Goal: Transaction & Acquisition: Book appointment/travel/reservation

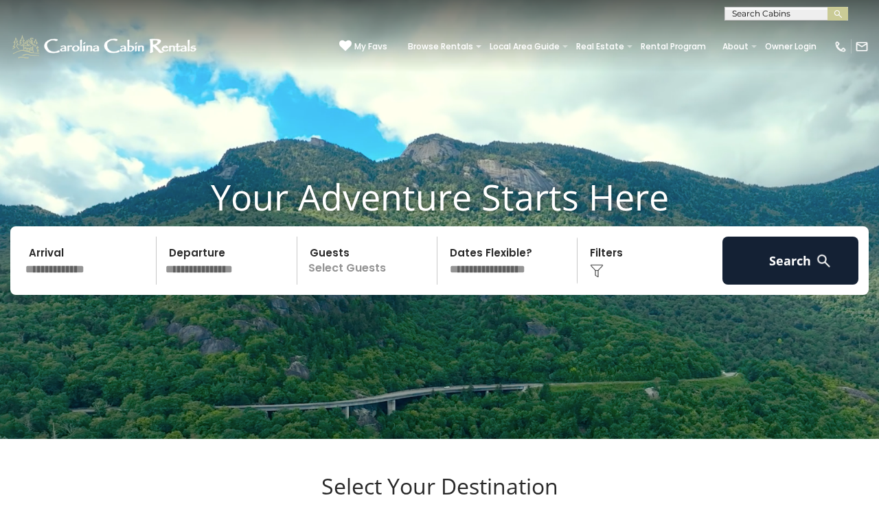
click at [67, 285] on input "text" at bounding box center [89, 261] width 136 height 48
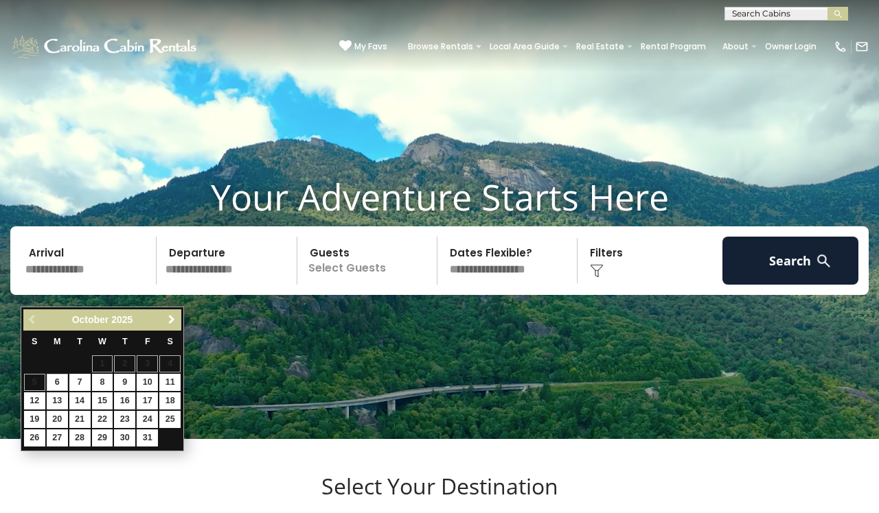
click at [170, 321] on span "Next" at bounding box center [171, 319] width 11 height 11
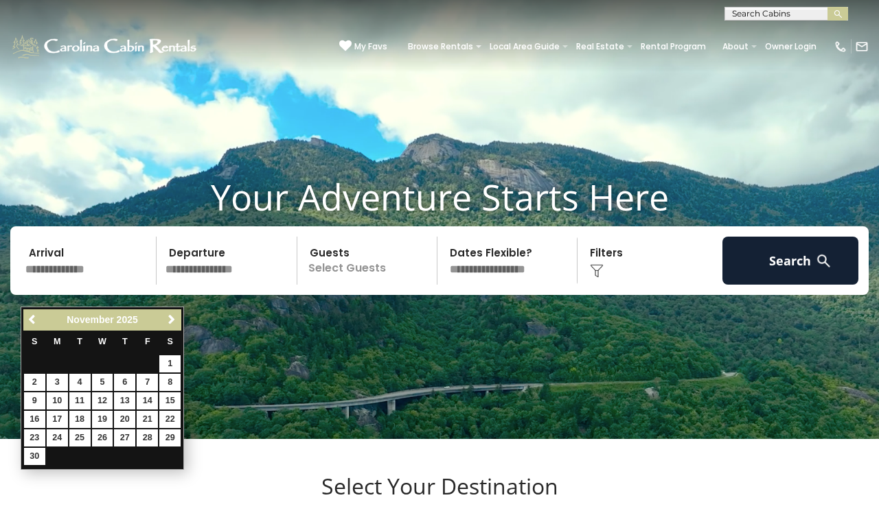
click at [170, 321] on span "Next" at bounding box center [171, 319] width 11 height 11
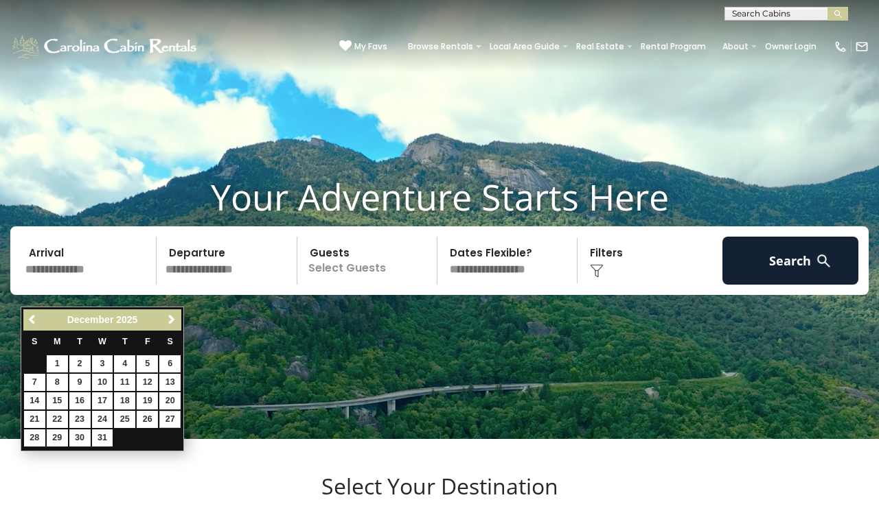
click at [174, 415] on link "27" at bounding box center [169, 419] width 21 height 17
type input "********"
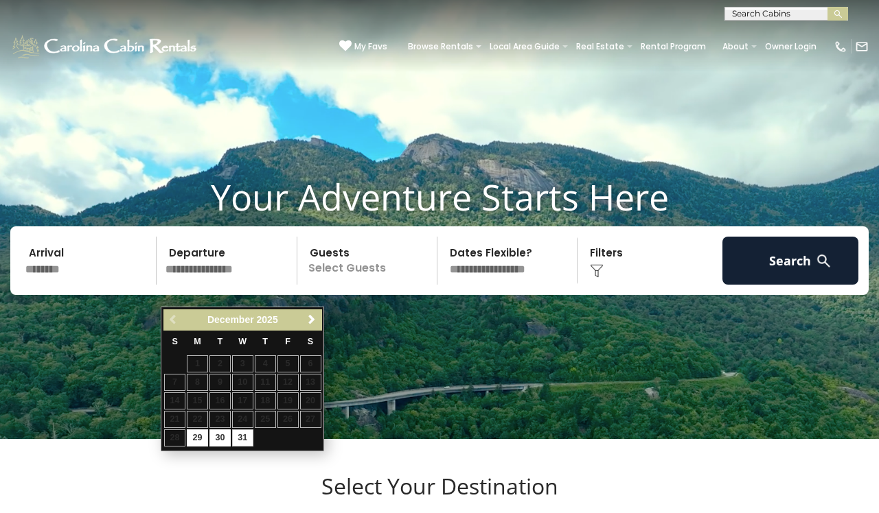
click at [248, 432] on link "31" at bounding box center [242, 438] width 21 height 17
type input "********"
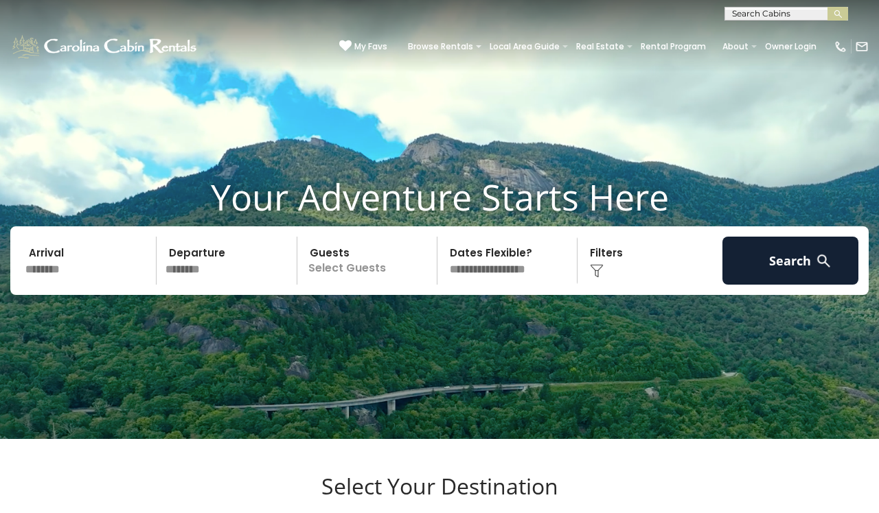
click at [401, 285] on p "Select Guests" at bounding box center [368, 261] width 135 height 48
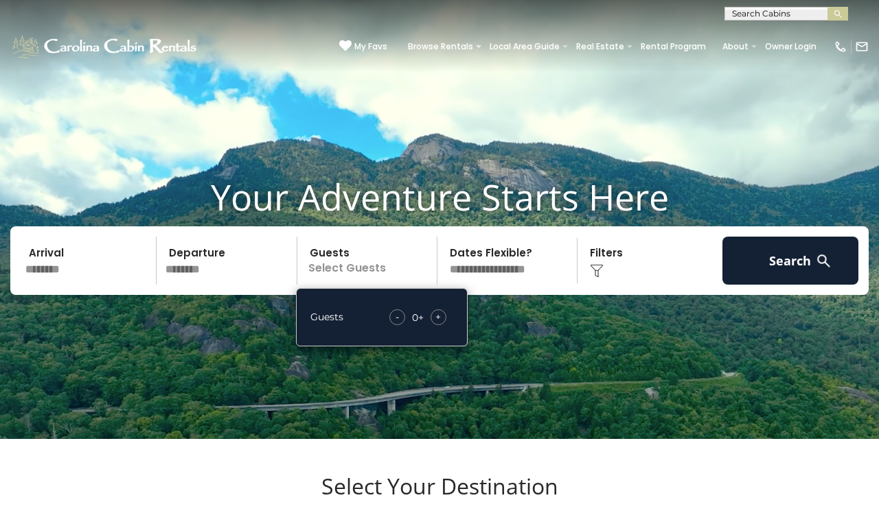
click at [437, 324] on span "+" at bounding box center [437, 317] width 5 height 14
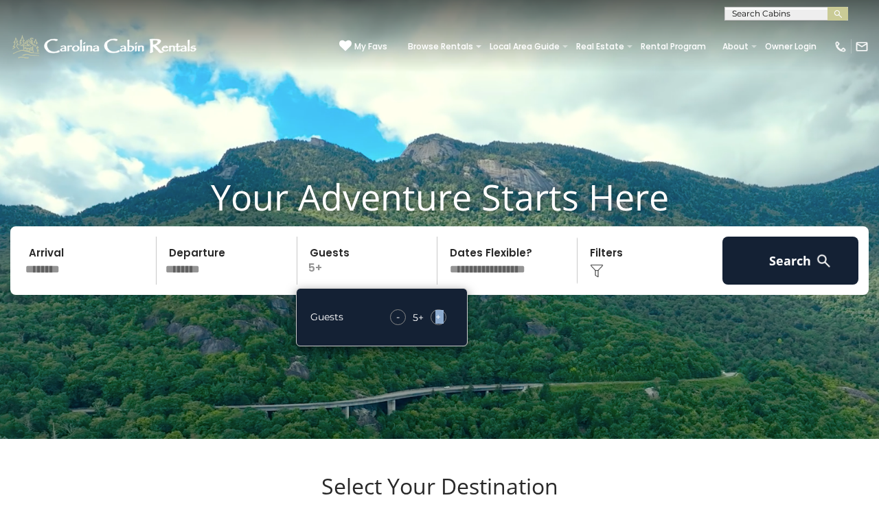
click at [437, 324] on span "+" at bounding box center [437, 317] width 5 height 14
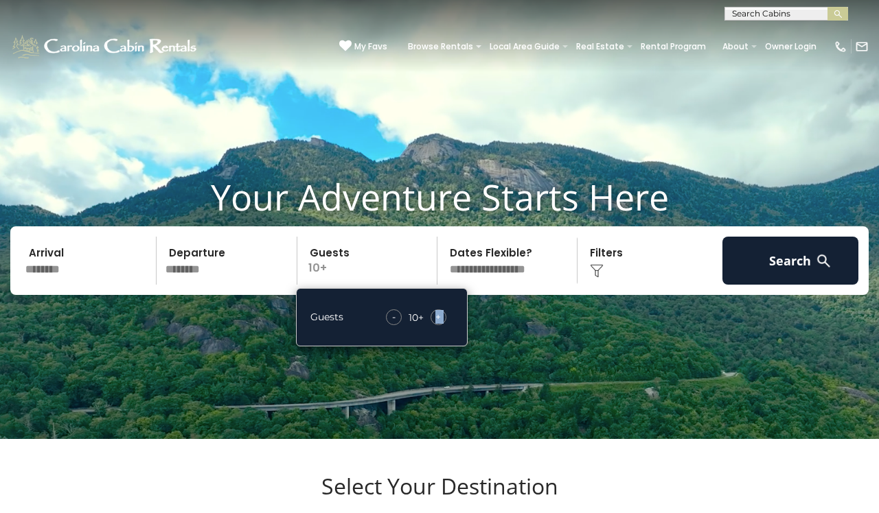
select select "*"
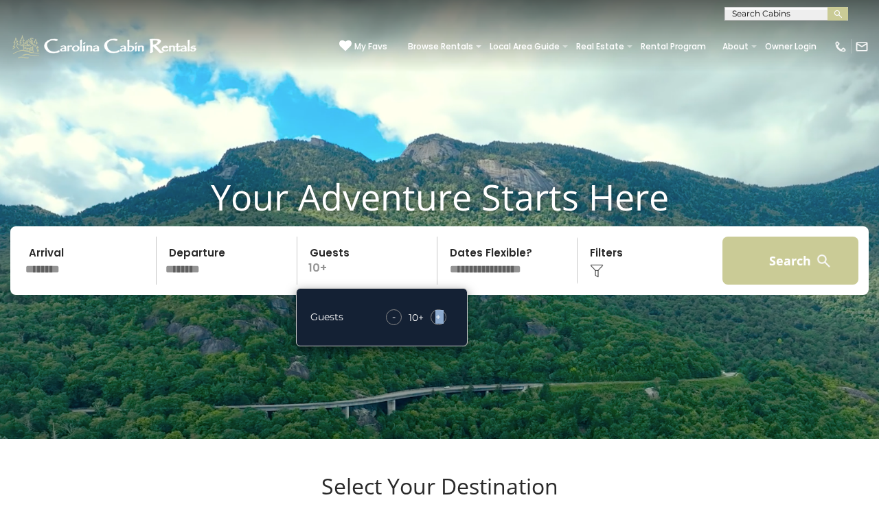
click at [781, 278] on button "Search" at bounding box center [790, 261] width 136 height 48
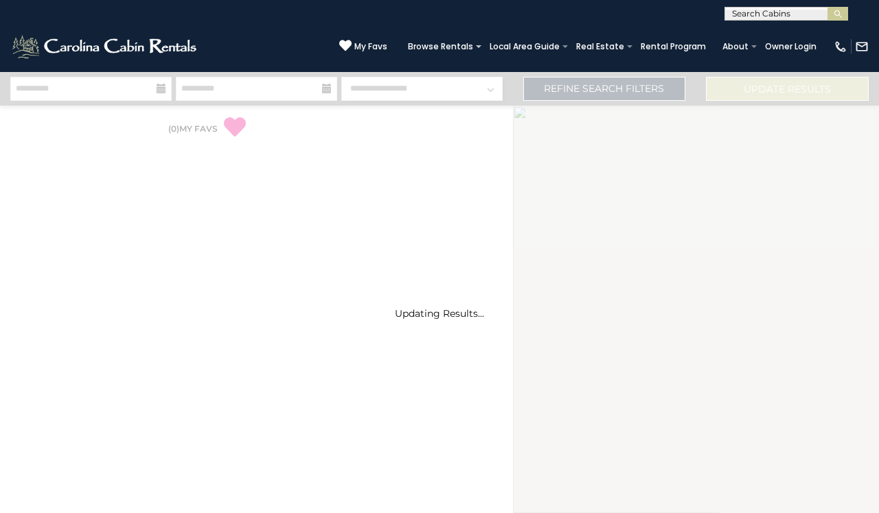
select select "*"
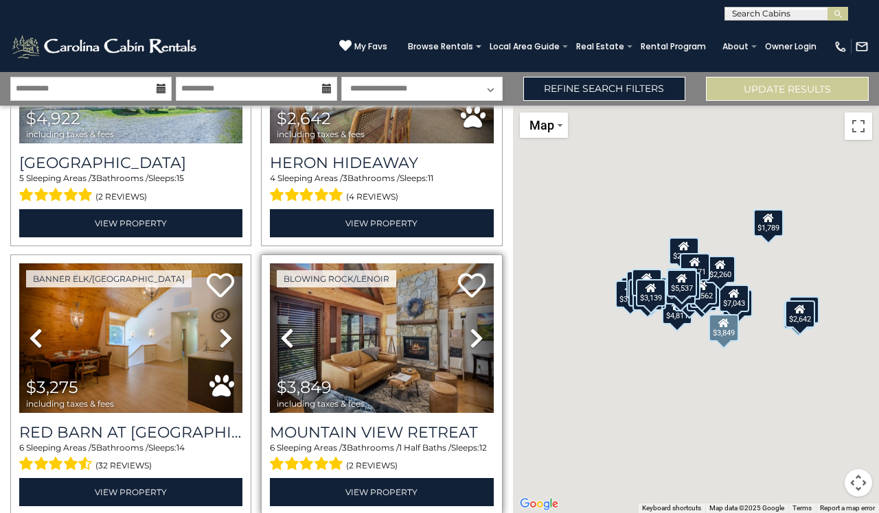
scroll to position [1787, 0]
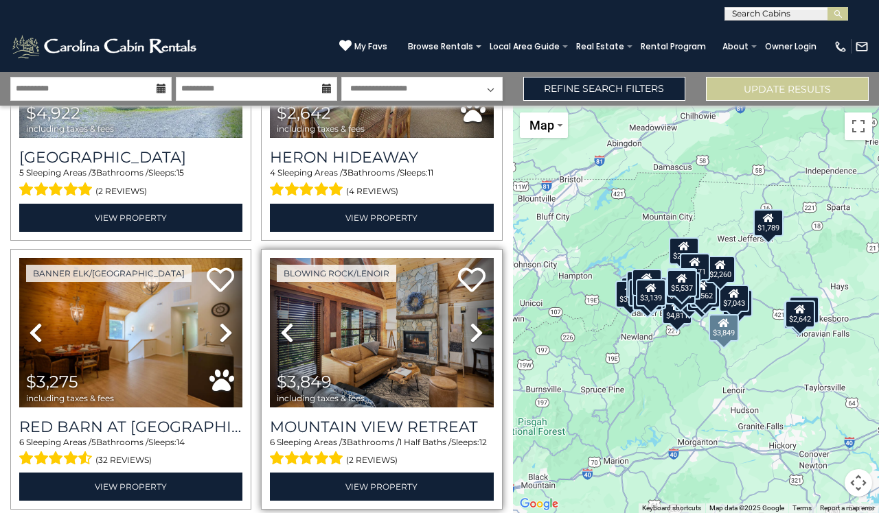
click at [393, 330] on img at bounding box center [381, 333] width 223 height 150
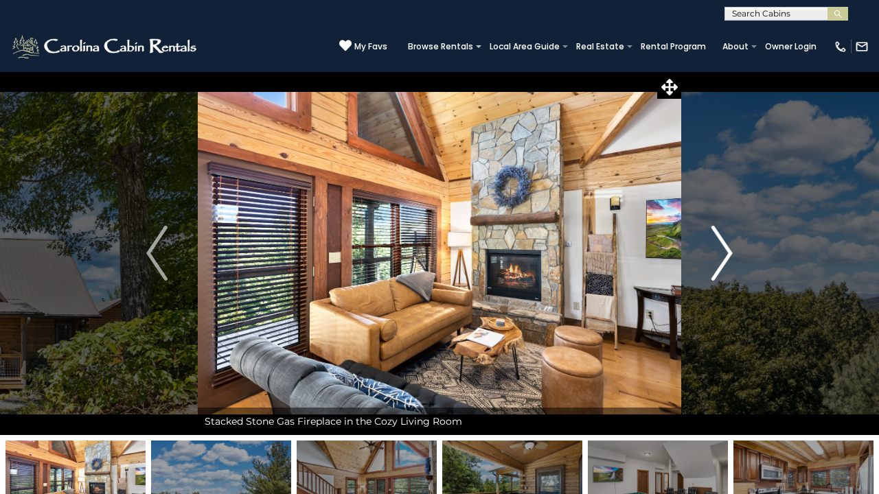
click at [722, 249] on img "Next" at bounding box center [721, 253] width 21 height 55
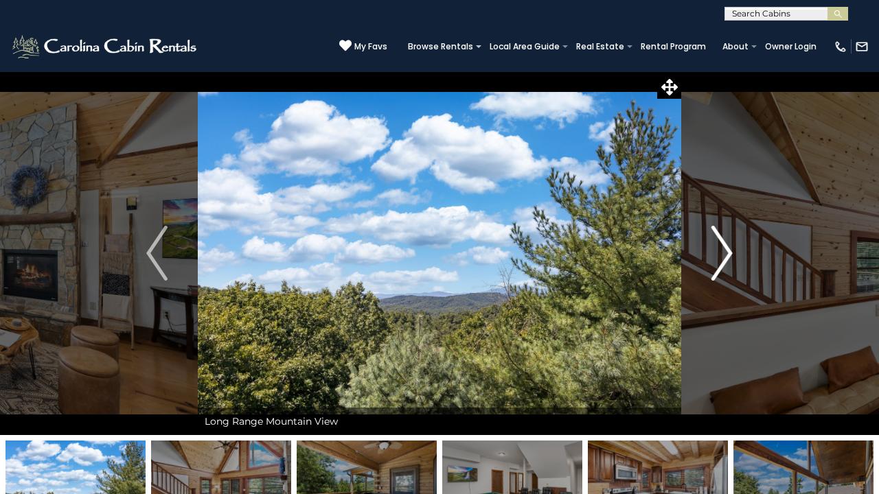
click at [722, 249] on img "Next" at bounding box center [721, 253] width 21 height 55
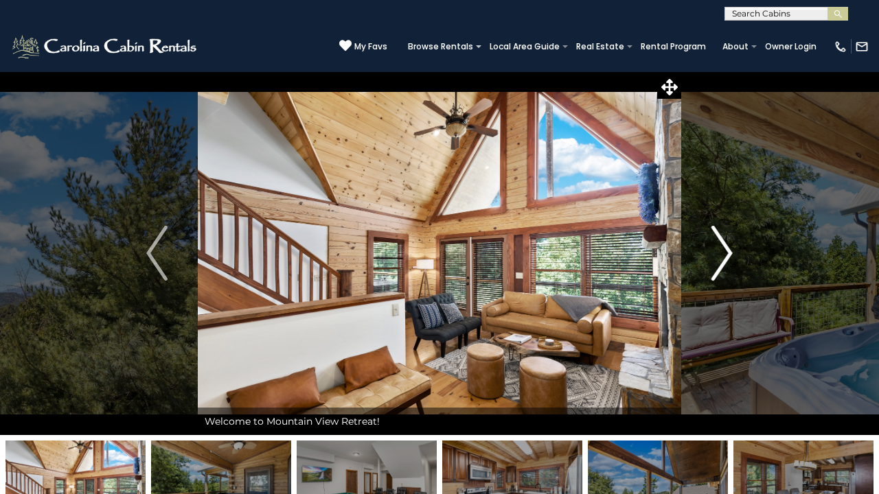
click at [722, 249] on img "Next" at bounding box center [721, 253] width 21 height 55
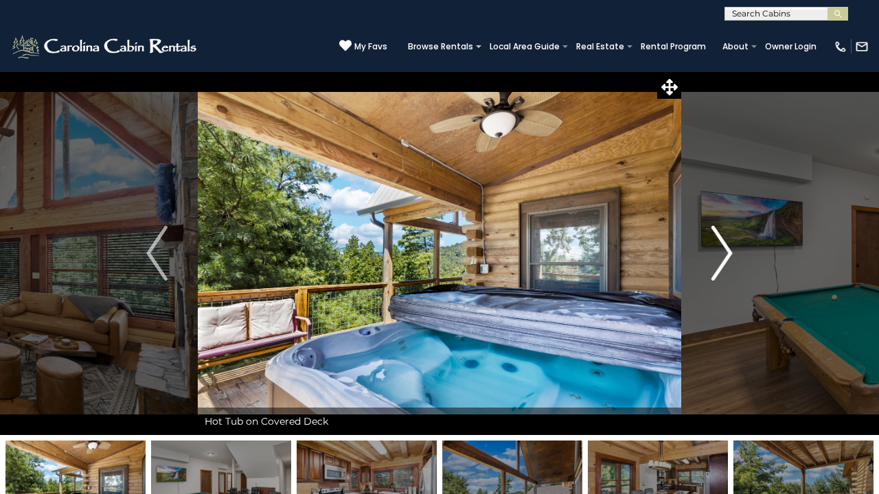
click at [722, 249] on img "Next" at bounding box center [721, 253] width 21 height 55
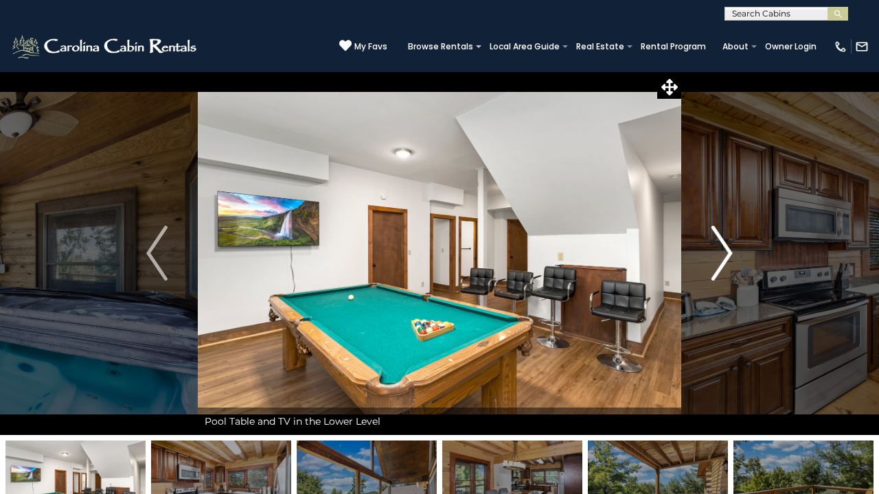
click at [722, 249] on img "Next" at bounding box center [721, 253] width 21 height 55
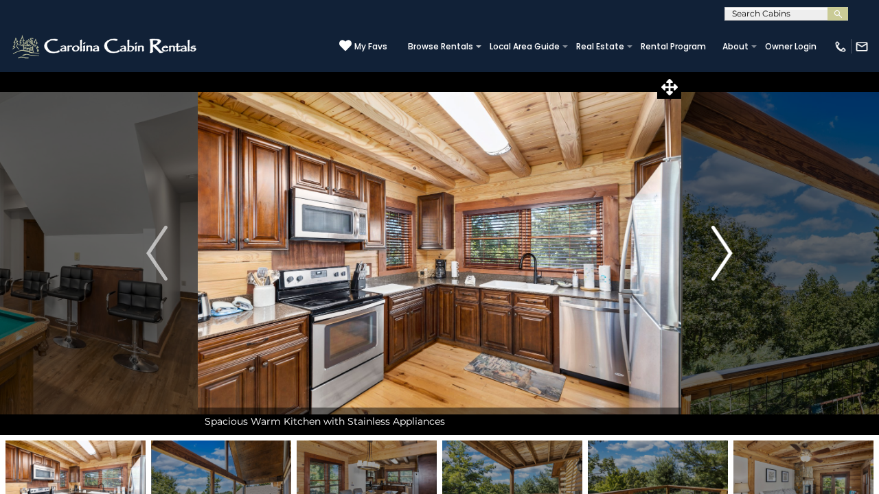
click at [722, 250] on img "Next" at bounding box center [721, 253] width 21 height 55
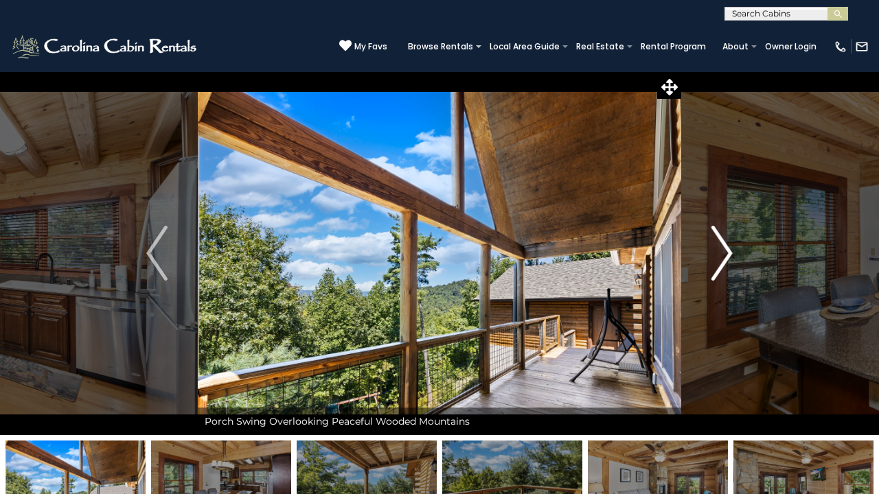
click at [722, 250] on img "Next" at bounding box center [721, 253] width 21 height 55
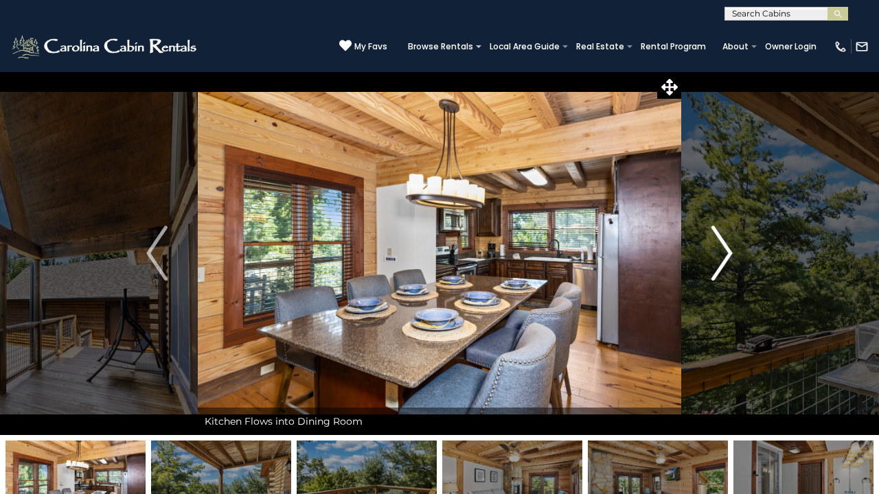
click at [722, 250] on img "Next" at bounding box center [721, 253] width 21 height 55
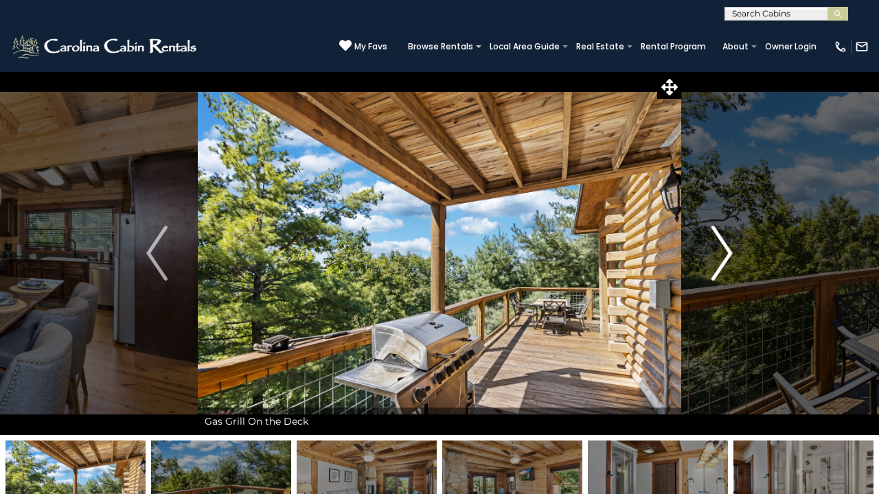
click at [722, 250] on img "Next" at bounding box center [721, 253] width 21 height 55
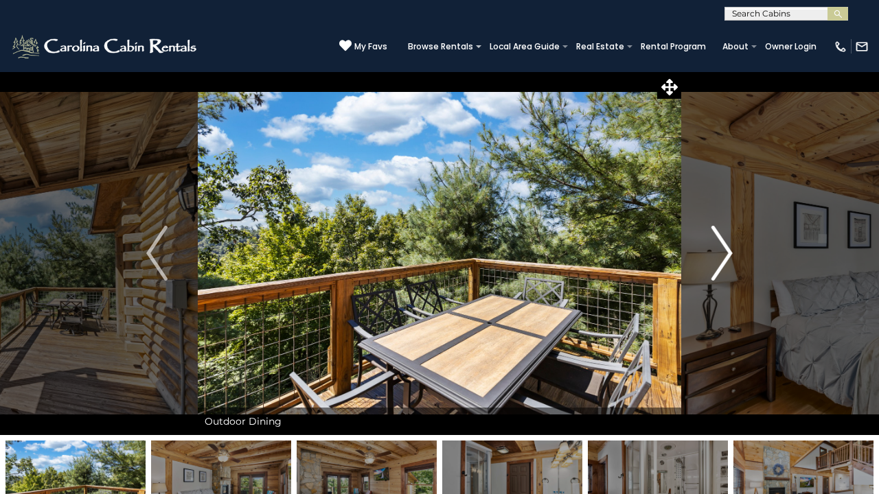
click at [722, 250] on img "Next" at bounding box center [721, 253] width 21 height 55
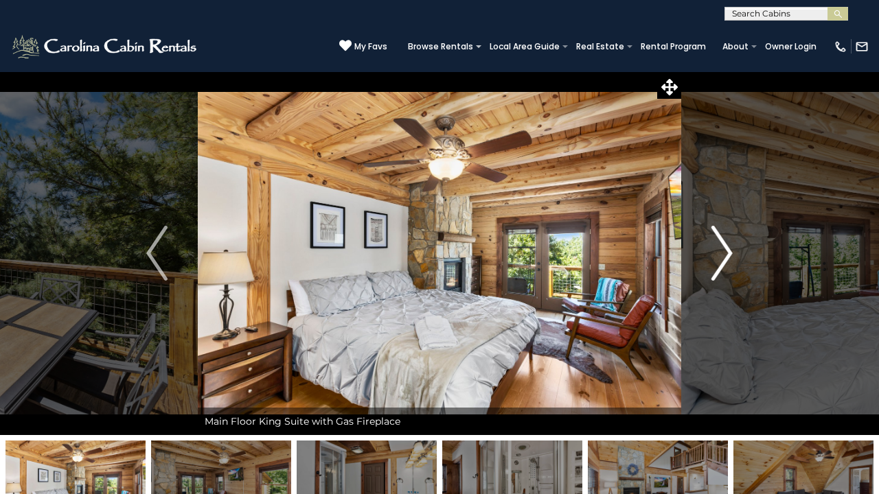
click at [722, 250] on img "Next" at bounding box center [721, 253] width 21 height 55
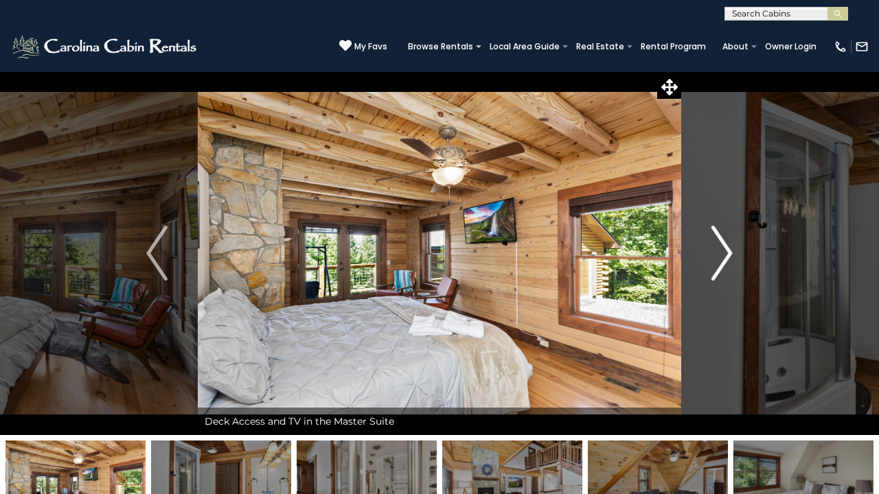
click at [722, 250] on img "Next" at bounding box center [721, 253] width 21 height 55
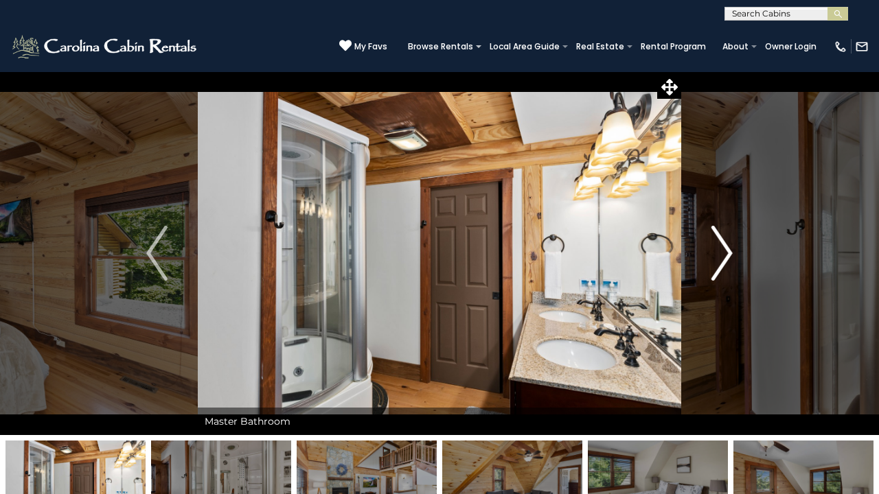
click at [722, 251] on img "Next" at bounding box center [721, 253] width 21 height 55
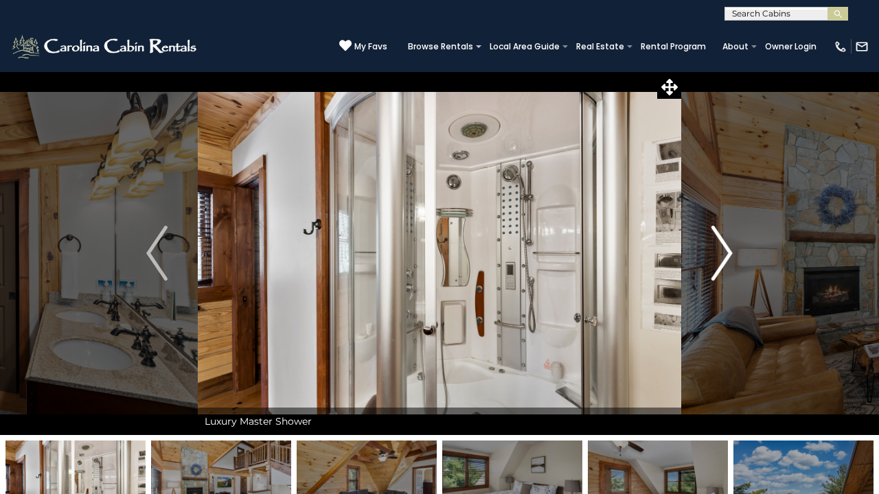
click at [722, 251] on img "Next" at bounding box center [721, 253] width 21 height 55
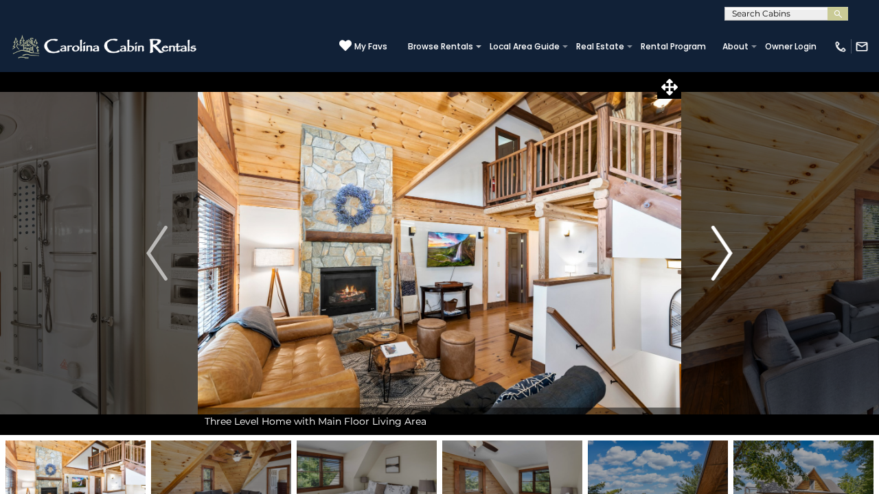
click at [722, 252] on img "Next" at bounding box center [721, 253] width 21 height 55
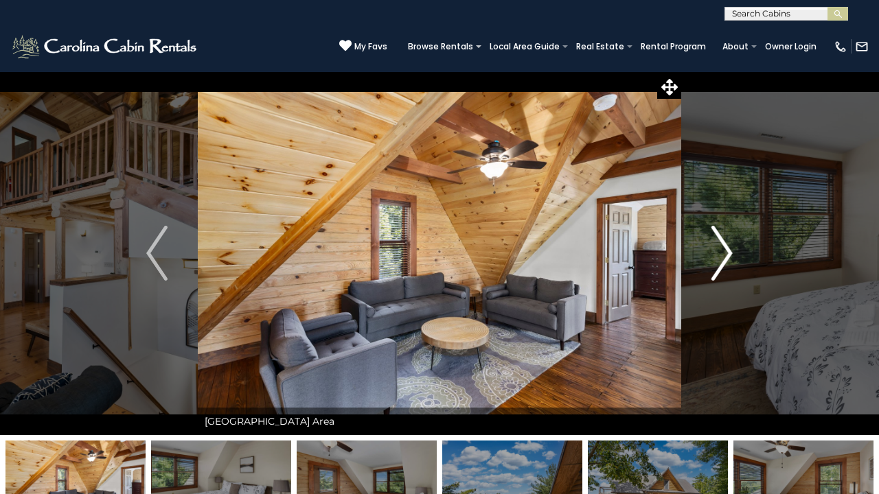
click at [722, 251] on img "Next" at bounding box center [721, 253] width 21 height 55
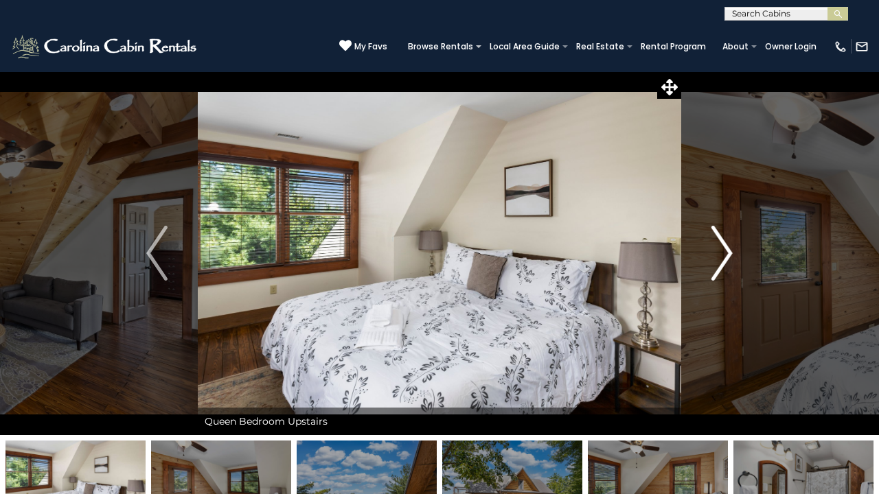
click at [722, 251] on img "Next" at bounding box center [721, 253] width 21 height 55
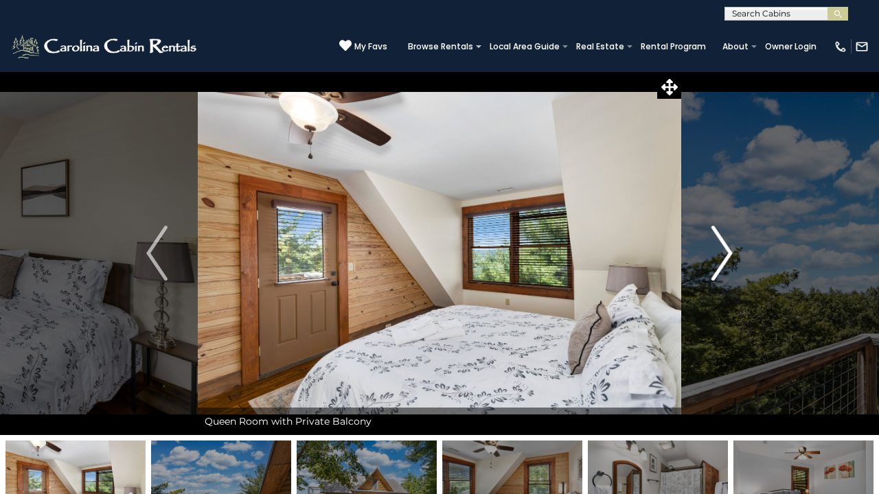
click at [722, 251] on img "Next" at bounding box center [721, 253] width 21 height 55
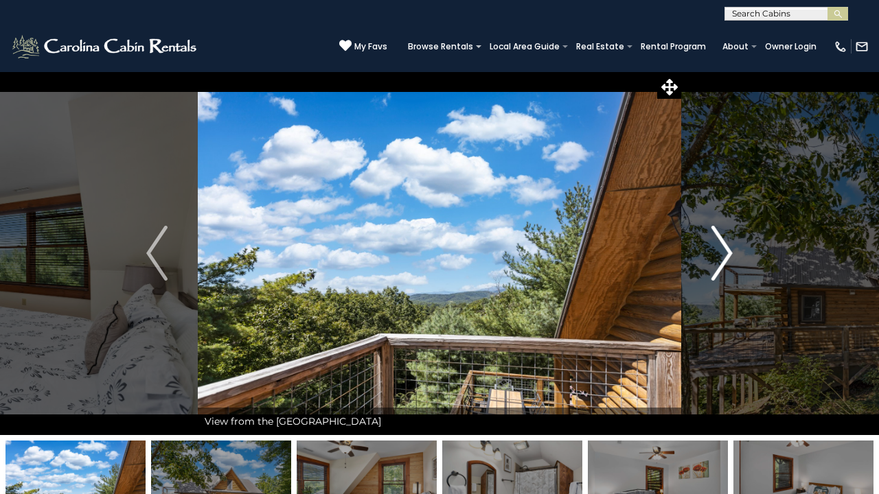
click at [722, 251] on img "Next" at bounding box center [721, 253] width 21 height 55
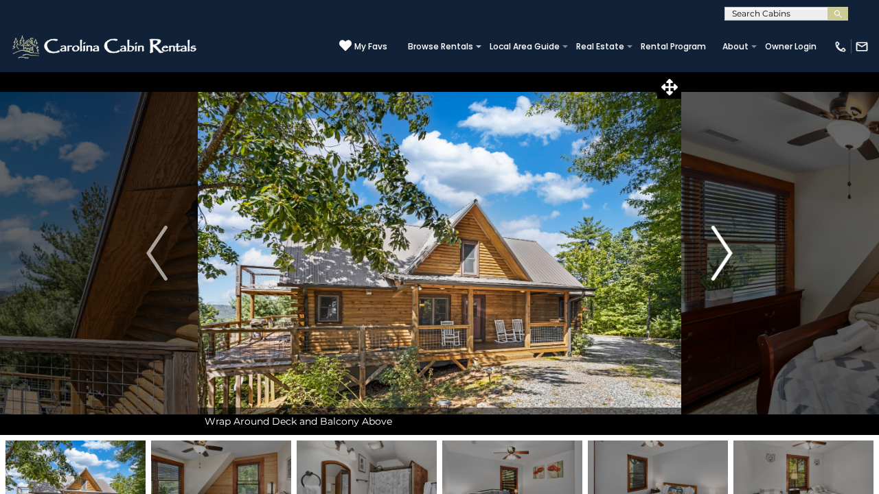
click at [722, 251] on img "Next" at bounding box center [721, 253] width 21 height 55
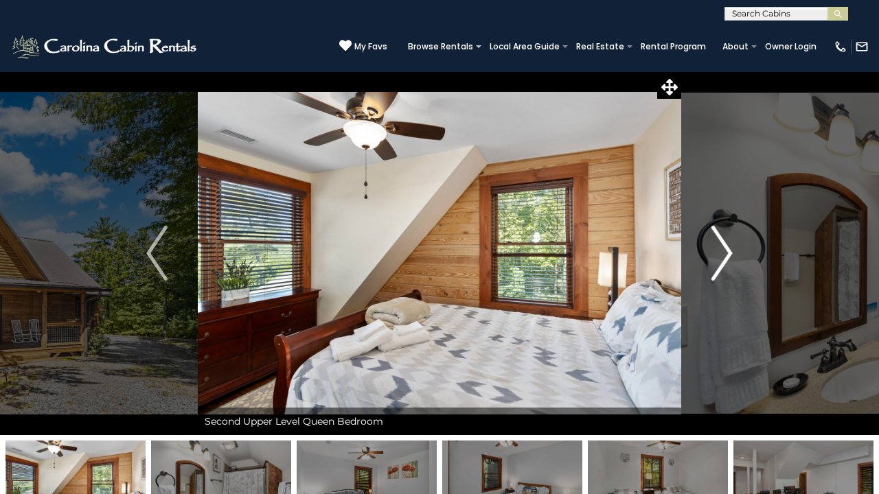
click at [722, 251] on img "Next" at bounding box center [721, 253] width 21 height 55
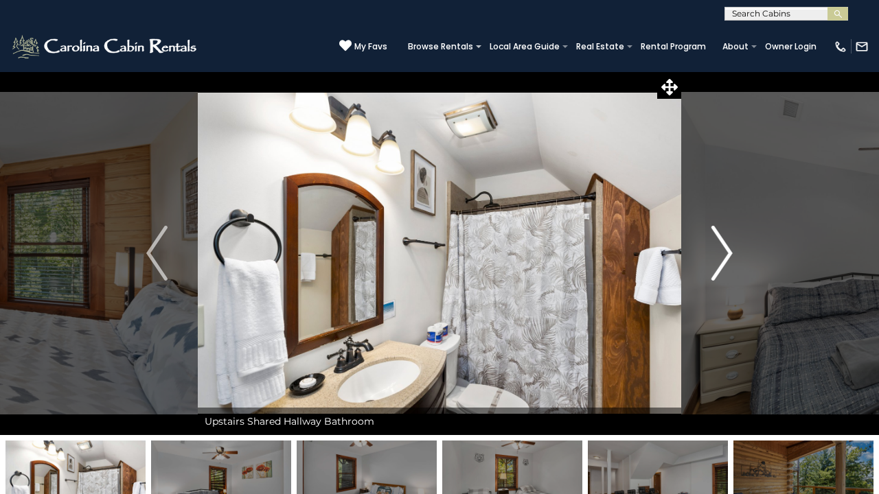
click at [722, 251] on img "Next" at bounding box center [721, 253] width 21 height 55
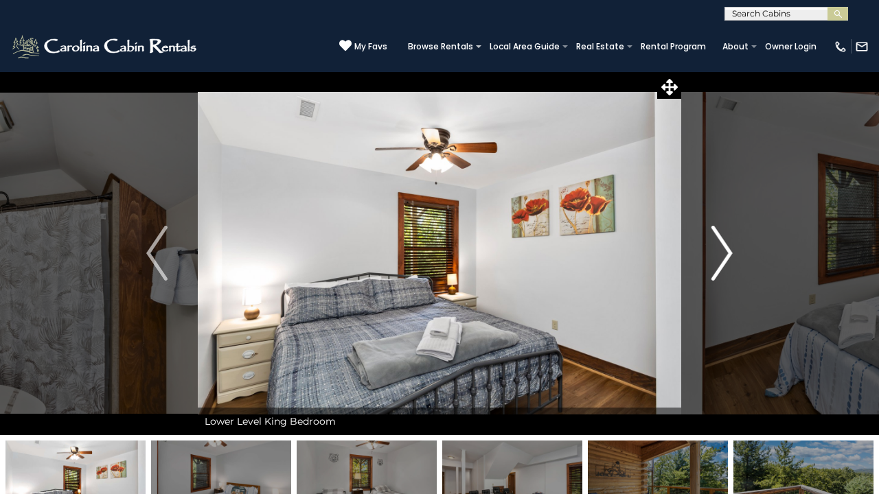
click at [722, 251] on img "Next" at bounding box center [721, 253] width 21 height 55
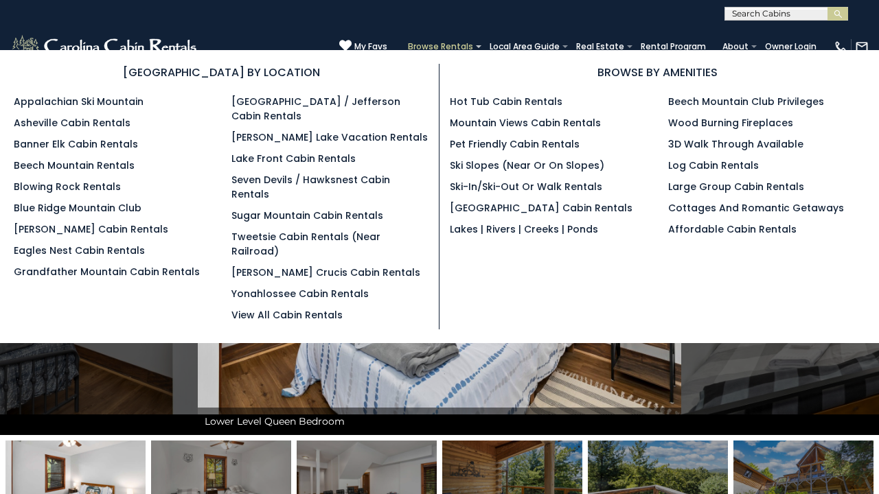
click at [441, 46] on link "Browse Rentals" at bounding box center [440, 46] width 79 height 19
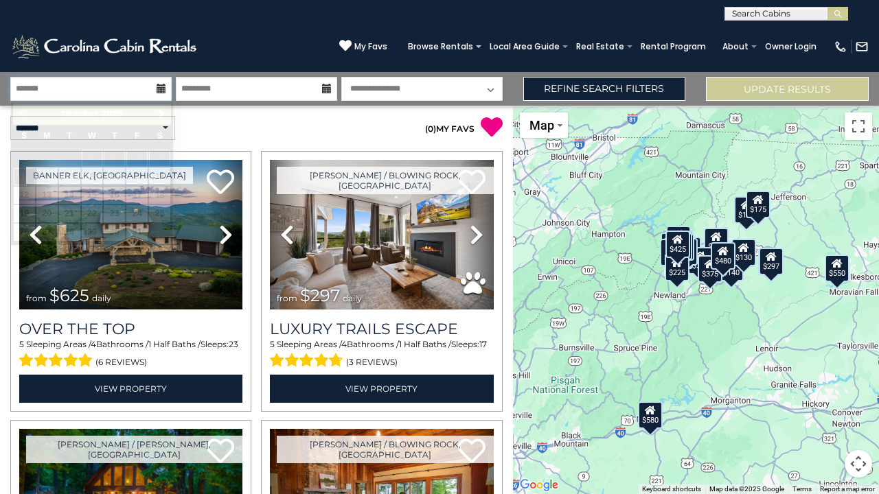
click at [124, 85] on input "text" at bounding box center [90, 89] width 161 height 24
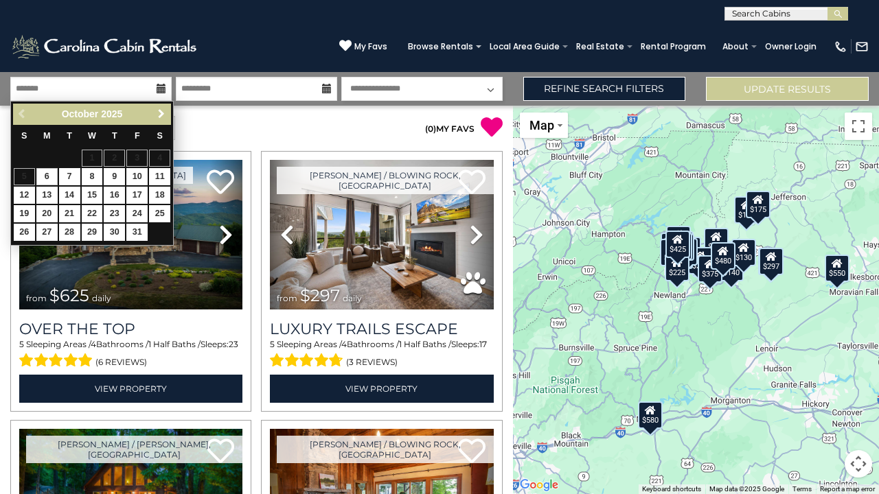
click at [157, 114] on span "Next" at bounding box center [161, 113] width 11 height 11
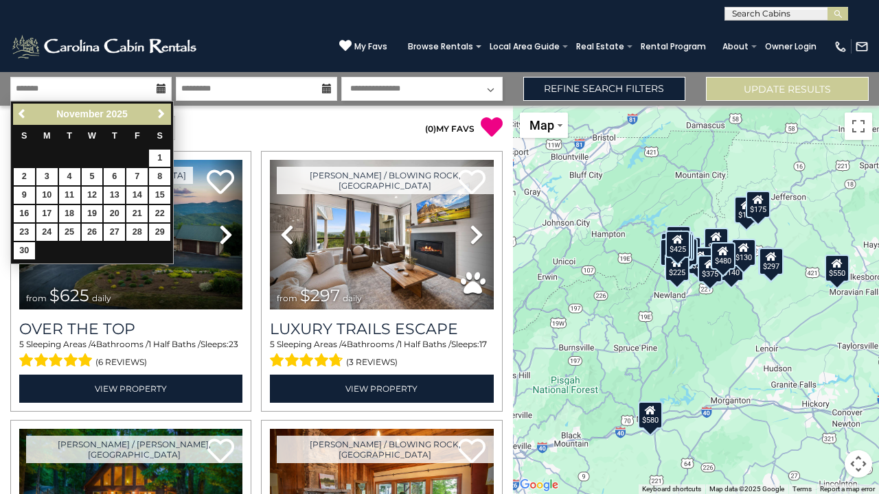
click at [157, 114] on span "Next" at bounding box center [161, 113] width 11 height 11
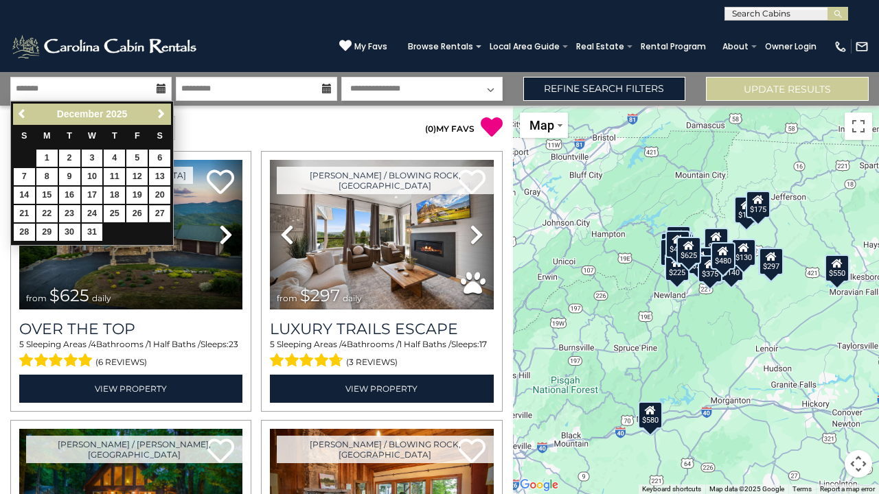
click at [161, 208] on link "27" at bounding box center [159, 213] width 21 height 17
type input "********"
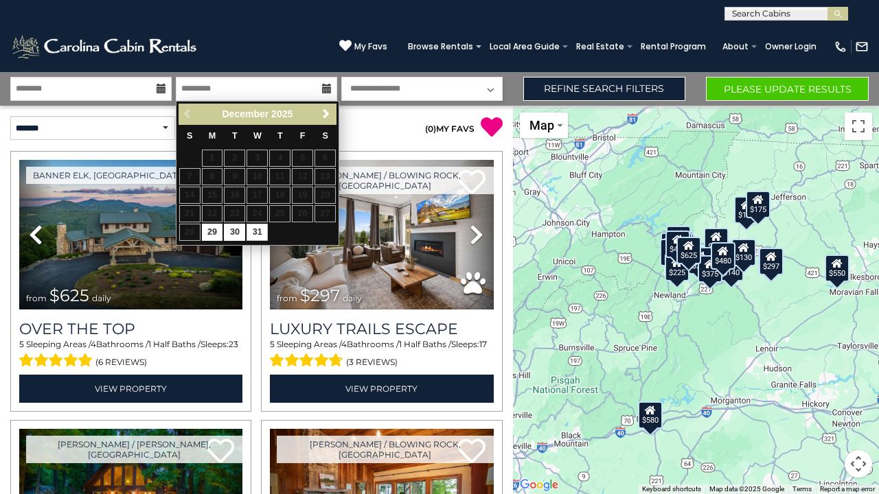
click at [265, 229] on link "31" at bounding box center [256, 232] width 21 height 17
type input "********"
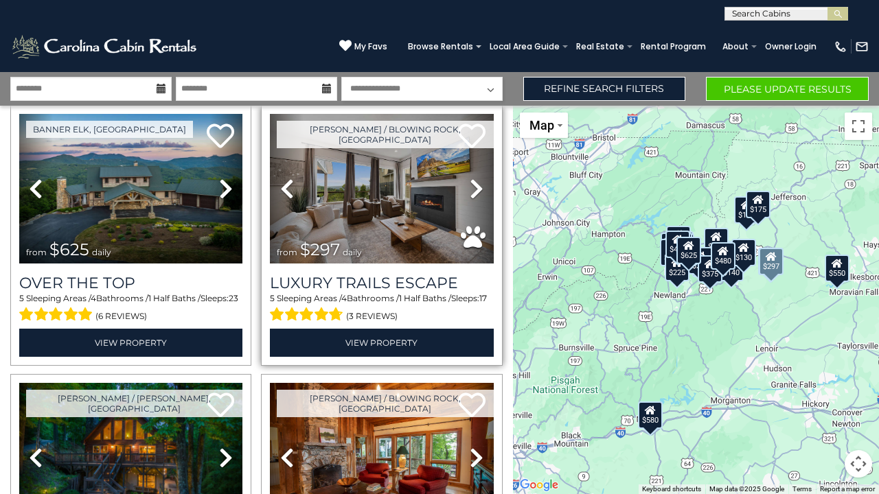
scroll to position [41, 0]
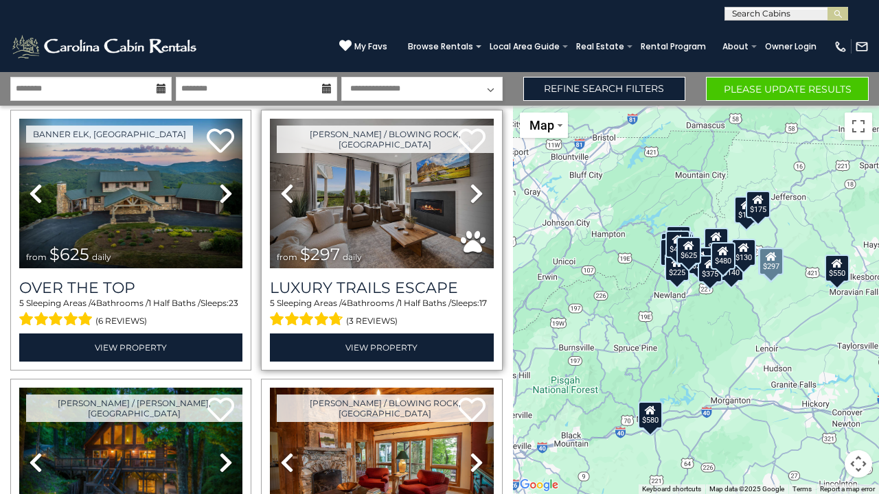
click at [414, 213] on img at bounding box center [381, 194] width 223 height 150
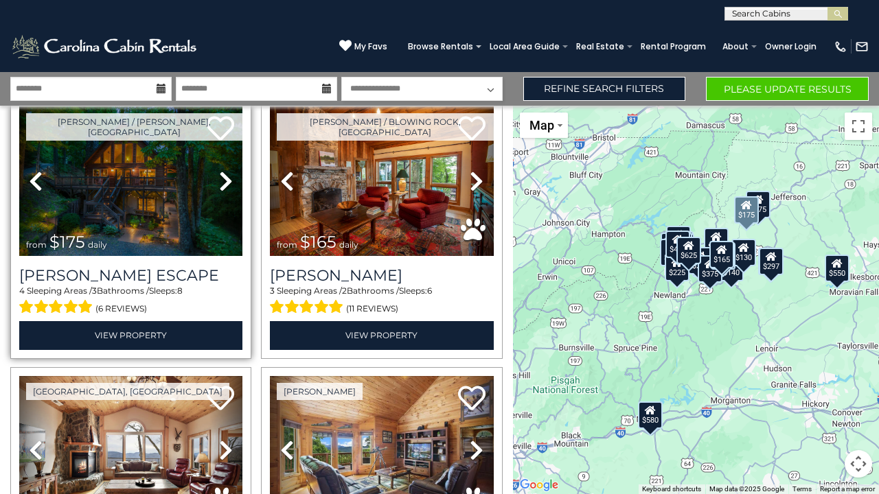
scroll to position [323, 0]
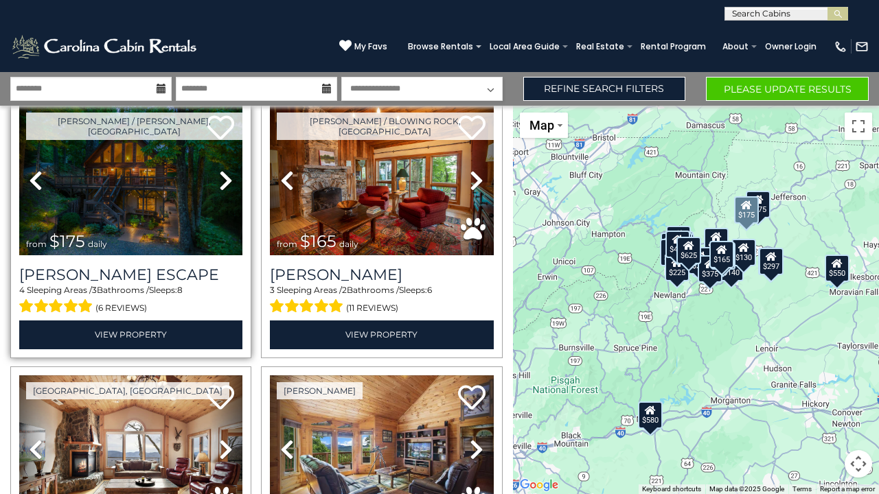
click at [170, 188] on img at bounding box center [130, 181] width 223 height 150
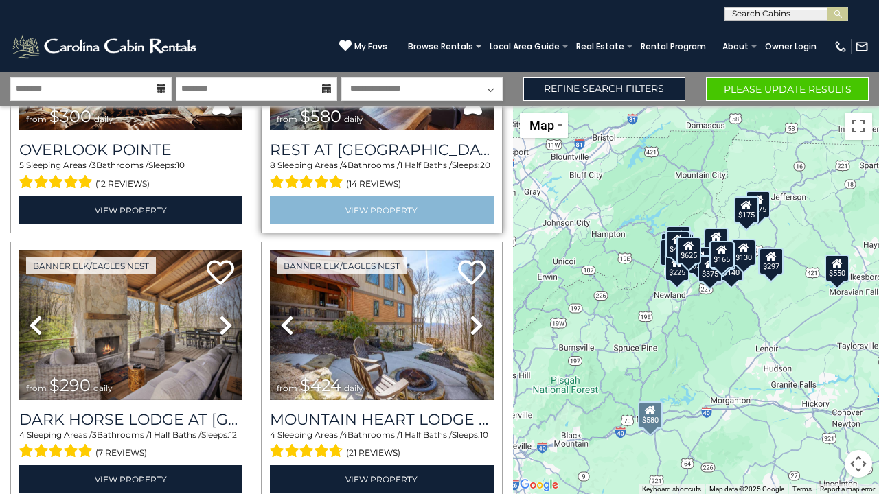
scroll to position [723, 0]
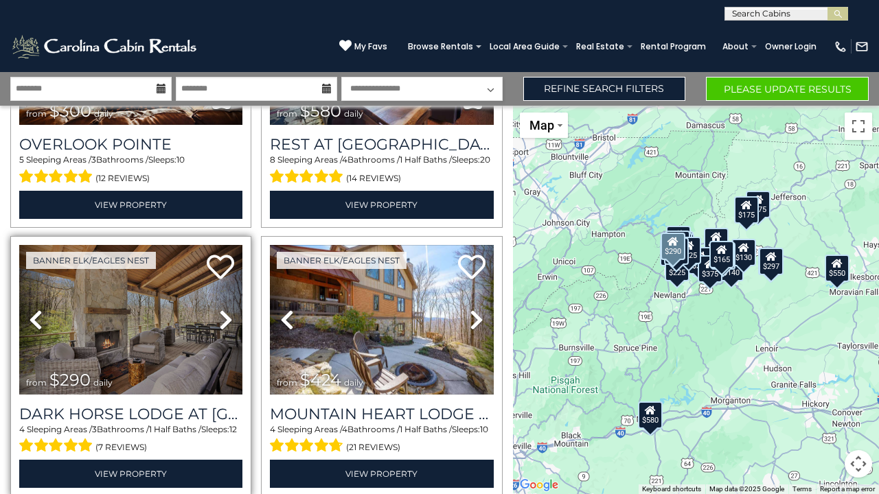
click at [150, 354] on img at bounding box center [130, 320] width 223 height 150
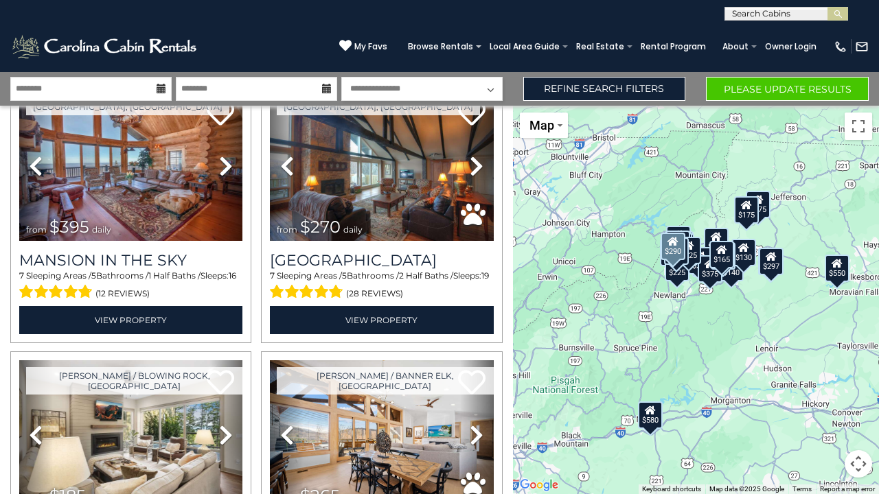
scroll to position [1148, 0]
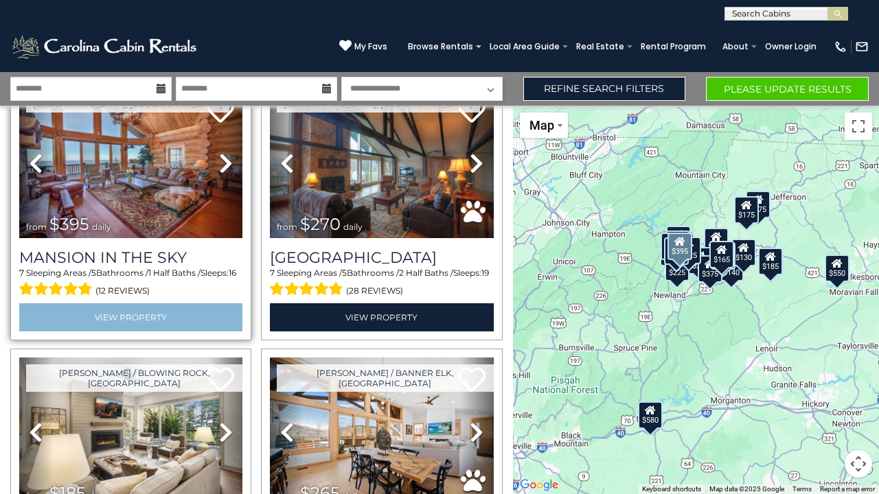
click at [139, 313] on link "View Property" at bounding box center [130, 317] width 223 height 28
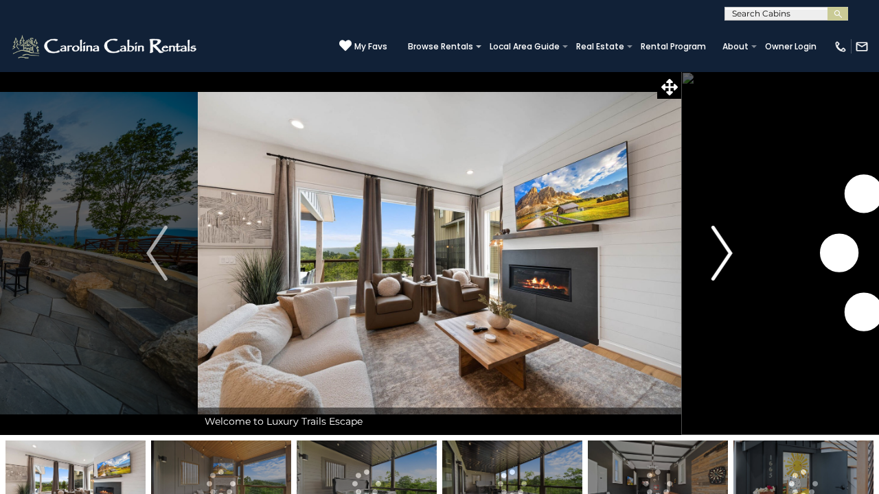
click at [721, 251] on img "Next" at bounding box center [721, 253] width 21 height 55
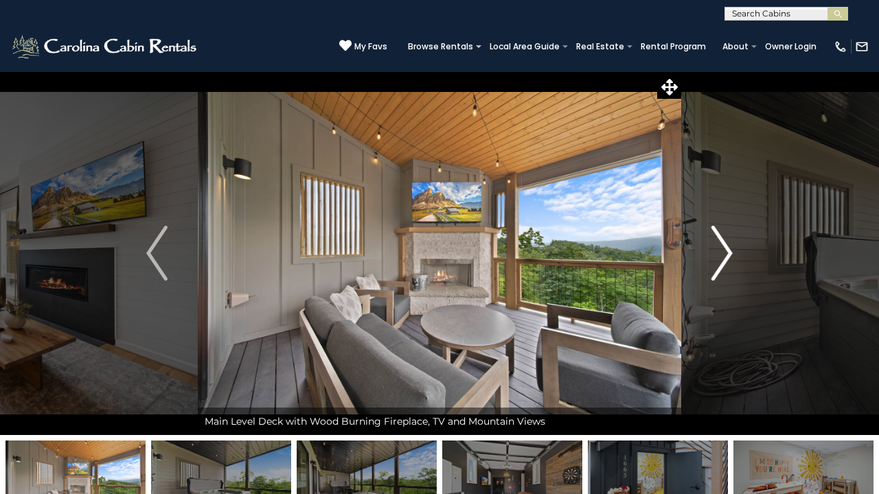
click at [721, 251] on img "Next" at bounding box center [721, 253] width 21 height 55
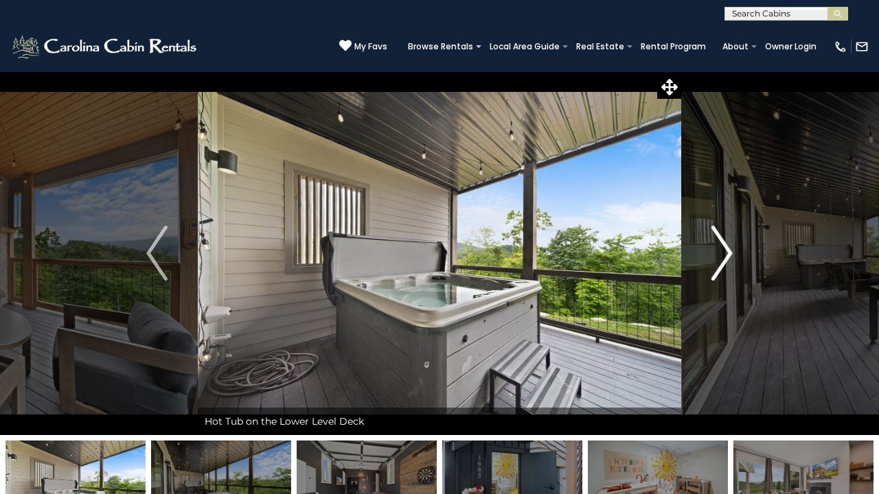
click at [721, 251] on img "Next" at bounding box center [721, 253] width 21 height 55
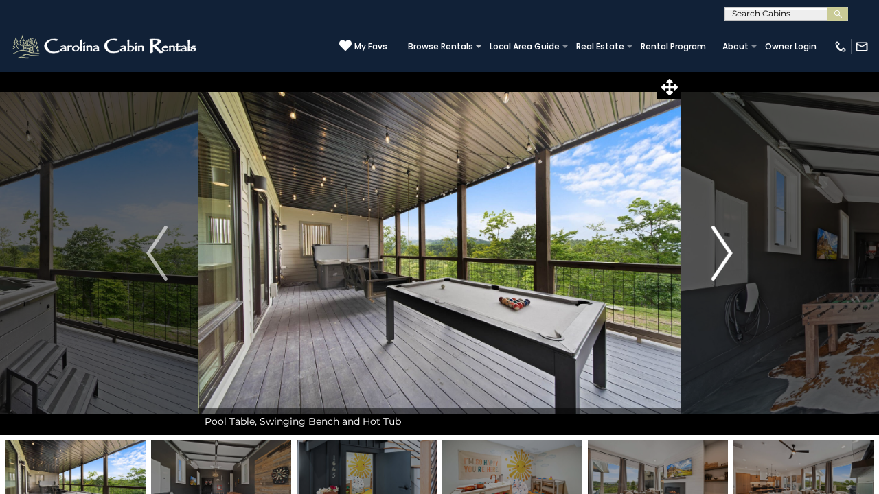
click at [721, 251] on img "Next" at bounding box center [721, 253] width 21 height 55
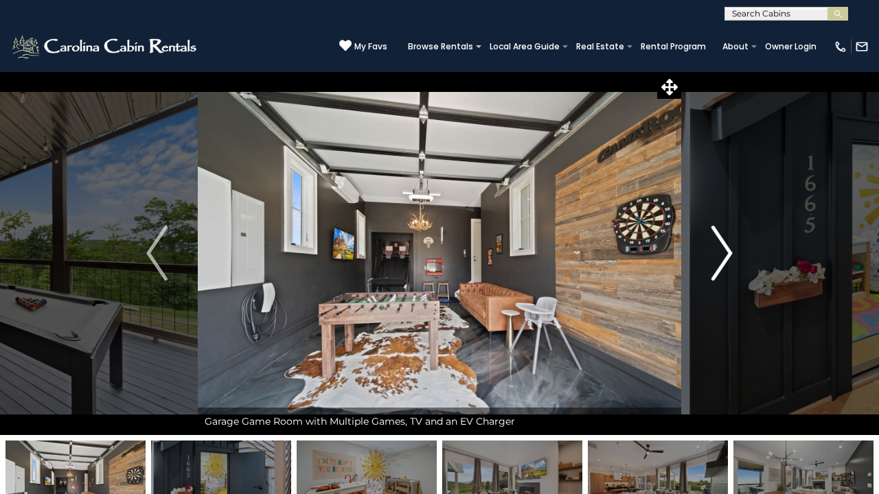
click at [721, 251] on img "Next" at bounding box center [721, 253] width 21 height 55
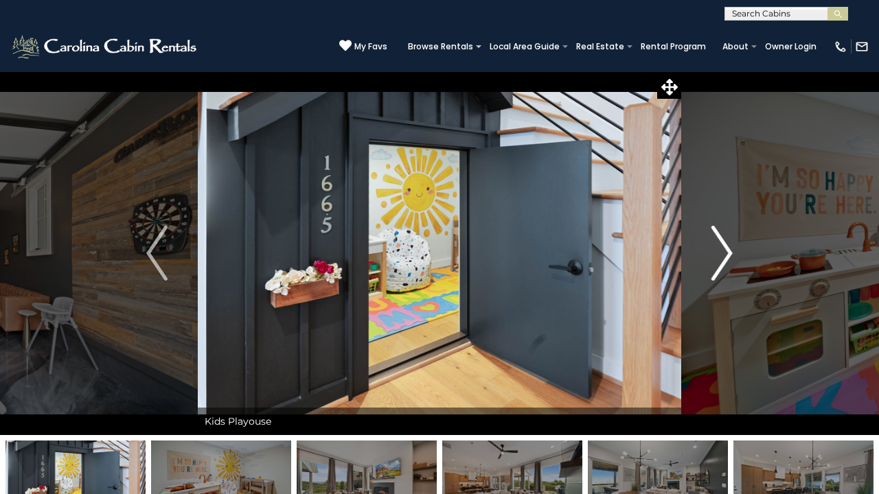
click at [723, 251] on img "Next" at bounding box center [721, 253] width 21 height 55
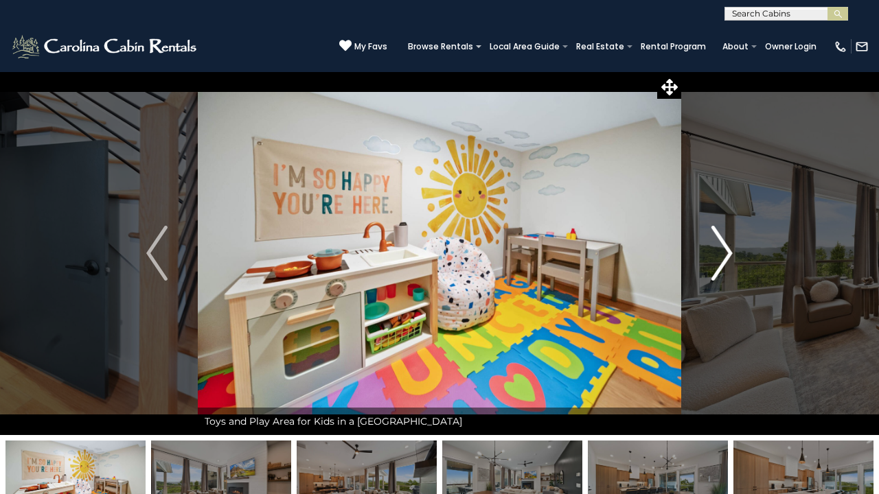
click at [723, 250] on img "Next" at bounding box center [721, 253] width 21 height 55
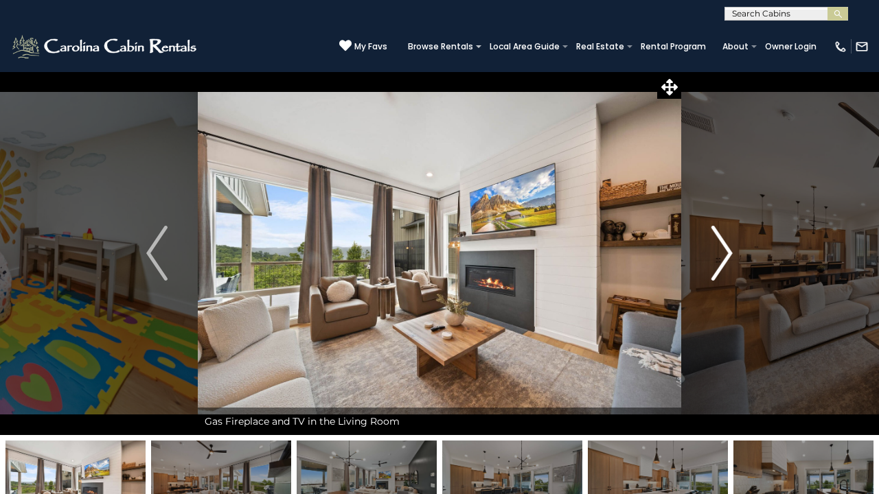
click at [723, 251] on img "Next" at bounding box center [721, 253] width 21 height 55
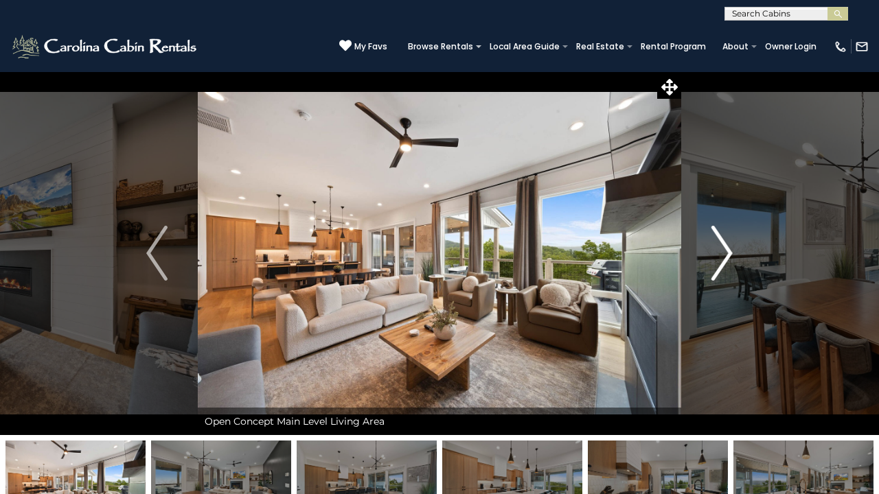
click at [723, 251] on img "Next" at bounding box center [721, 253] width 21 height 55
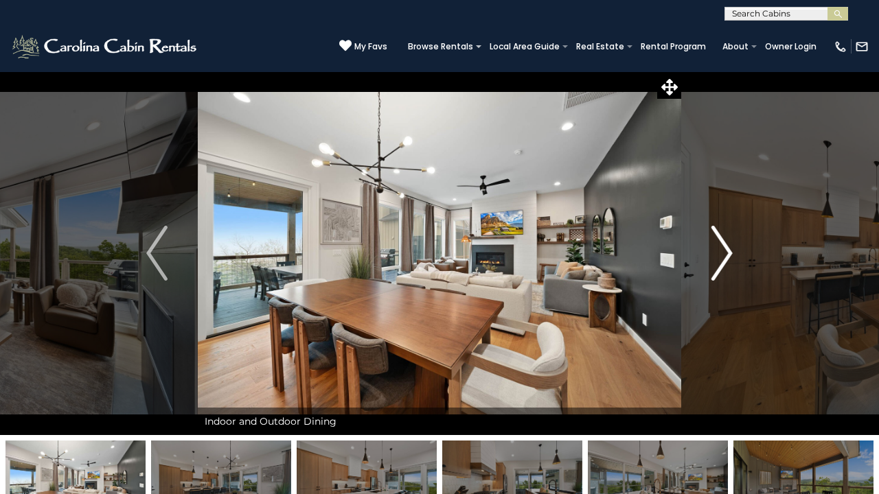
click at [723, 253] on img "Next" at bounding box center [721, 253] width 21 height 55
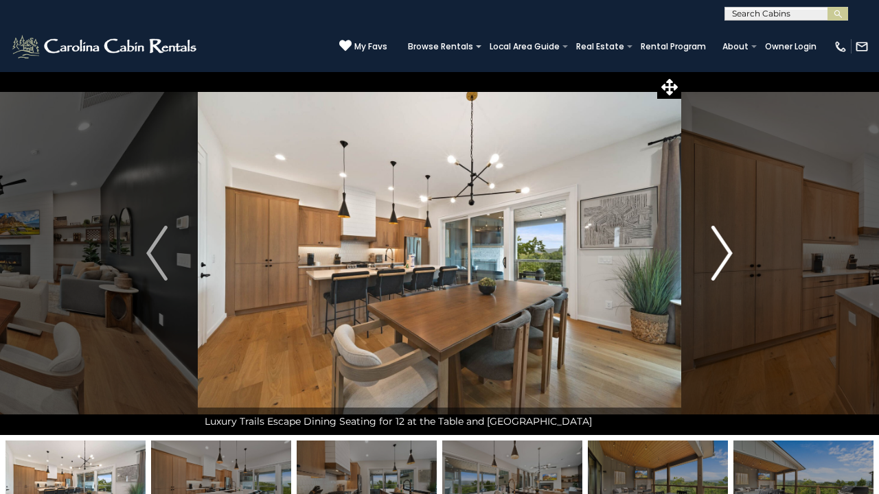
click at [723, 253] on img "Next" at bounding box center [721, 253] width 21 height 55
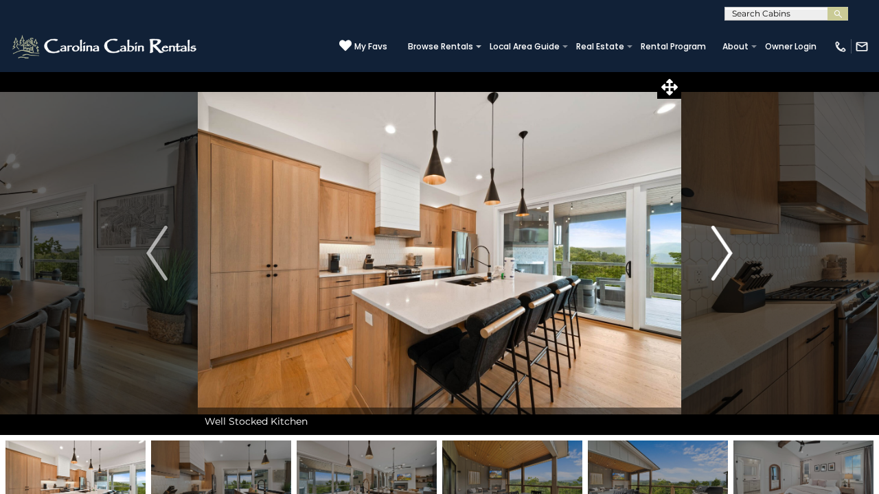
click at [723, 253] on img "Next" at bounding box center [721, 253] width 21 height 55
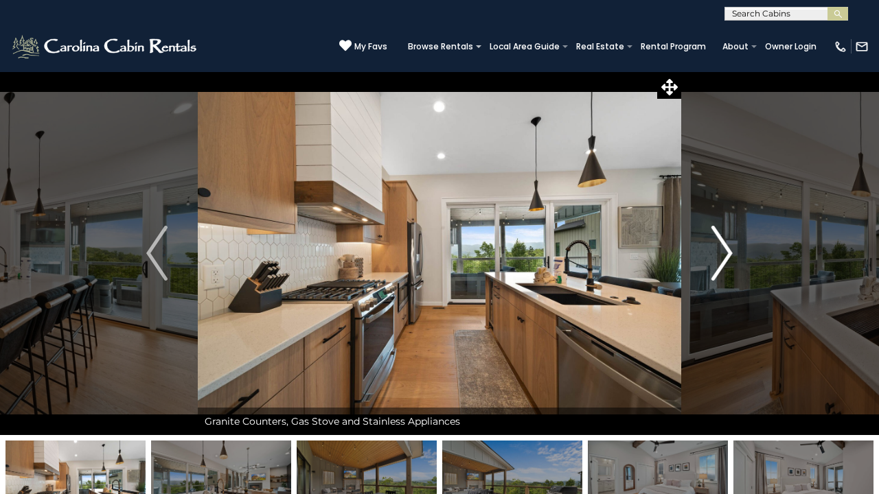
click at [723, 253] on img "Next" at bounding box center [721, 253] width 21 height 55
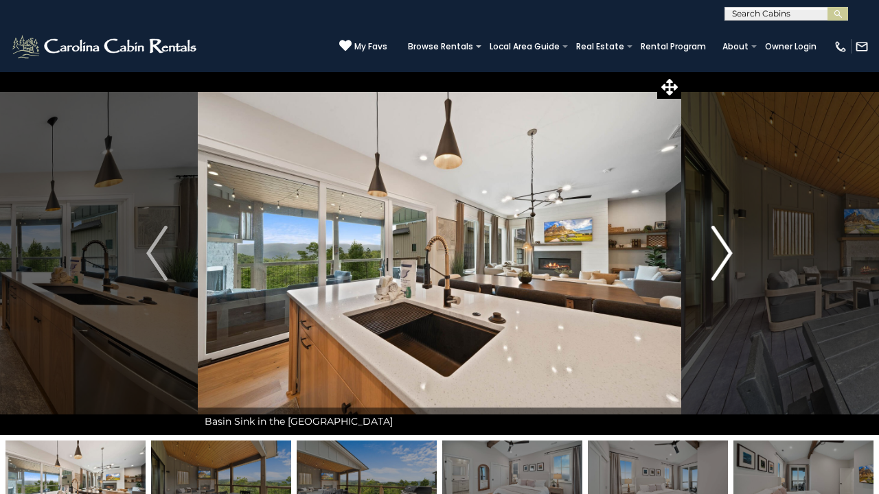
click at [723, 253] on img "Next" at bounding box center [721, 253] width 21 height 55
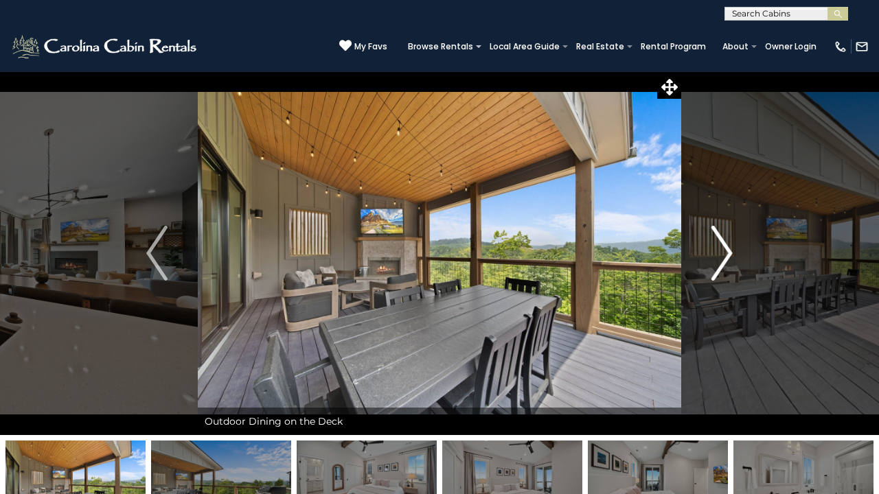
click at [723, 253] on img "Next" at bounding box center [721, 253] width 21 height 55
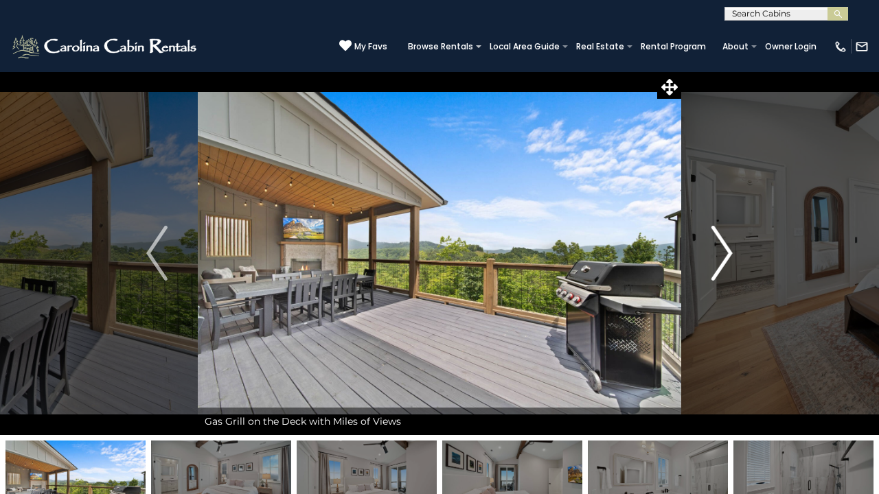
click at [723, 253] on img "Next" at bounding box center [721, 253] width 21 height 55
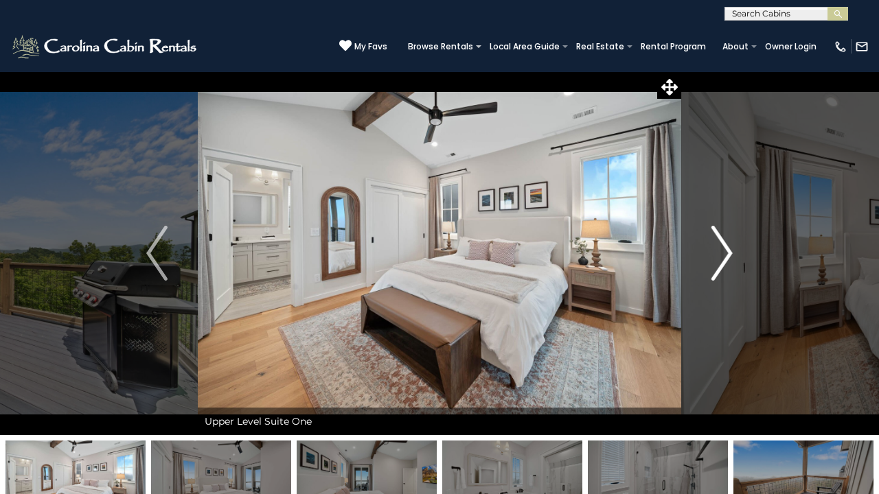
click at [723, 253] on img "Next" at bounding box center [721, 253] width 21 height 55
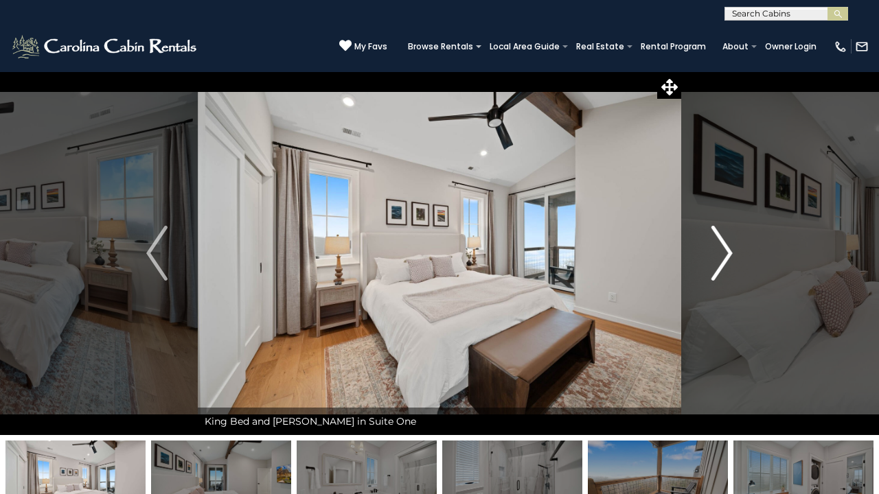
click at [723, 253] on img "Next" at bounding box center [721, 253] width 21 height 55
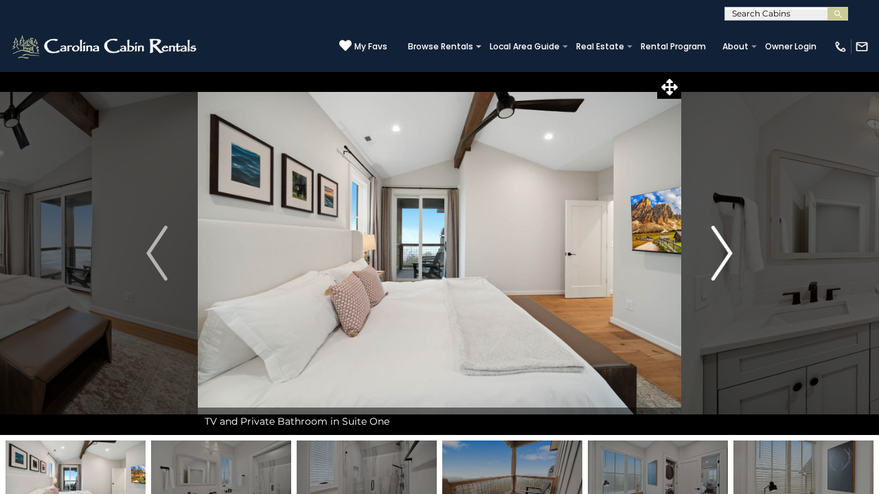
click at [723, 253] on img "Next" at bounding box center [721, 253] width 21 height 55
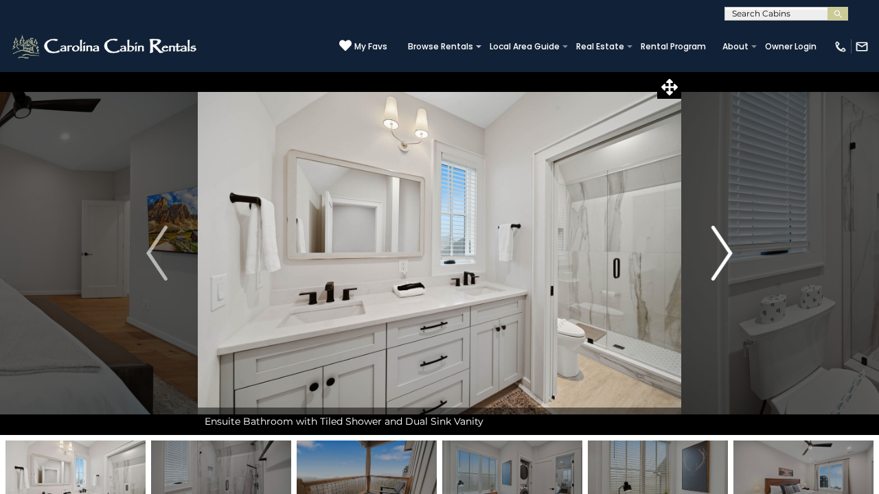
click at [723, 253] on img "Next" at bounding box center [721, 253] width 21 height 55
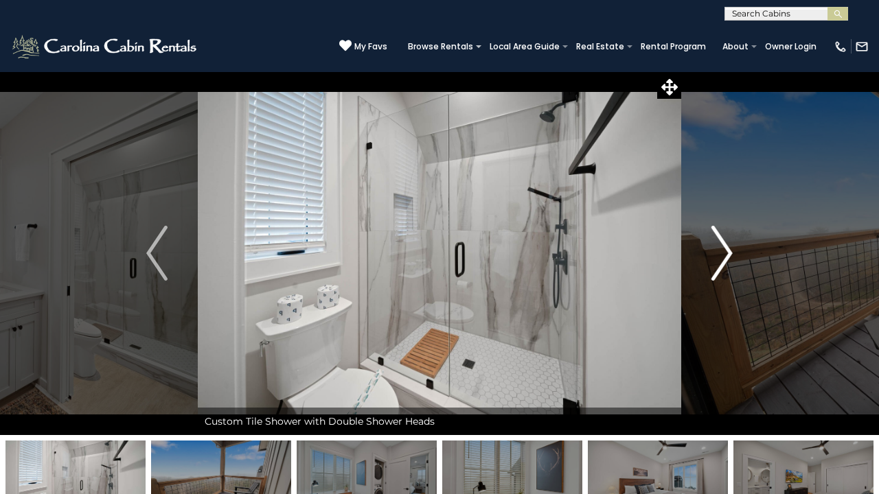
click at [723, 253] on img "Next" at bounding box center [721, 253] width 21 height 55
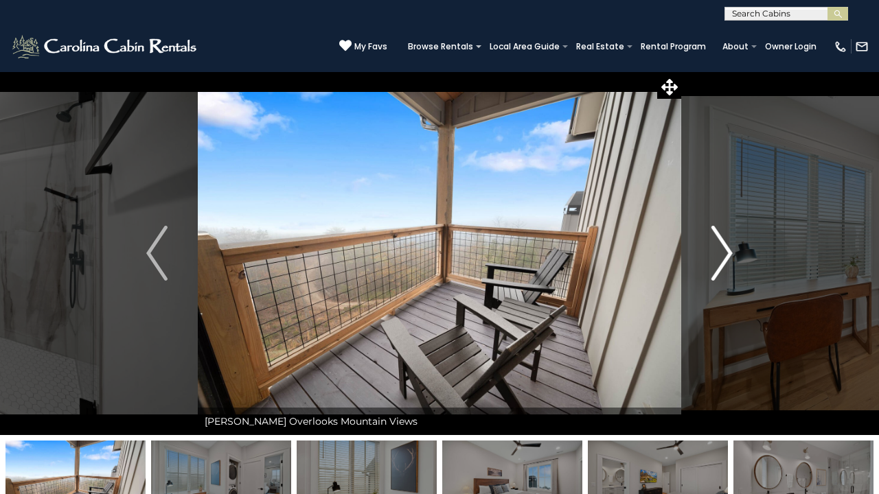
click at [723, 253] on img "Next" at bounding box center [721, 253] width 21 height 55
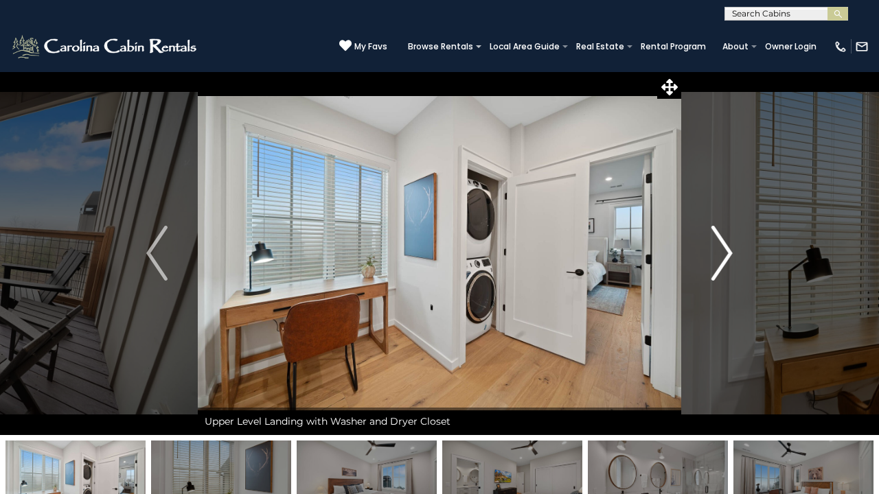
click at [723, 253] on img "Next" at bounding box center [721, 253] width 21 height 55
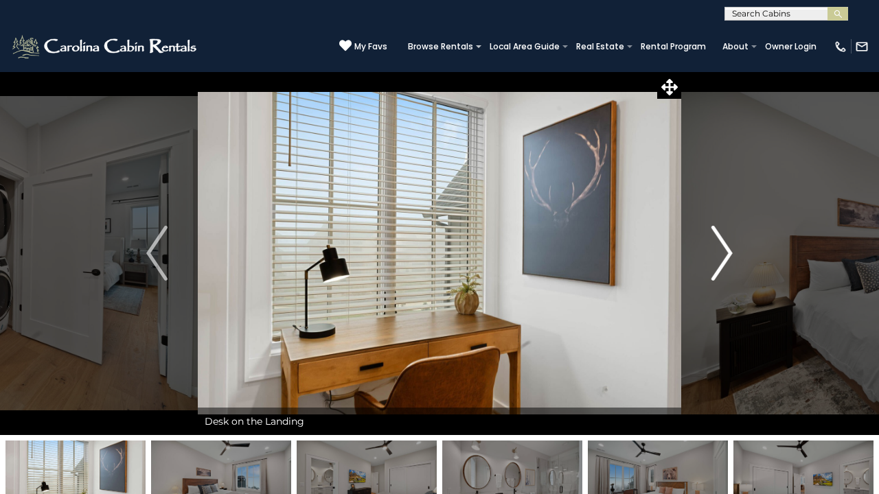
click at [723, 253] on img "Next" at bounding box center [721, 253] width 21 height 55
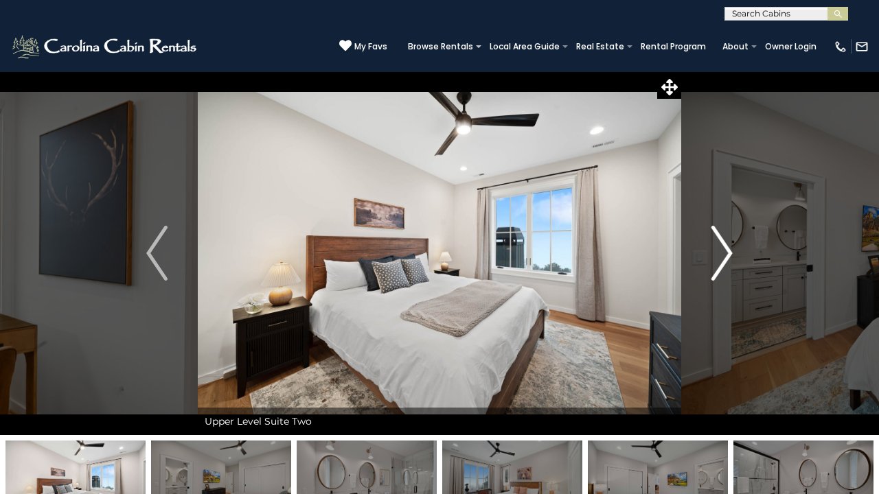
click at [723, 253] on img "Next" at bounding box center [721, 253] width 21 height 55
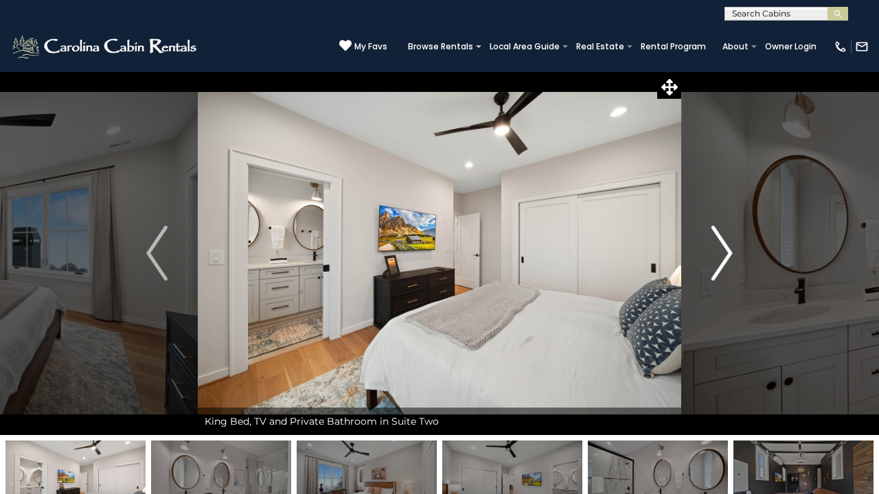
click at [723, 253] on img "Next" at bounding box center [721, 253] width 21 height 55
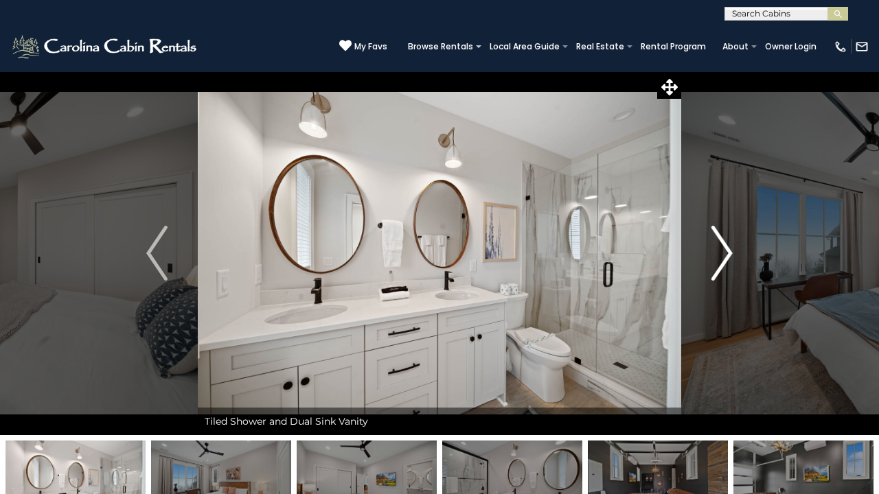
click at [723, 253] on img "Next" at bounding box center [721, 253] width 21 height 55
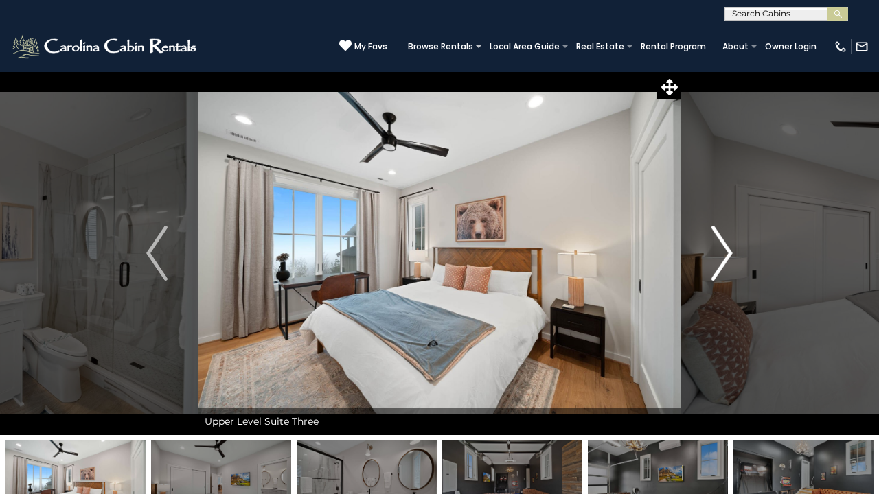
click at [723, 253] on img "Next" at bounding box center [721, 253] width 21 height 55
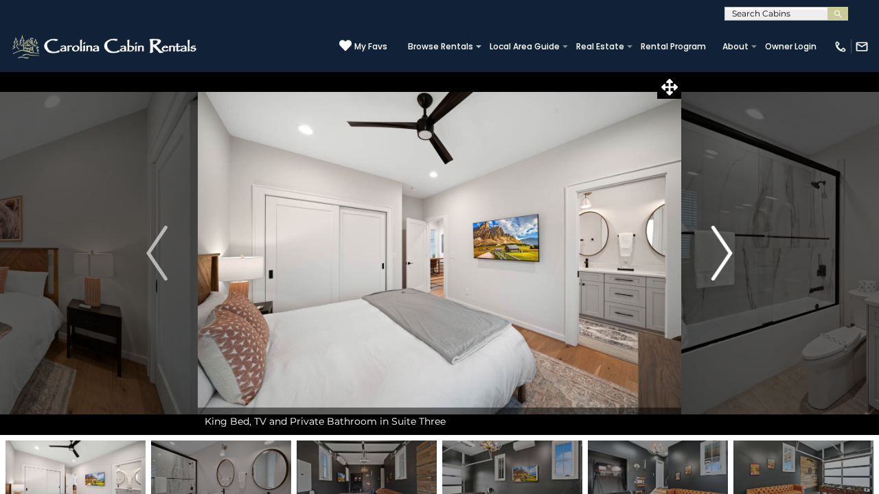
click at [723, 253] on img "Next" at bounding box center [721, 253] width 21 height 55
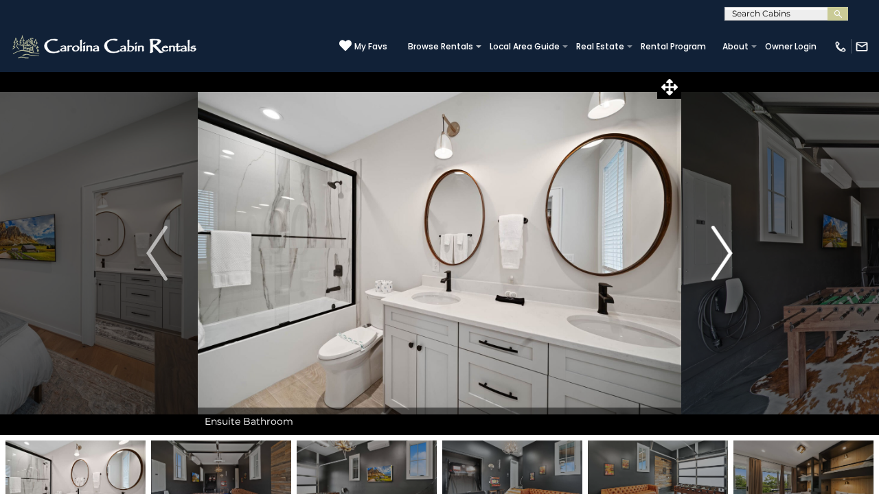
click at [723, 253] on img "Next" at bounding box center [721, 253] width 21 height 55
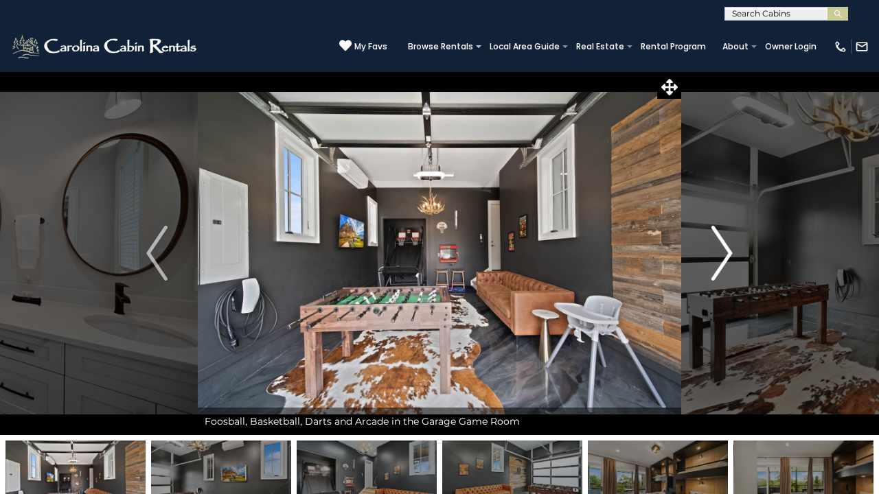
click at [723, 253] on img "Next" at bounding box center [721, 253] width 21 height 55
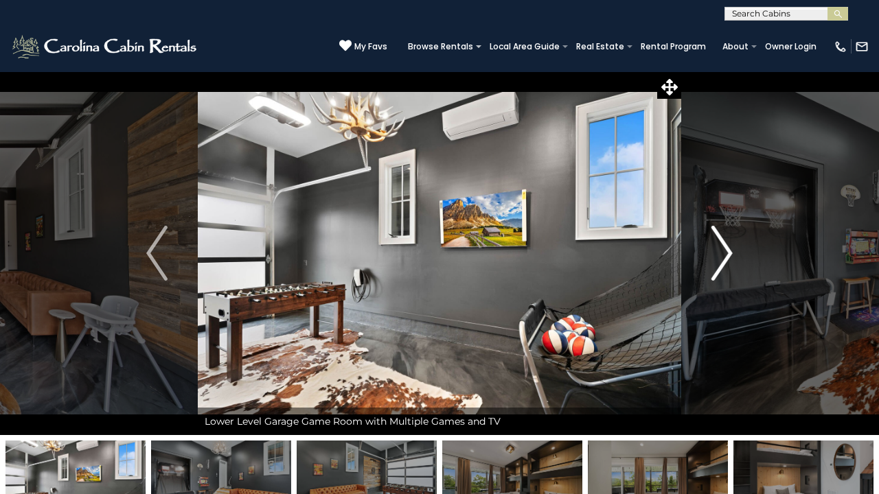
click at [723, 253] on img "Next" at bounding box center [721, 253] width 21 height 55
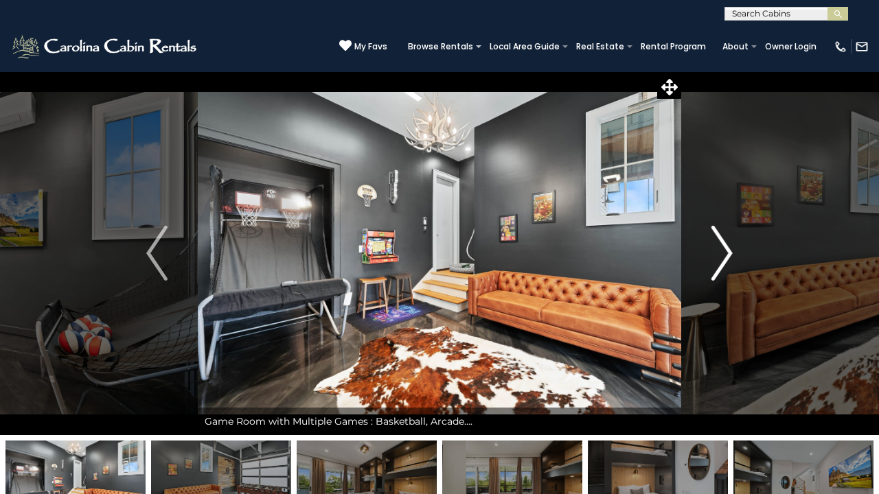
click at [723, 253] on img "Next" at bounding box center [721, 253] width 21 height 55
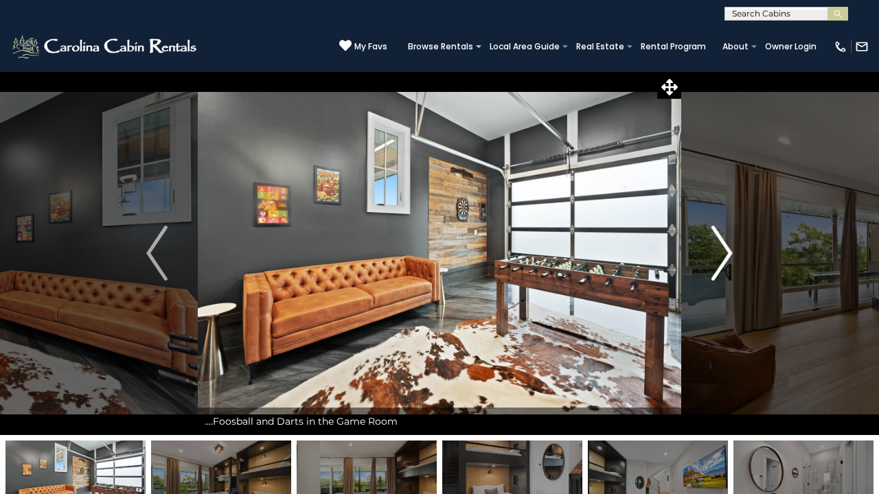
click at [723, 253] on img "Next" at bounding box center [721, 253] width 21 height 55
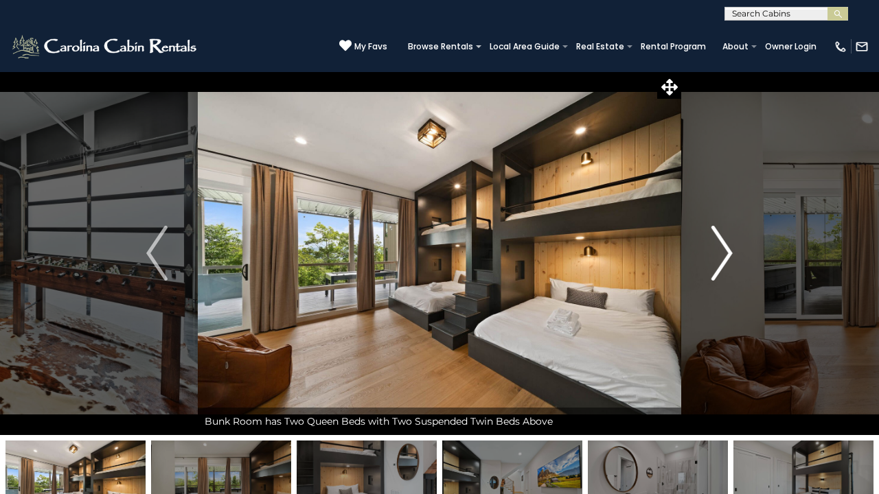
click at [723, 244] on img "Next" at bounding box center [721, 253] width 21 height 55
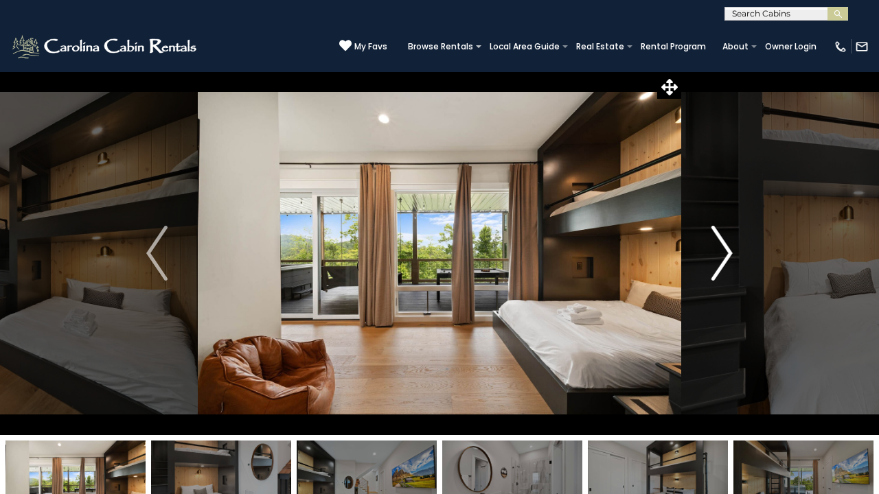
click at [723, 244] on img "Next" at bounding box center [721, 253] width 21 height 55
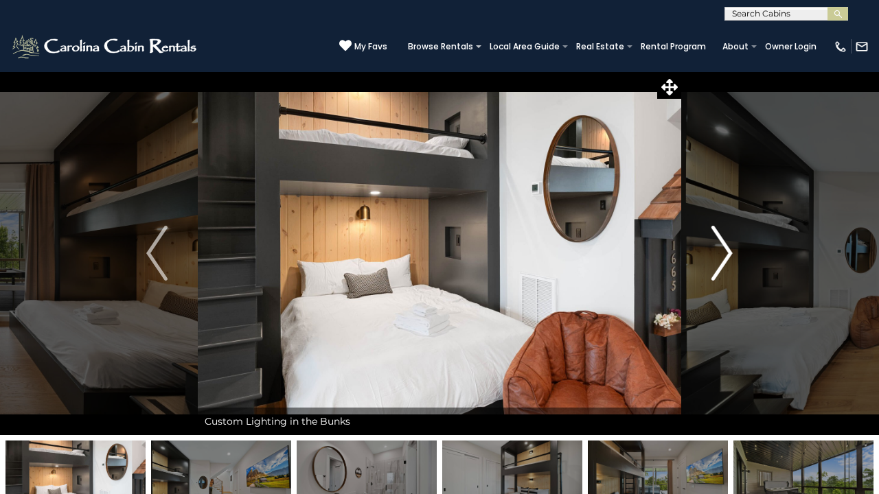
click at [723, 244] on img "Next" at bounding box center [721, 253] width 21 height 55
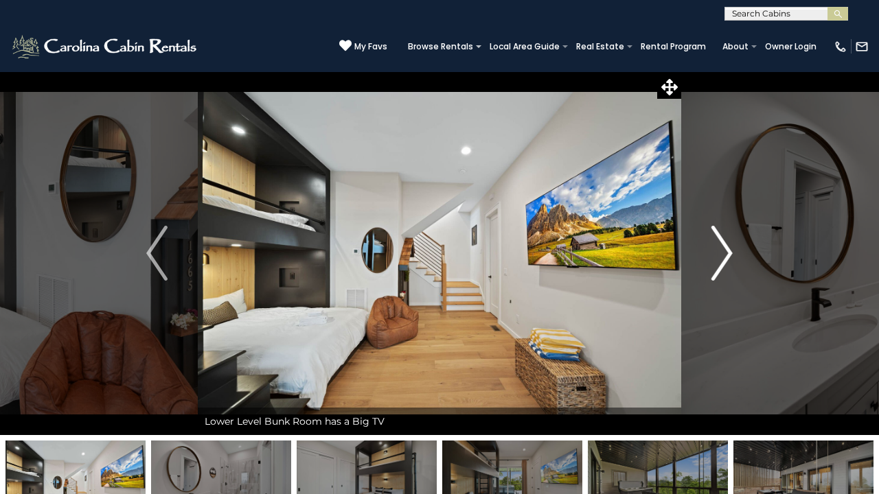
click at [723, 244] on img "Next" at bounding box center [721, 253] width 21 height 55
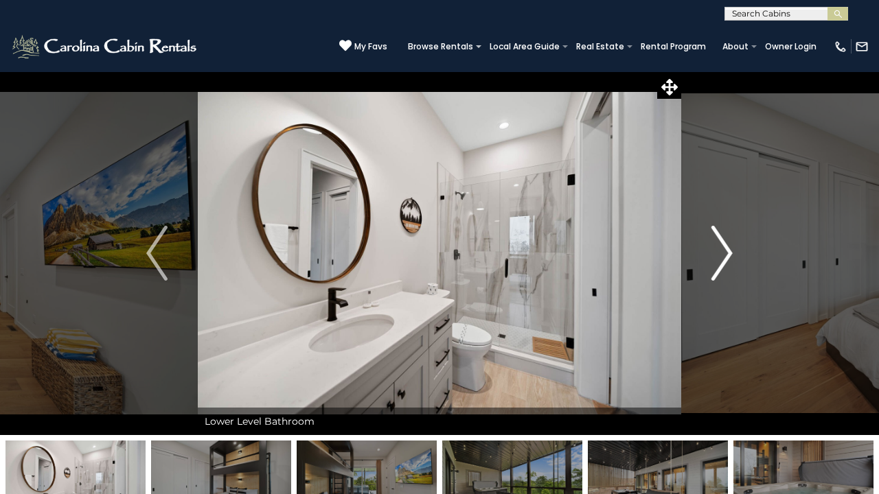
click at [728, 255] on img "Next" at bounding box center [721, 253] width 21 height 55
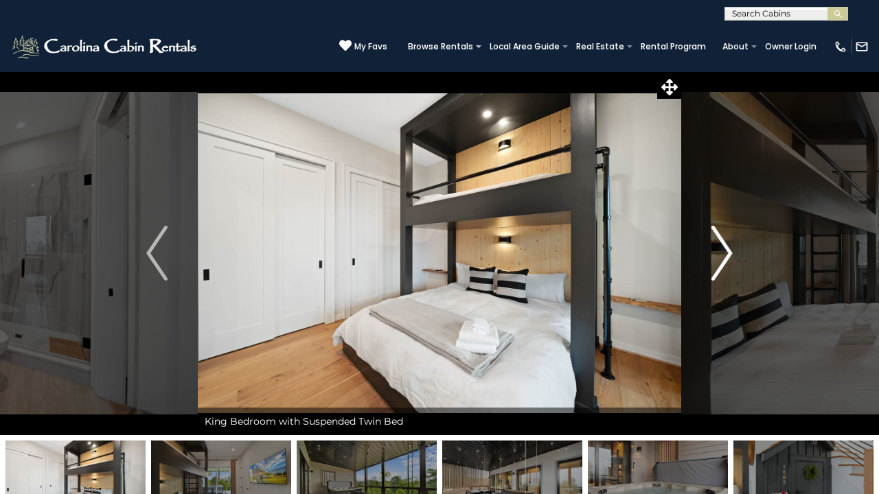
click at [728, 257] on img "Next" at bounding box center [721, 253] width 21 height 55
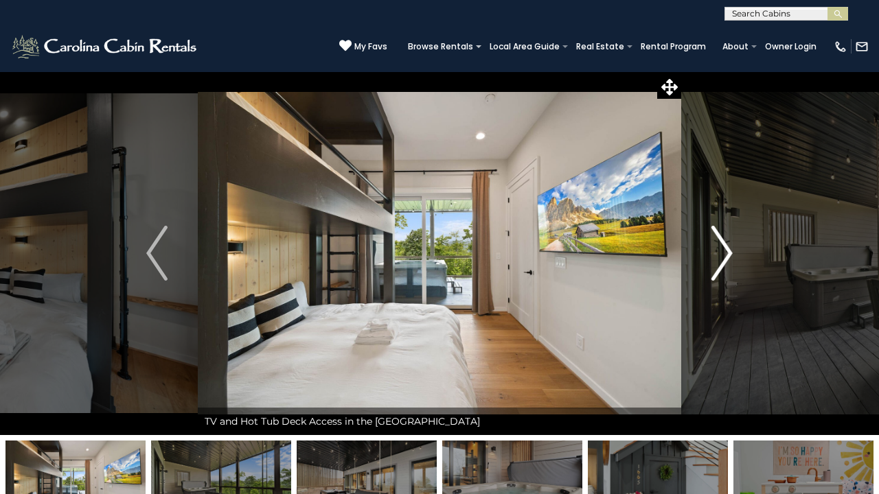
click at [728, 259] on img "Next" at bounding box center [721, 253] width 21 height 55
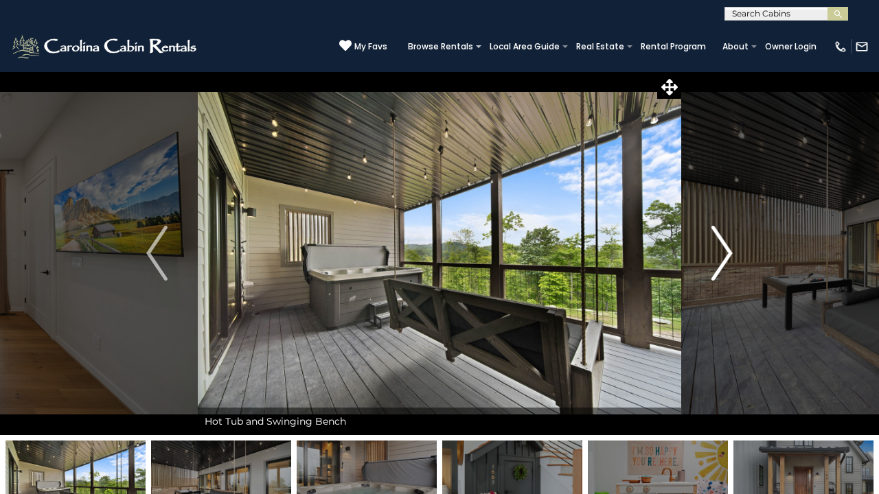
click at [728, 259] on img "Next" at bounding box center [721, 253] width 21 height 55
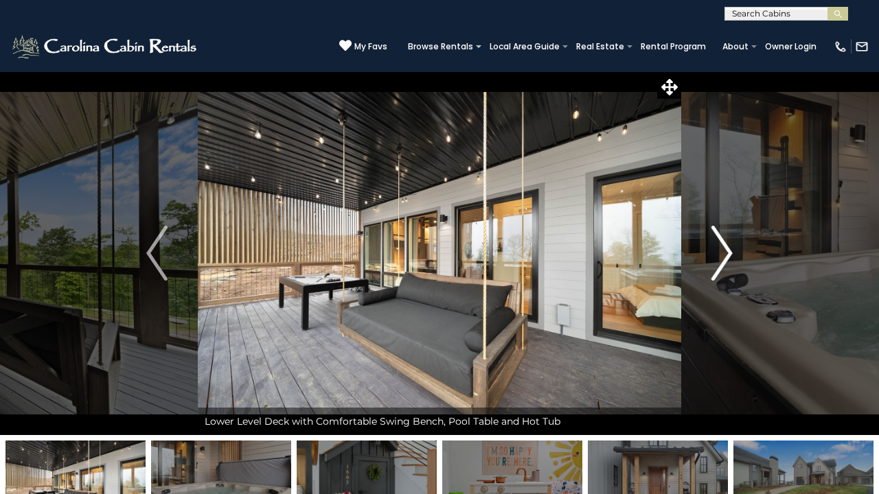
click at [728, 259] on img "Next" at bounding box center [721, 253] width 21 height 55
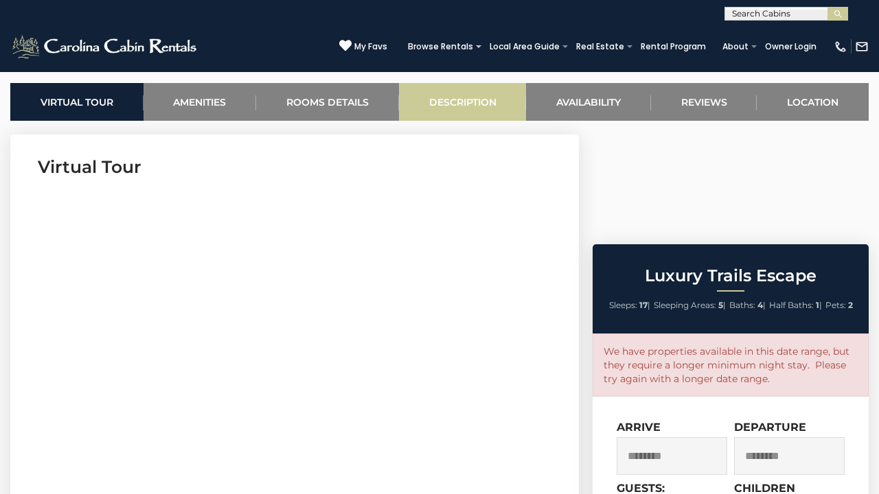
scroll to position [533, 0]
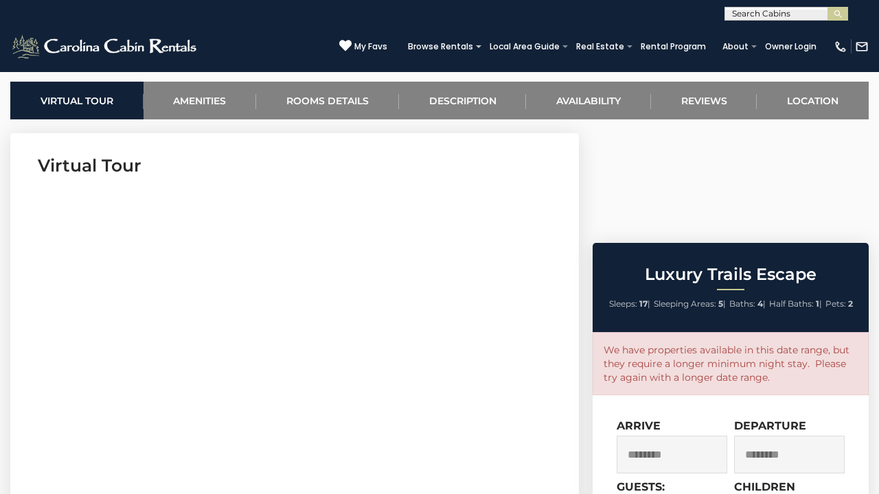
select select "*"
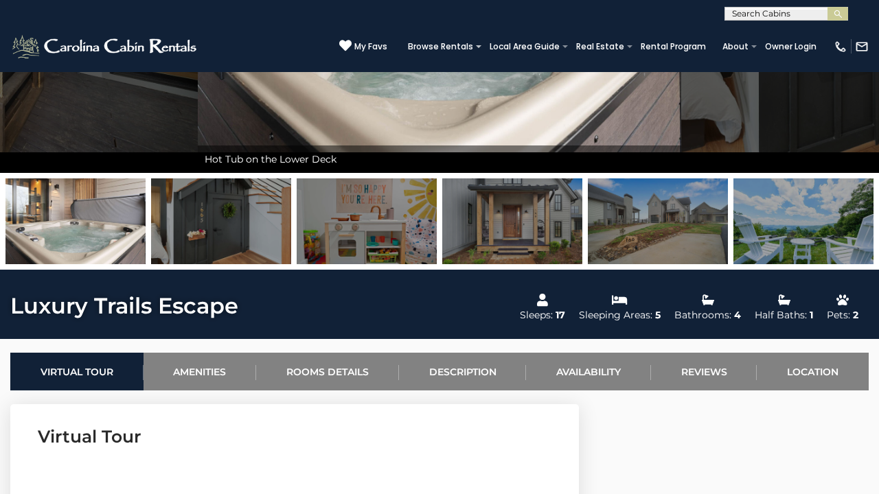
scroll to position [253, 0]
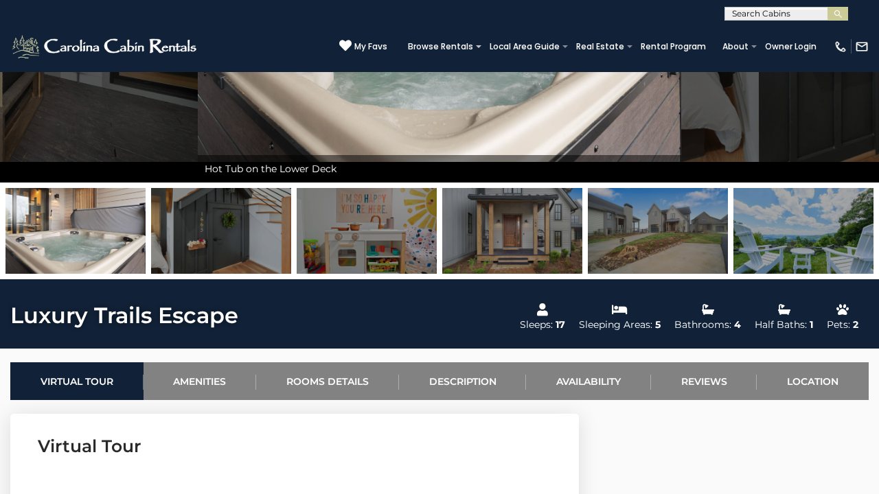
click at [669, 241] on img at bounding box center [658, 231] width 140 height 86
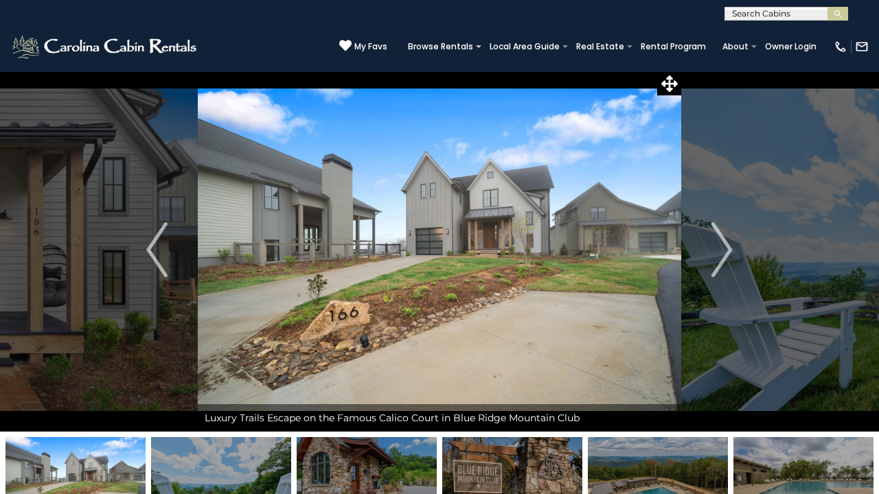
scroll to position [0, 0]
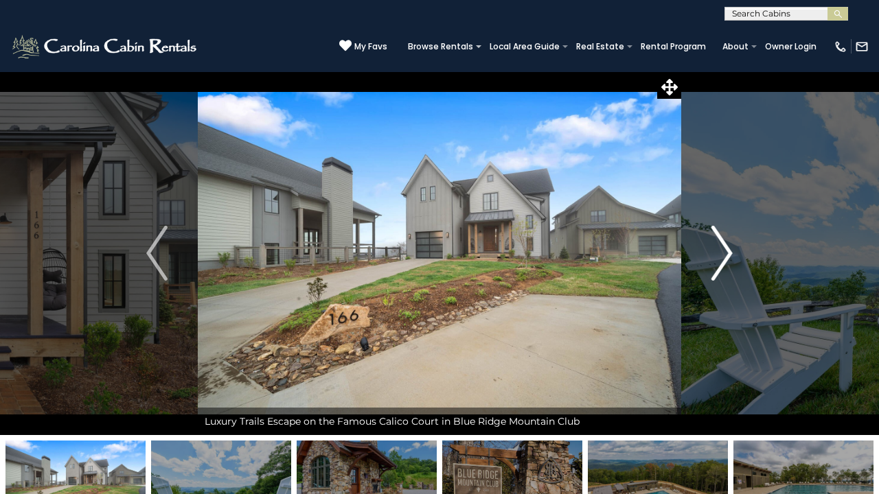
click at [724, 251] on img "Next" at bounding box center [721, 253] width 21 height 55
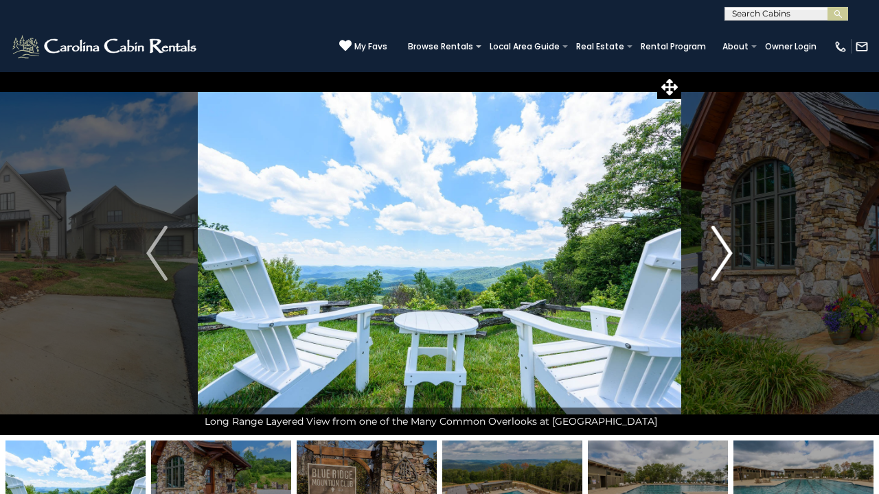
click at [724, 251] on img "Next" at bounding box center [721, 253] width 21 height 55
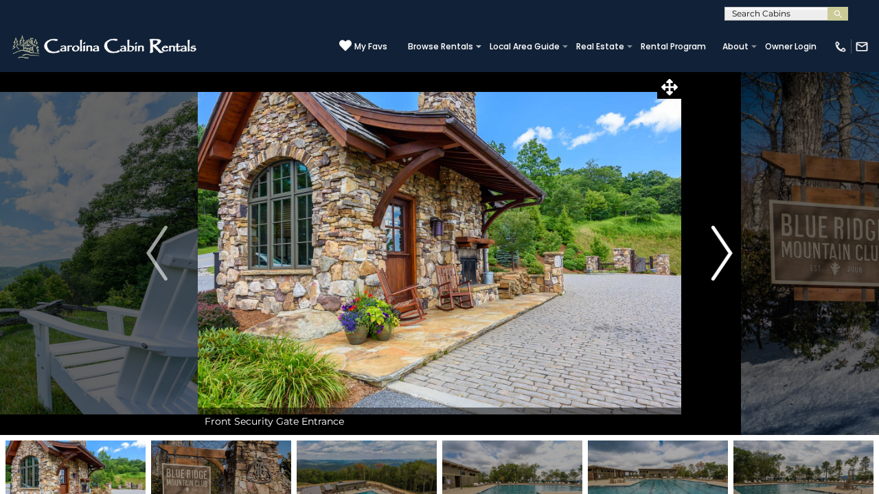
click at [727, 251] on img "Next" at bounding box center [721, 253] width 21 height 55
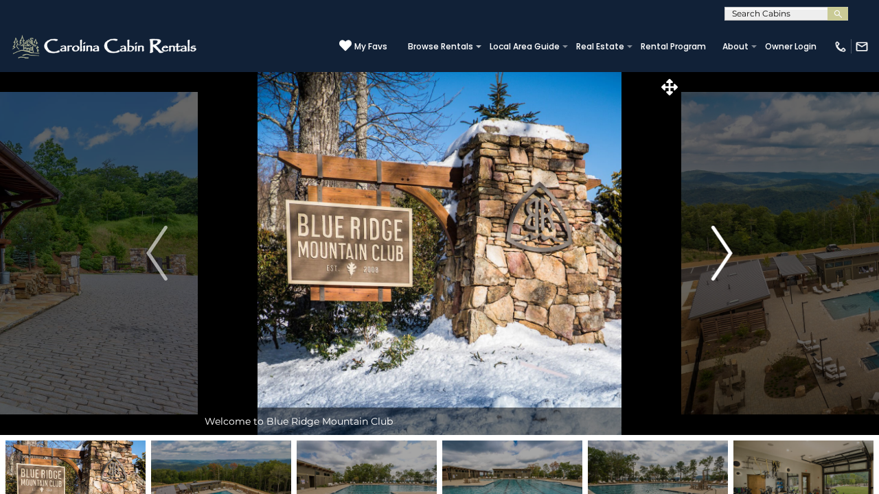
click at [727, 250] on img "Next" at bounding box center [721, 253] width 21 height 55
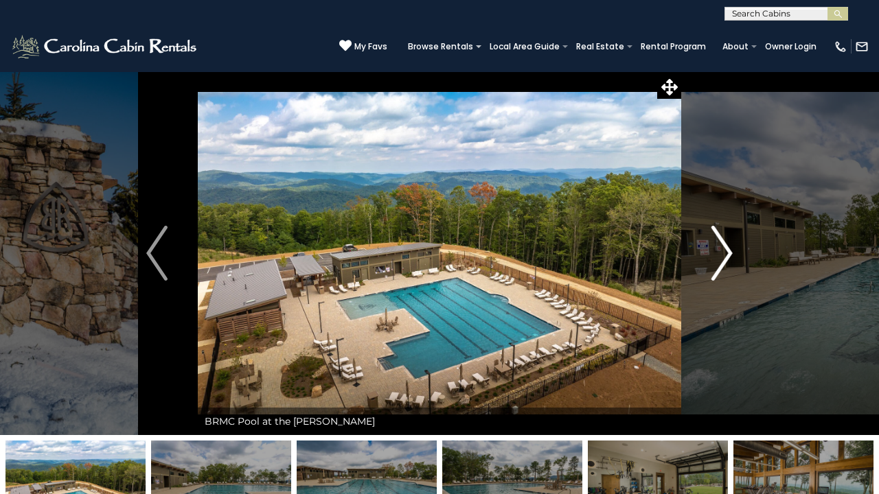
click at [727, 250] on img "Next" at bounding box center [721, 253] width 21 height 55
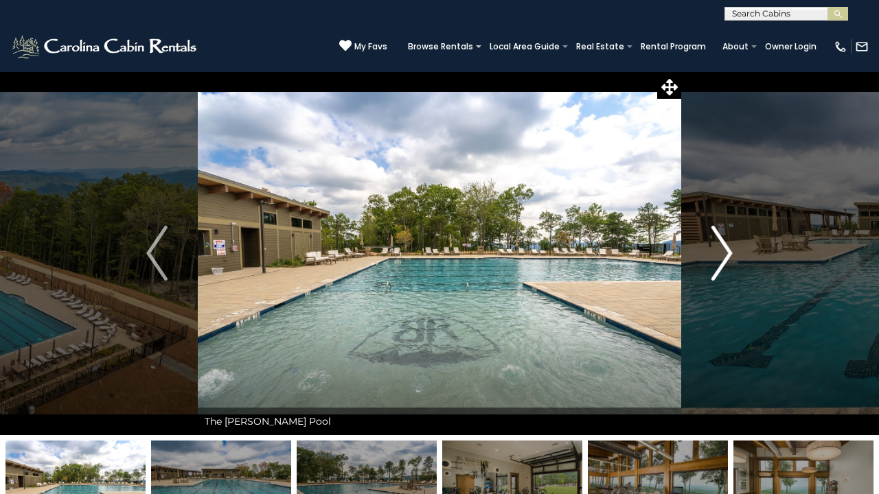
click at [727, 250] on img "Next" at bounding box center [721, 253] width 21 height 55
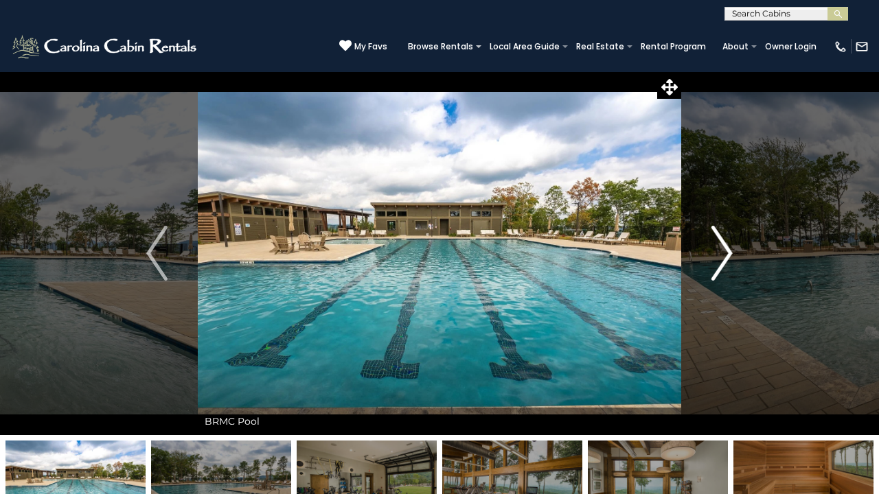
click at [730, 251] on img "Next" at bounding box center [721, 253] width 21 height 55
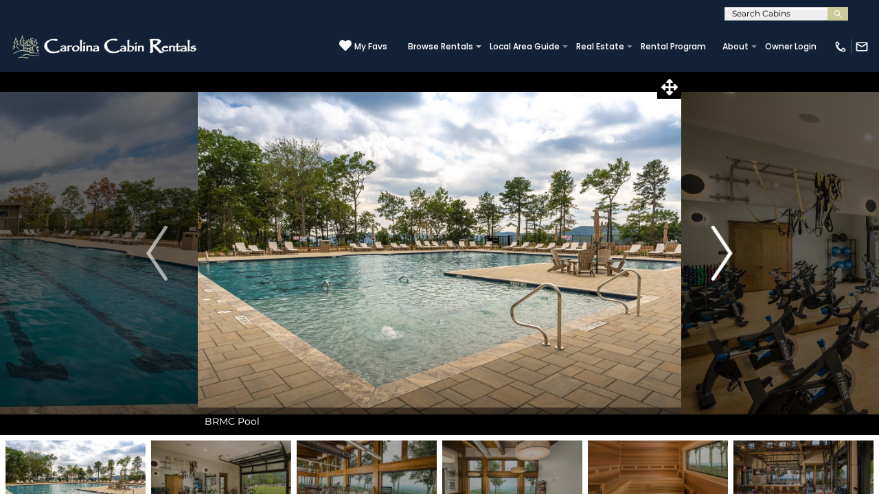
click at [730, 251] on img "Next" at bounding box center [721, 253] width 21 height 55
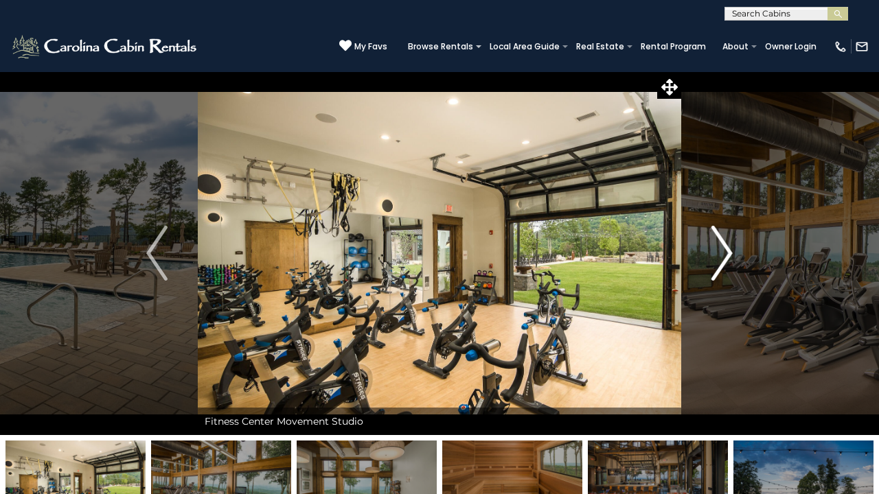
click at [730, 252] on img "Next" at bounding box center [721, 253] width 21 height 55
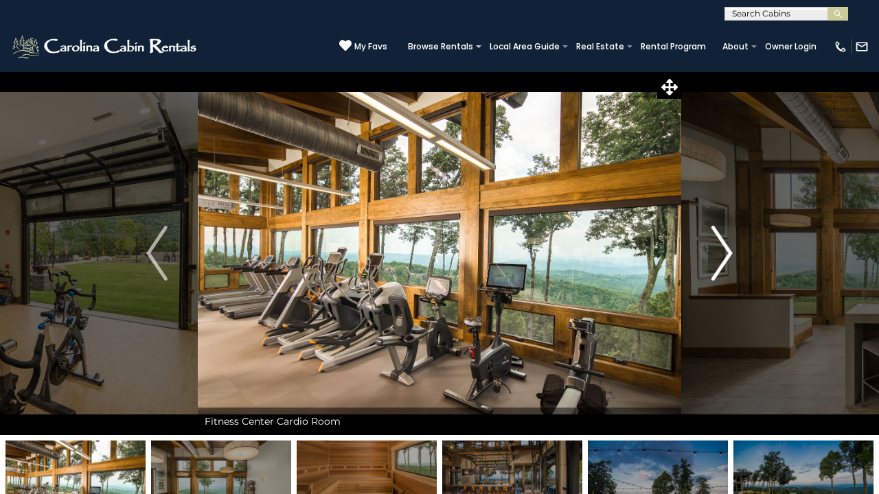
click at [730, 252] on img "Next" at bounding box center [721, 253] width 21 height 55
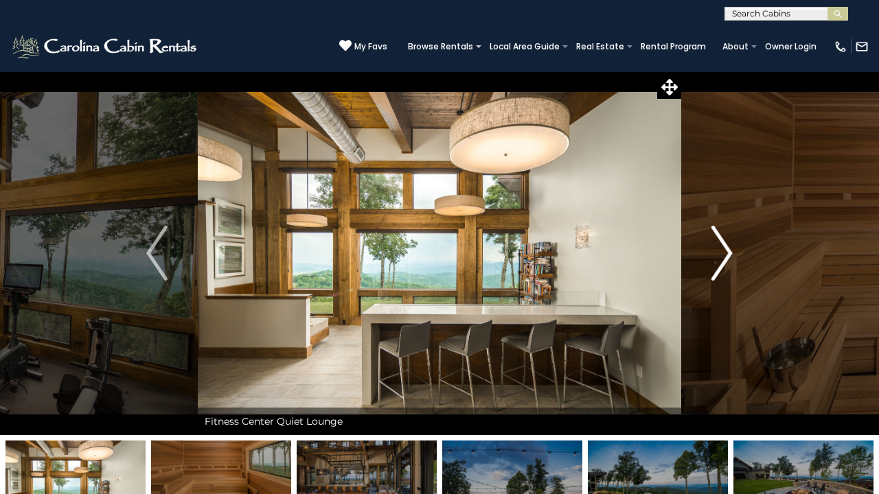
click at [730, 252] on img "Next" at bounding box center [721, 253] width 21 height 55
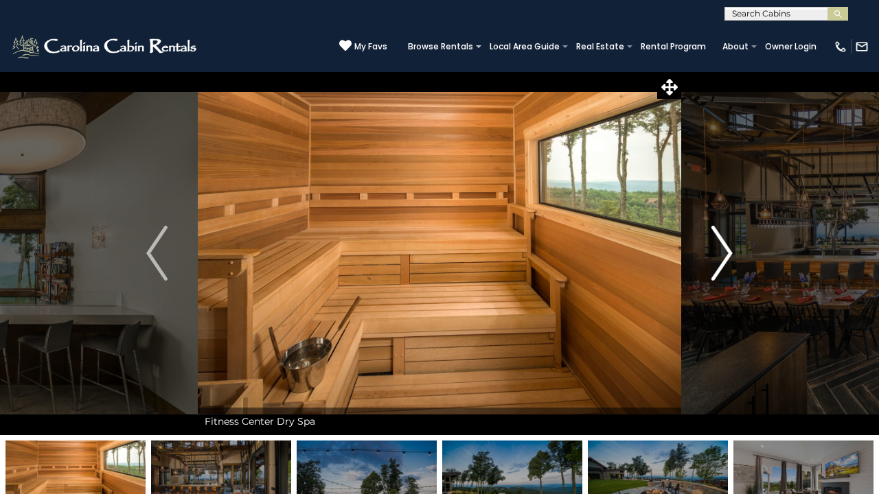
click at [730, 252] on img "Next" at bounding box center [721, 253] width 21 height 55
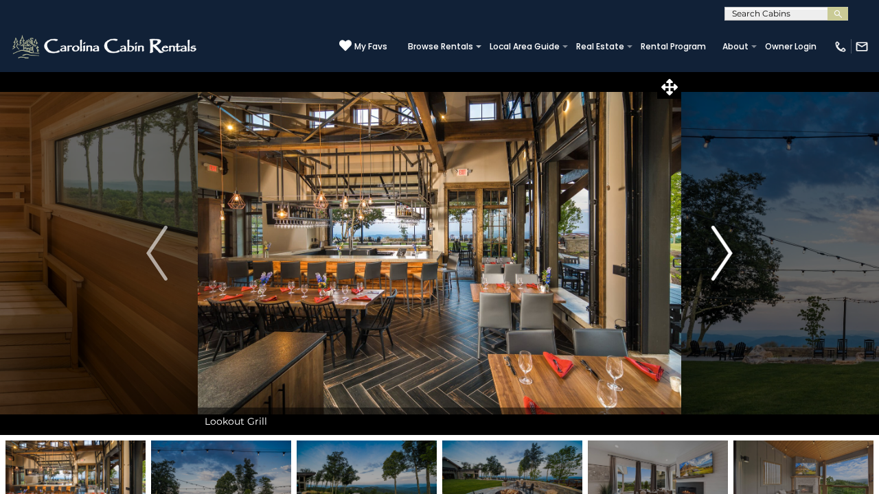
click at [719, 251] on img "Next" at bounding box center [721, 253] width 21 height 55
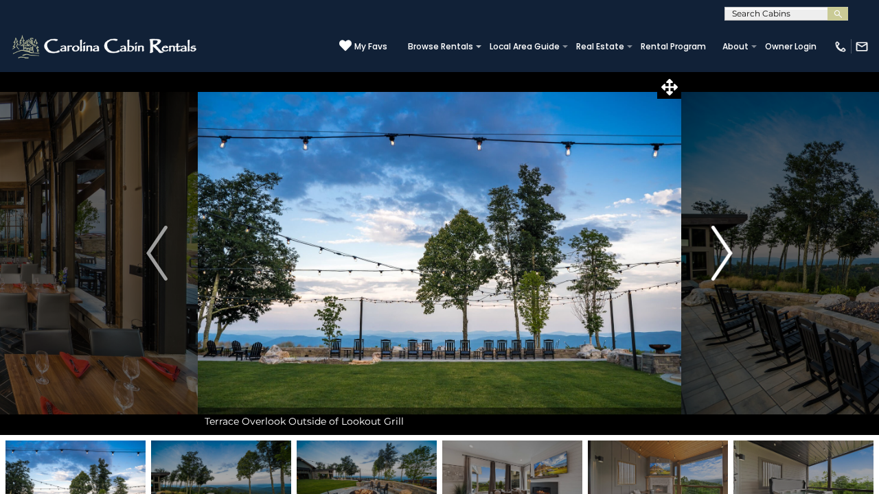
click at [719, 251] on img "Next" at bounding box center [721, 253] width 21 height 55
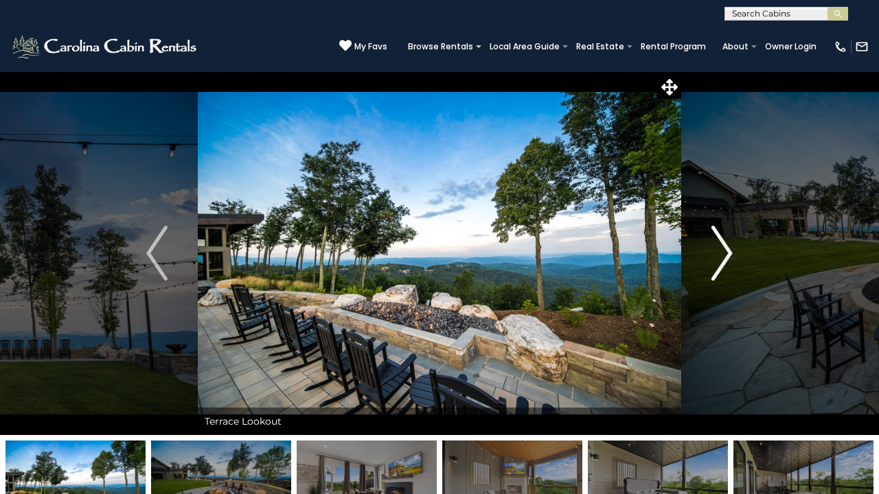
click at [719, 251] on img "Next" at bounding box center [721, 253] width 21 height 55
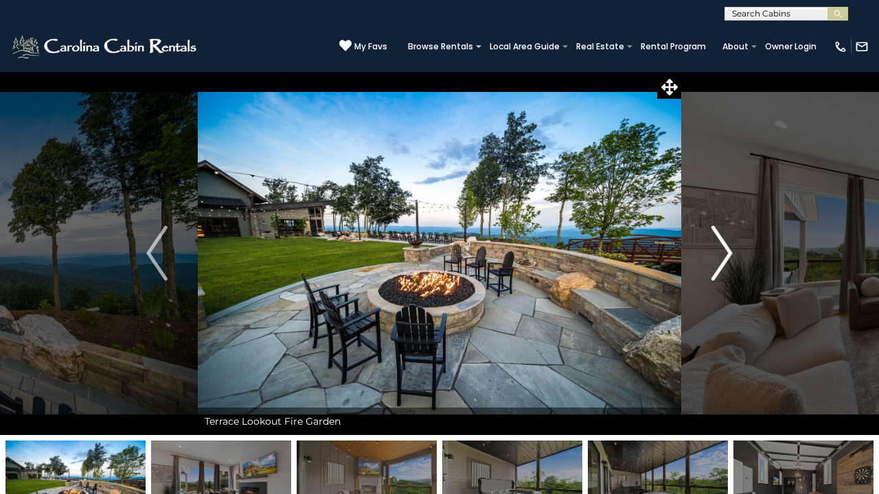
click at [719, 251] on img "Next" at bounding box center [721, 253] width 21 height 55
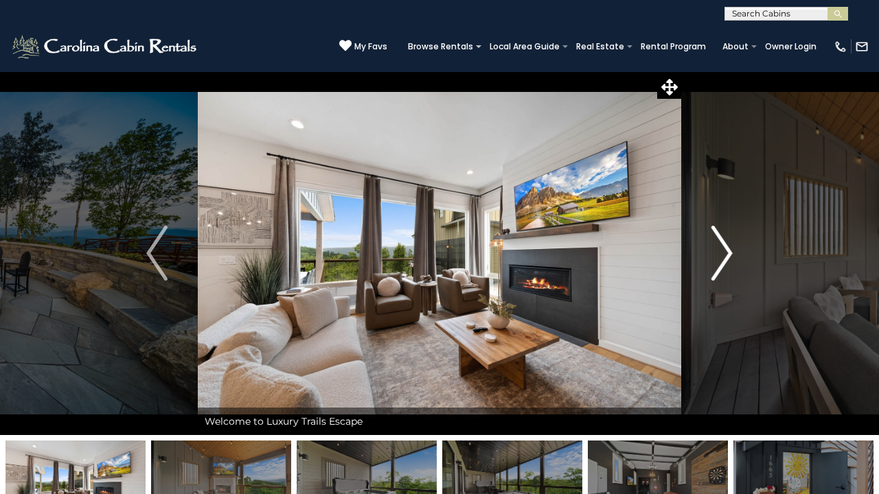
click at [725, 257] on img "Next" at bounding box center [721, 253] width 21 height 55
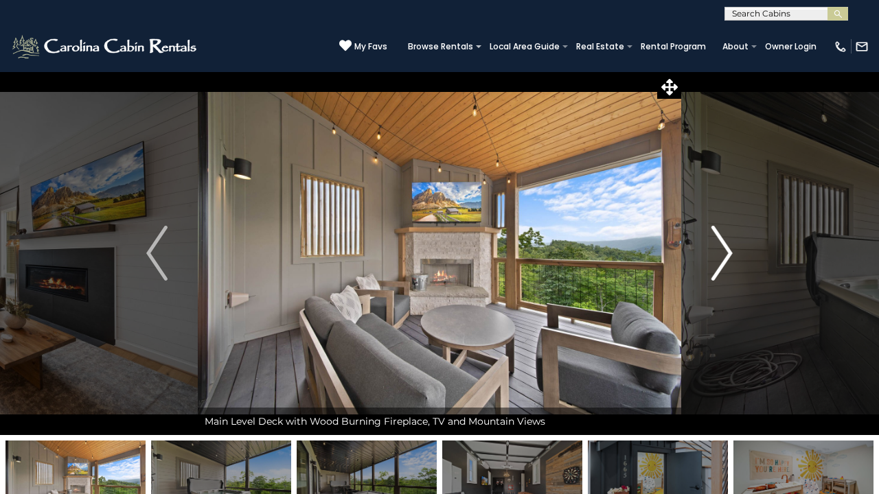
click at [723, 246] on img "Next" at bounding box center [721, 253] width 21 height 55
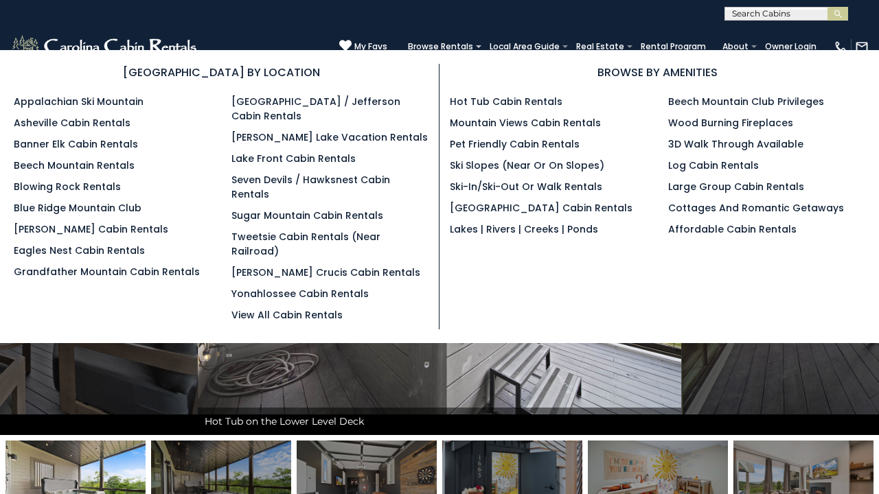
click at [477, 134] on ul "Hot Tub Cabin Rentals Mountain Views Cabin Rentals Pet Friendly Cabin Rentals S…" at bounding box center [549, 166] width 198 height 142
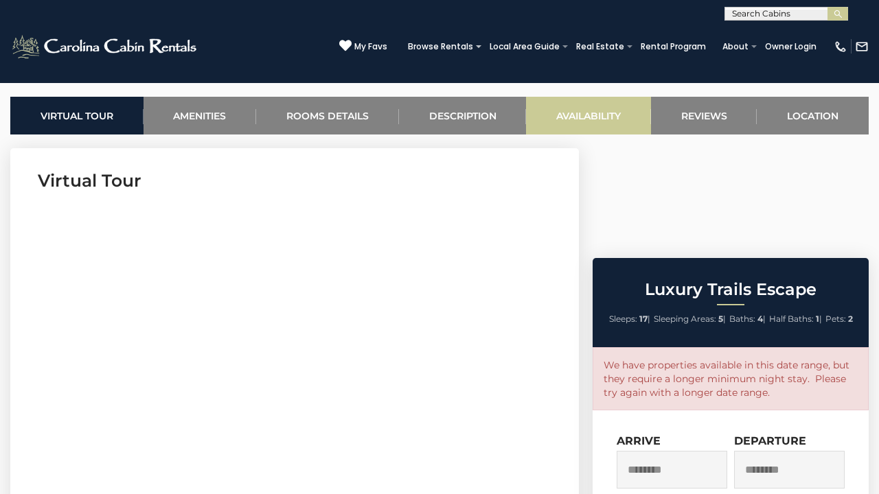
scroll to position [522, 0]
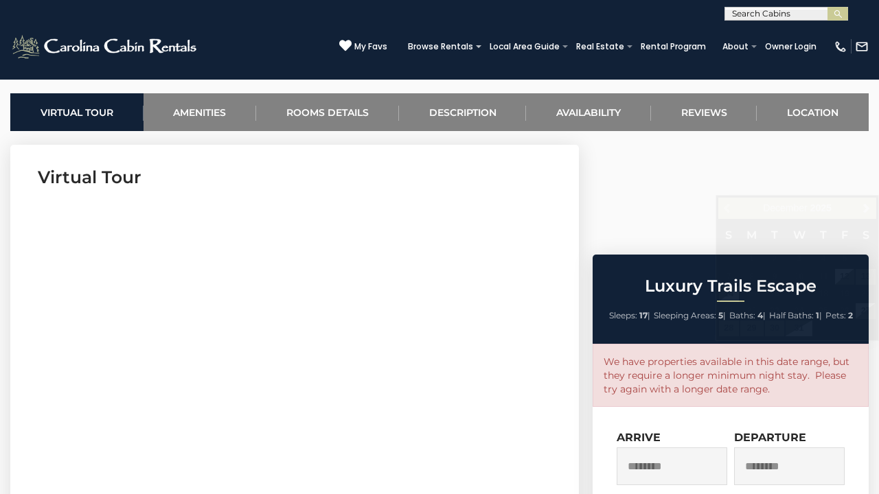
click at [791, 448] on input "********" at bounding box center [789, 467] width 111 height 38
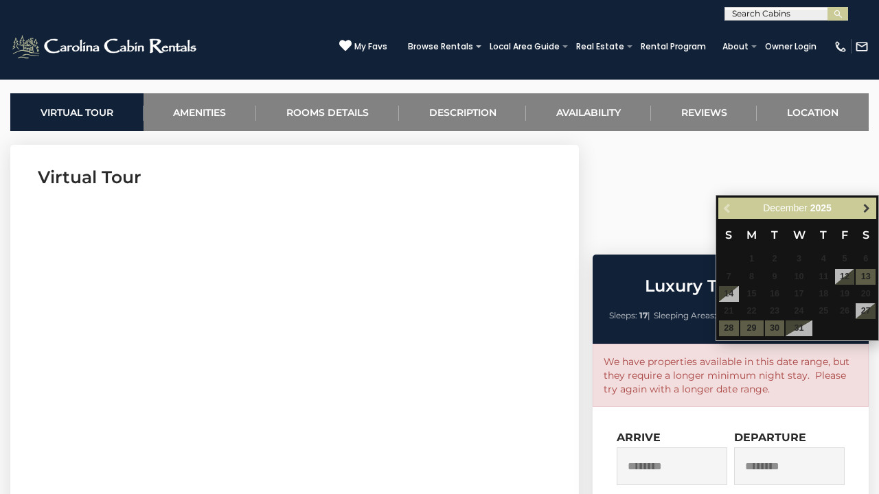
click at [864, 206] on span "Next" at bounding box center [866, 207] width 11 height 11
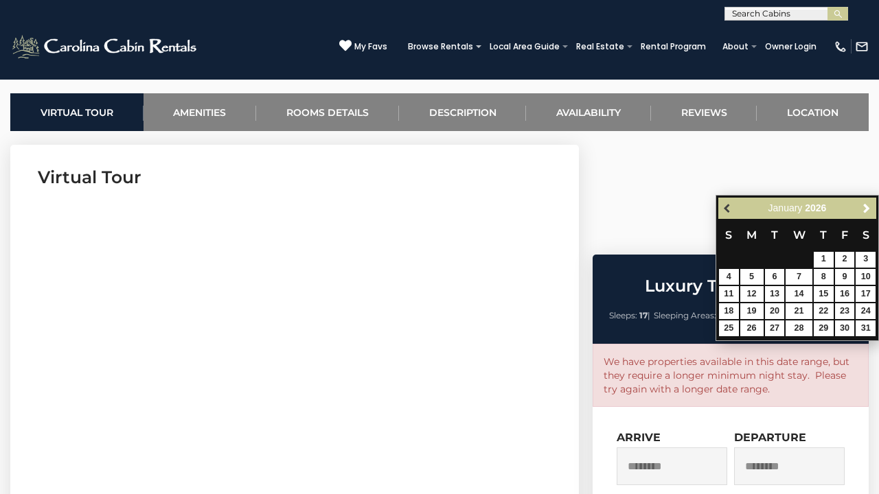
click at [731, 208] on span "Previous" at bounding box center [727, 207] width 11 height 11
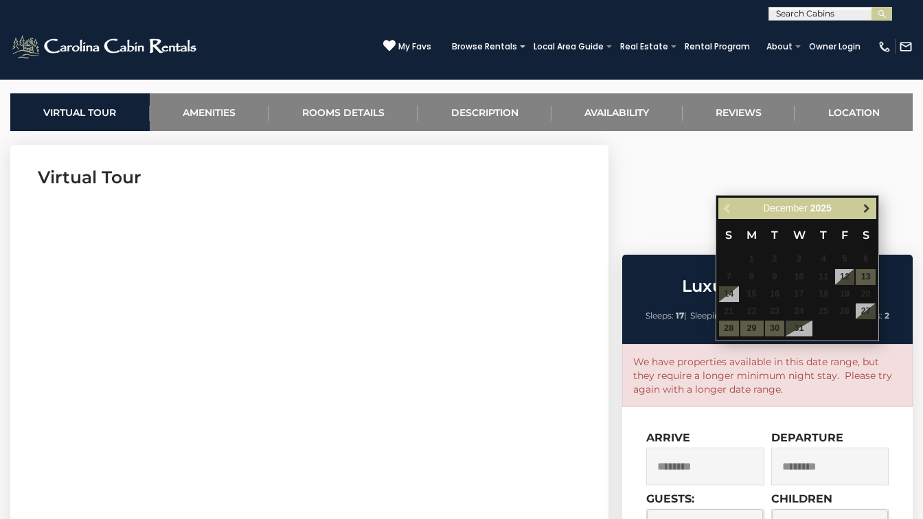
click at [868, 204] on span "Next" at bounding box center [866, 207] width 11 height 11
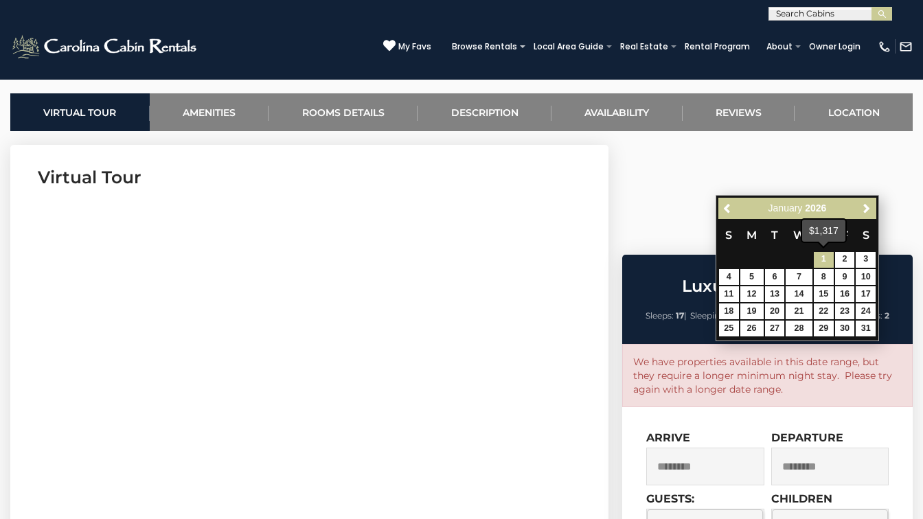
click at [824, 260] on link "1" at bounding box center [823, 260] width 20 height 16
type input "**********"
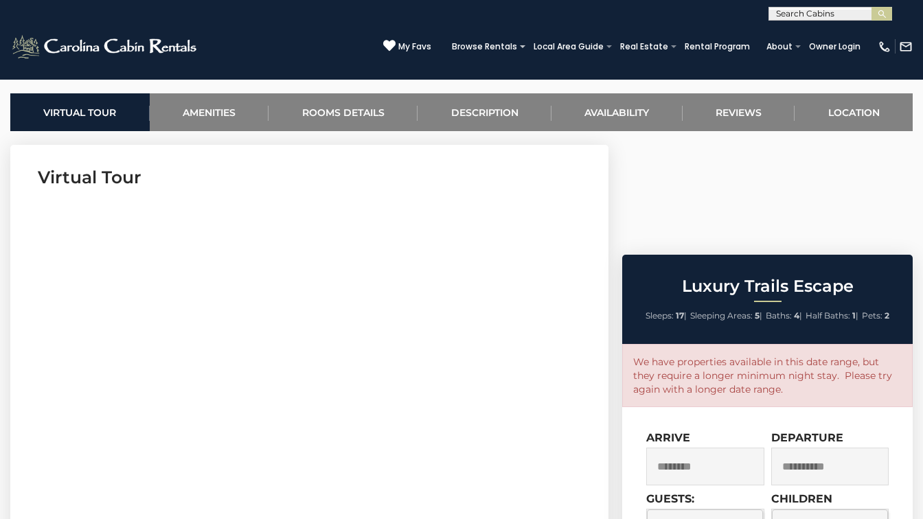
click at [837, 448] on input "**********" at bounding box center [830, 467] width 118 height 38
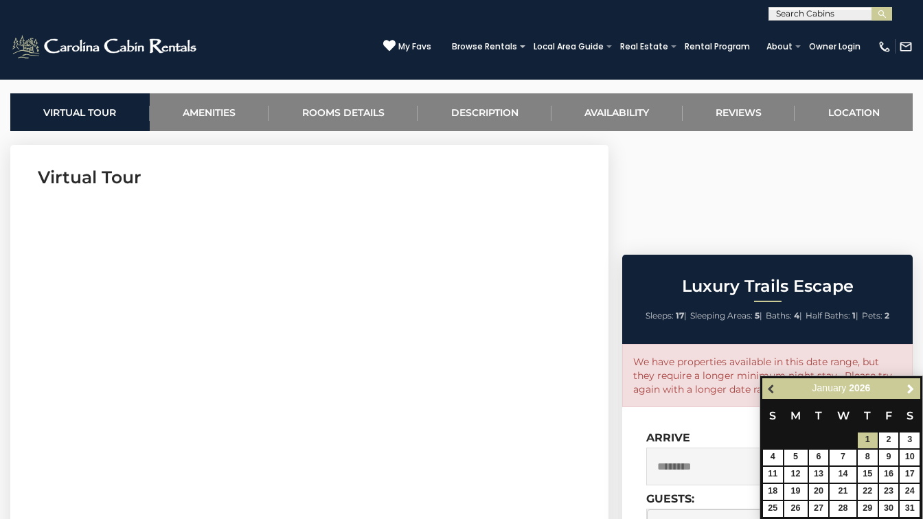
click at [772, 392] on span "Previous" at bounding box center [771, 388] width 11 height 11
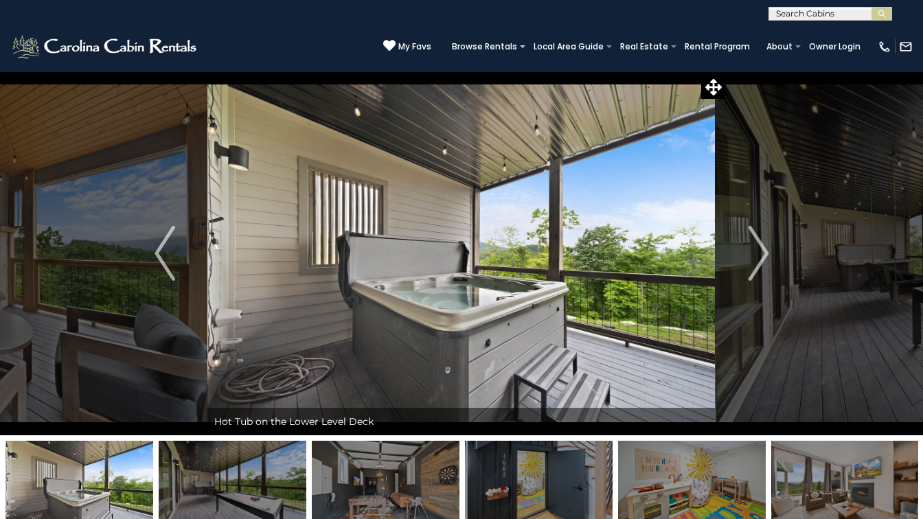
scroll to position [0, 0]
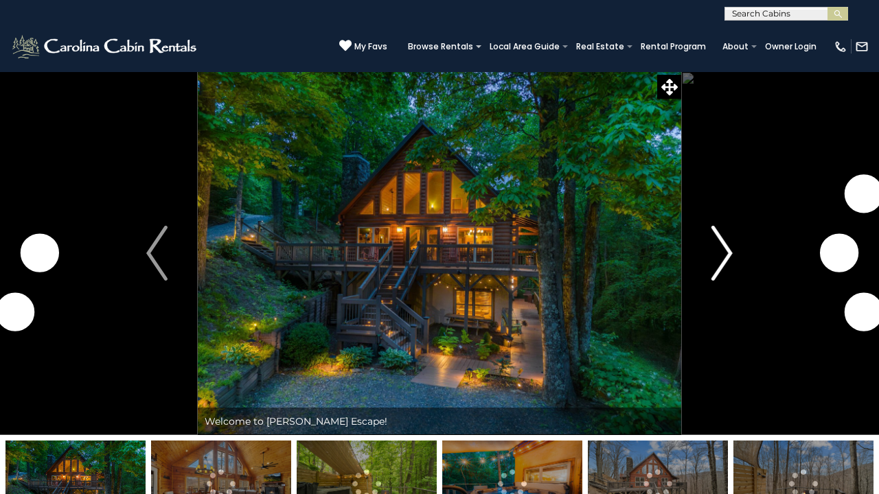
click at [723, 248] on img "Next" at bounding box center [721, 253] width 21 height 55
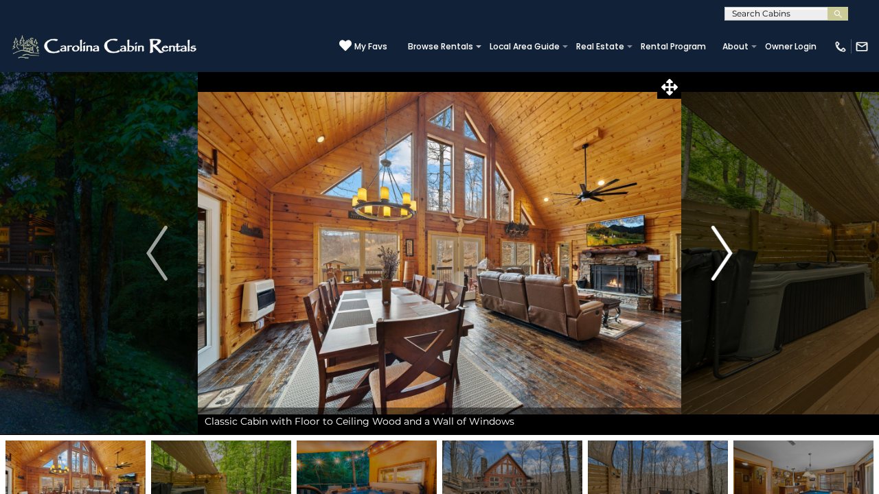
click at [719, 246] on img "Next" at bounding box center [721, 253] width 21 height 55
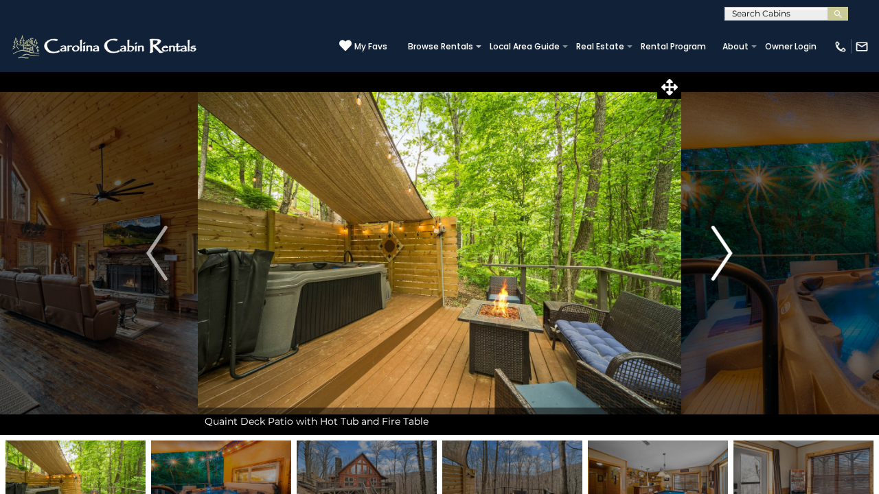
click at [719, 246] on img "Next" at bounding box center [721, 253] width 21 height 55
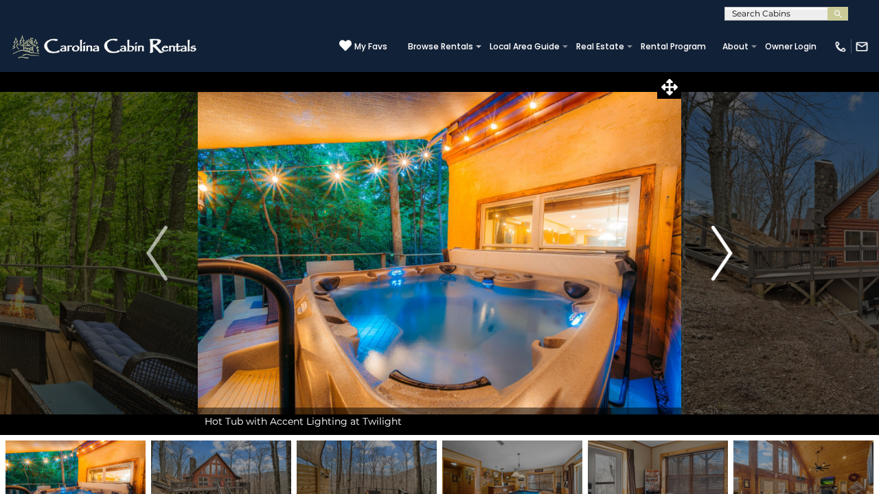
click at [719, 246] on img "Next" at bounding box center [721, 253] width 21 height 55
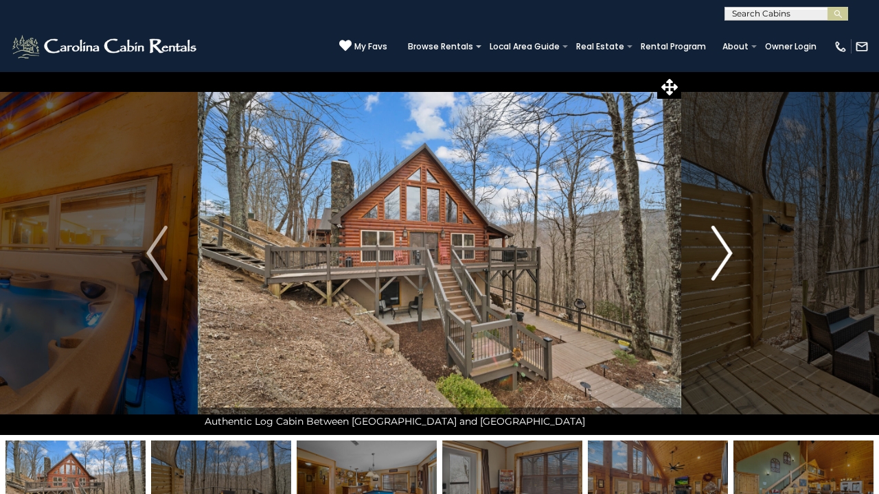
click at [719, 246] on img "Next" at bounding box center [721, 253] width 21 height 55
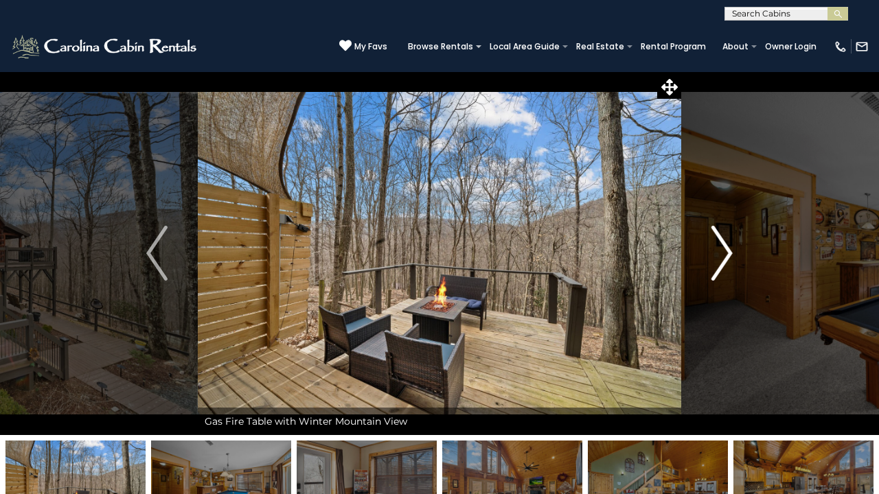
click at [719, 246] on img "Next" at bounding box center [721, 253] width 21 height 55
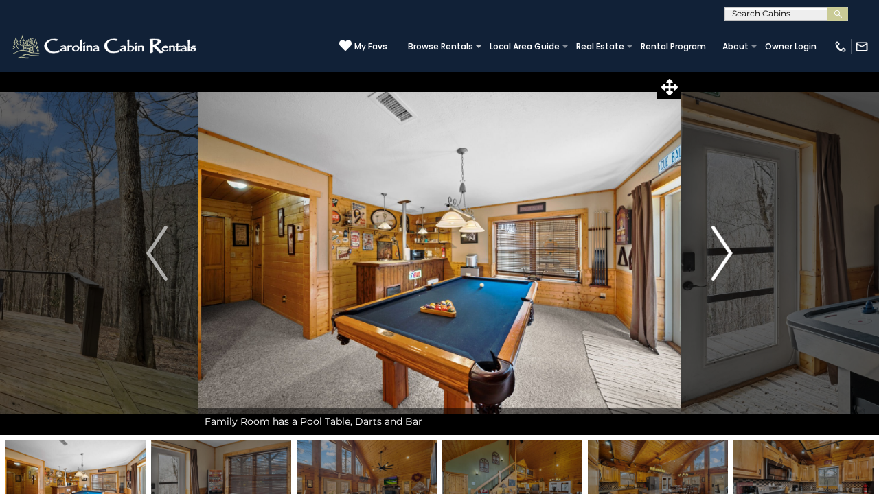
click at [715, 249] on img "Next" at bounding box center [721, 253] width 21 height 55
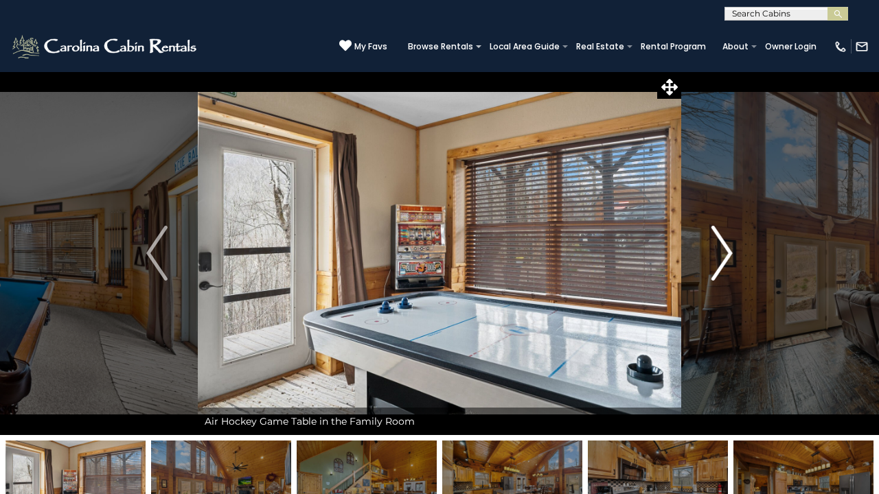
click at [715, 249] on img "Next" at bounding box center [721, 253] width 21 height 55
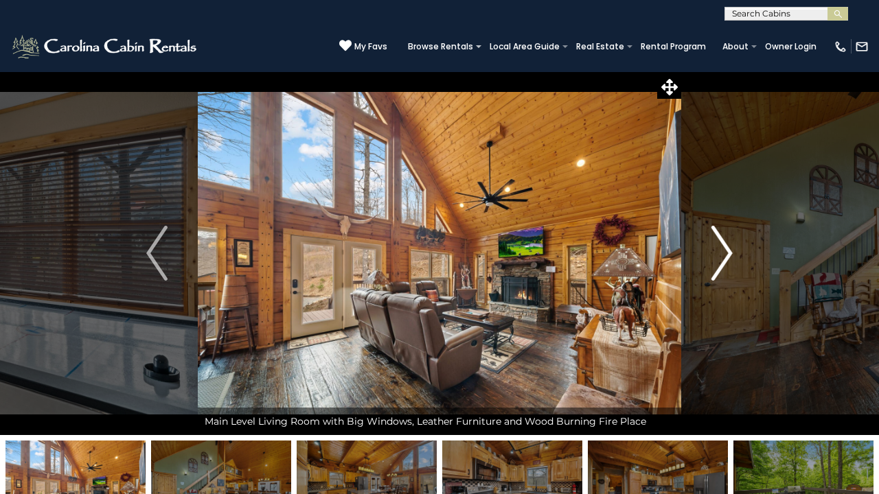
click at [715, 249] on img "Next" at bounding box center [721, 253] width 21 height 55
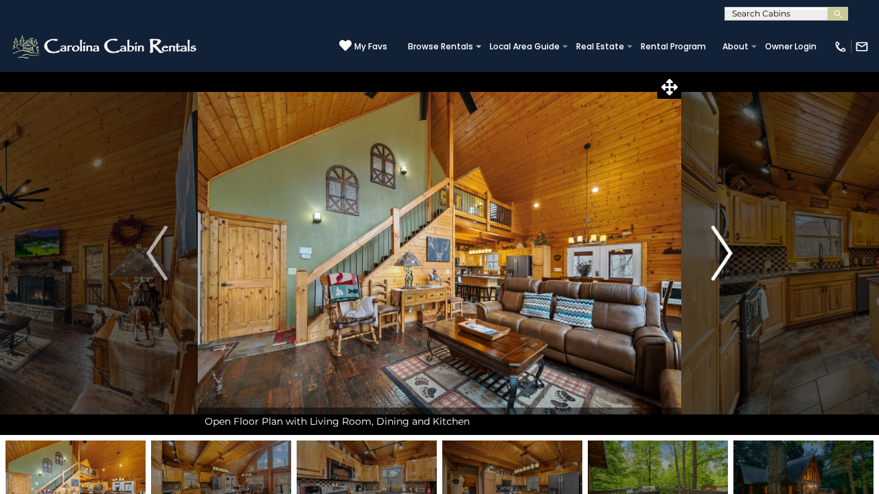
click at [715, 249] on img "Next" at bounding box center [721, 253] width 21 height 55
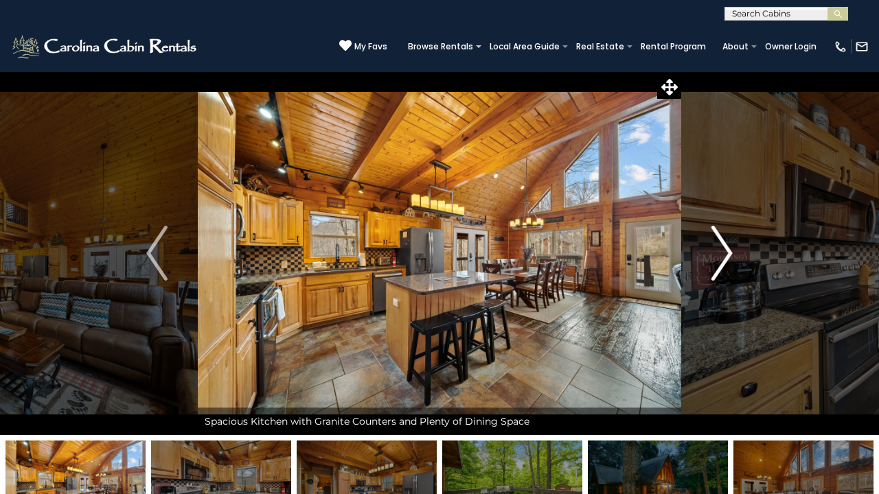
click at [715, 250] on img "Next" at bounding box center [721, 253] width 21 height 55
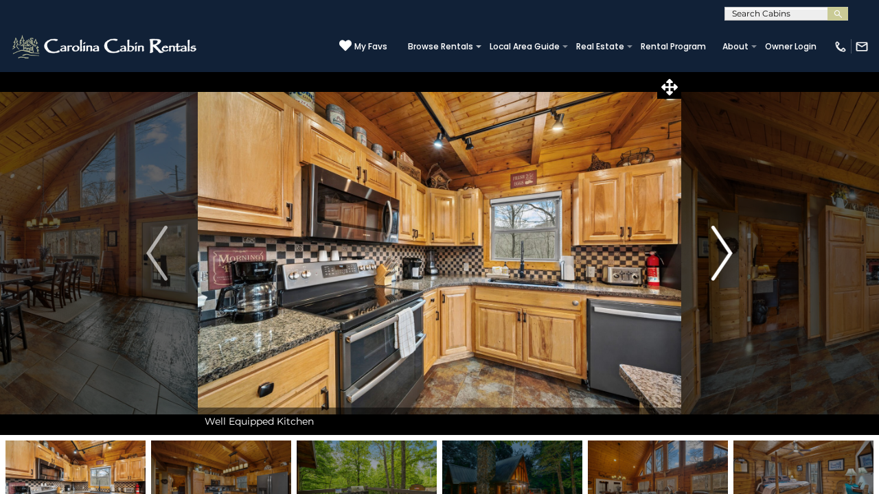
click at [715, 251] on img "Next" at bounding box center [721, 253] width 21 height 55
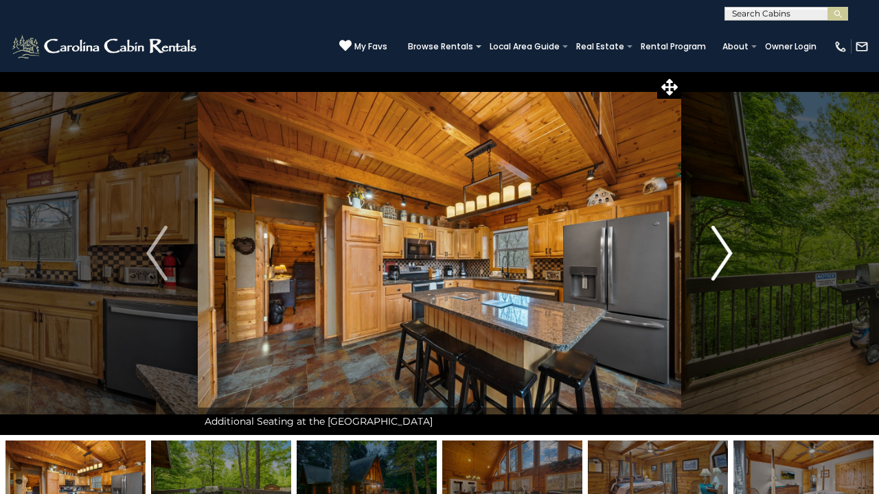
click at [715, 251] on img "Next" at bounding box center [721, 253] width 21 height 55
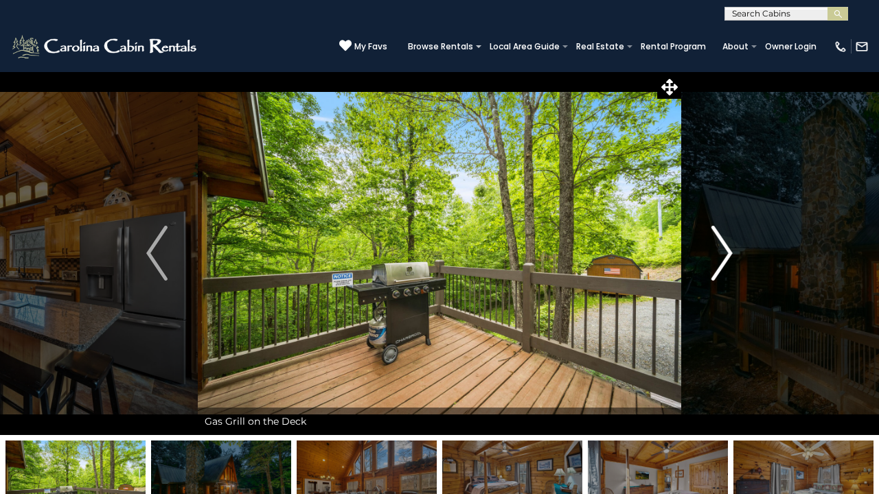
click at [714, 250] on img "Next" at bounding box center [721, 253] width 21 height 55
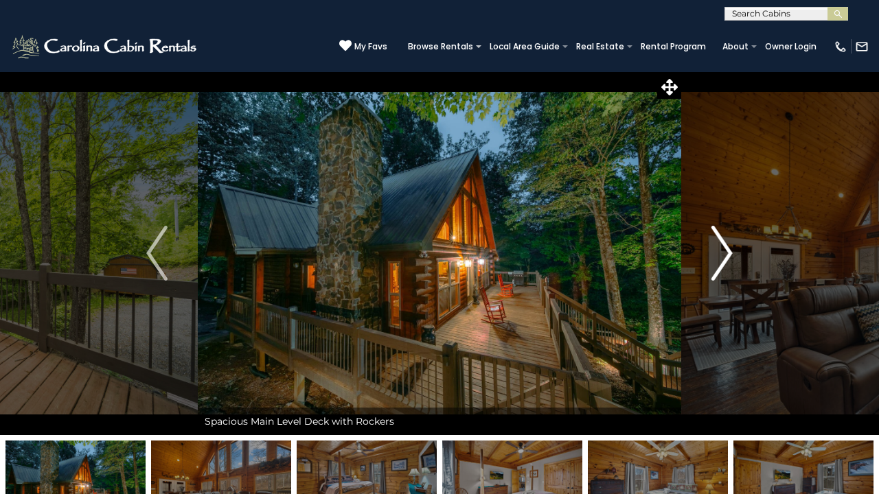
click at [714, 250] on img "Next" at bounding box center [721, 253] width 21 height 55
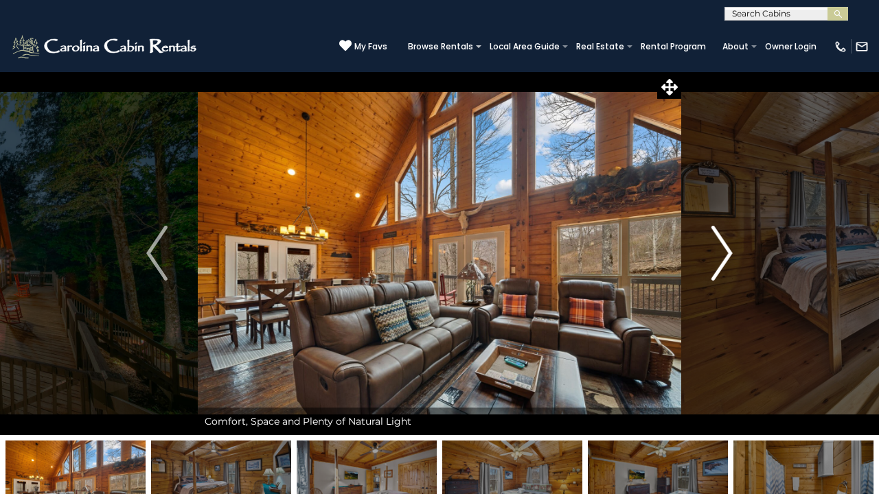
click at [714, 250] on img "Next" at bounding box center [721, 253] width 21 height 55
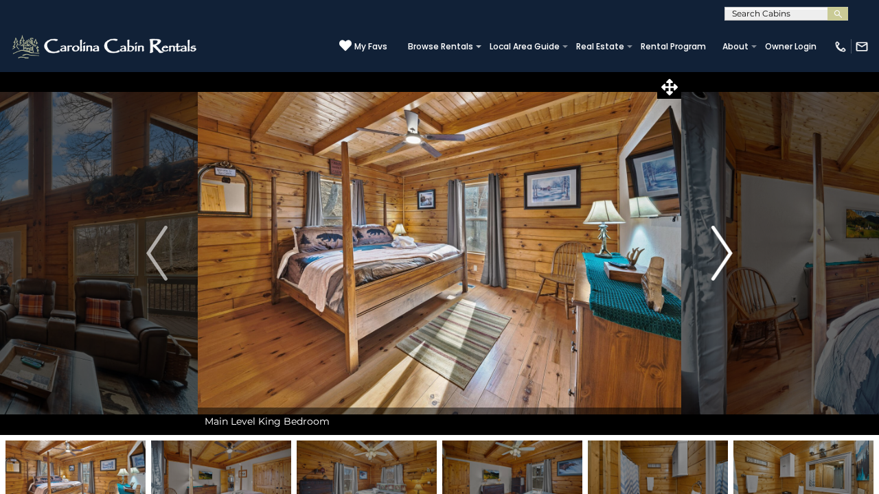
click at [714, 250] on img "Next" at bounding box center [721, 253] width 21 height 55
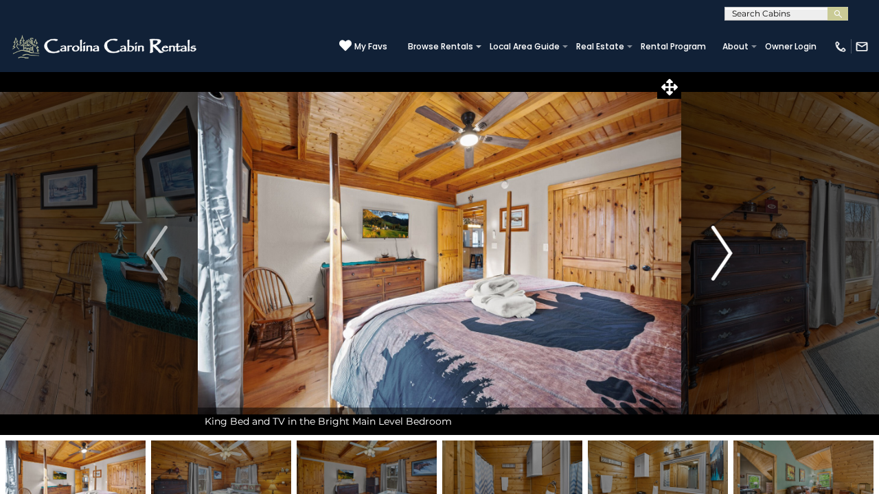
click at [714, 250] on img "Next" at bounding box center [721, 253] width 21 height 55
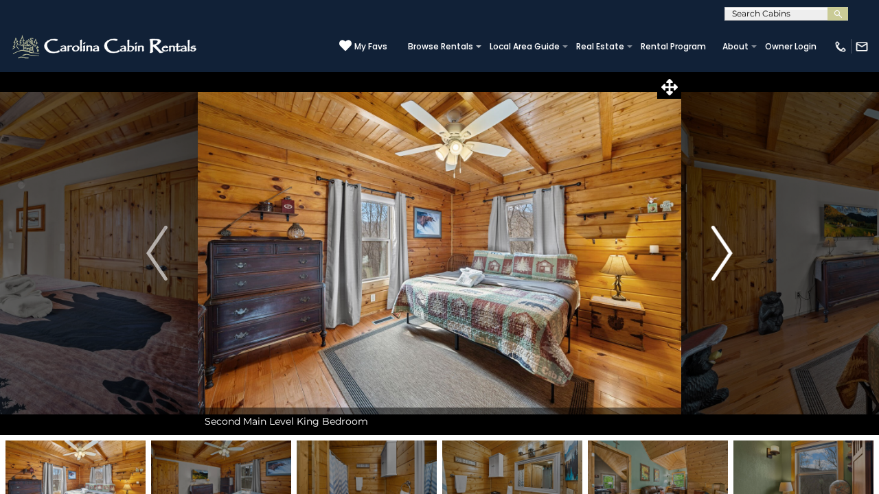
click at [714, 250] on img "Next" at bounding box center [721, 253] width 21 height 55
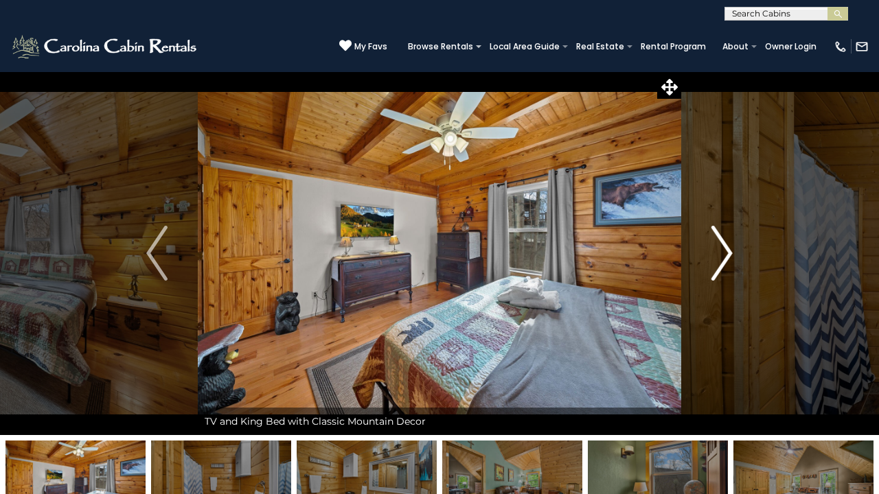
click at [714, 250] on img "Next" at bounding box center [721, 253] width 21 height 55
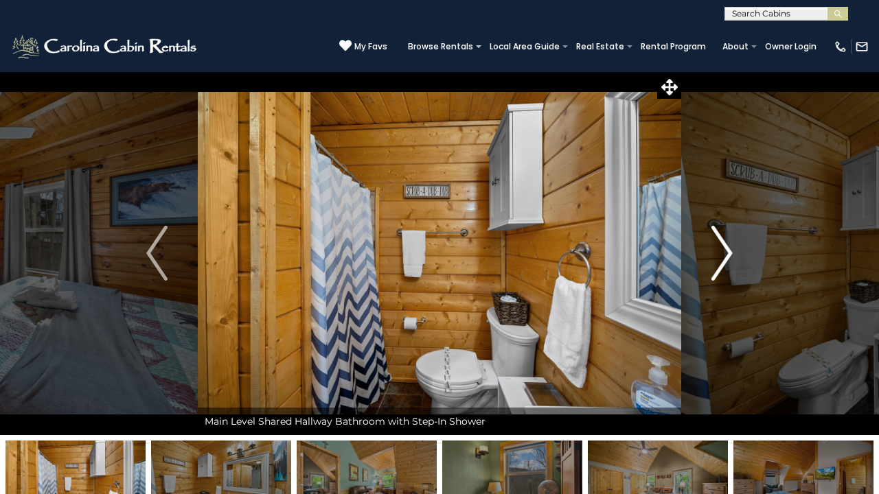
click at [714, 250] on img "Next" at bounding box center [721, 253] width 21 height 55
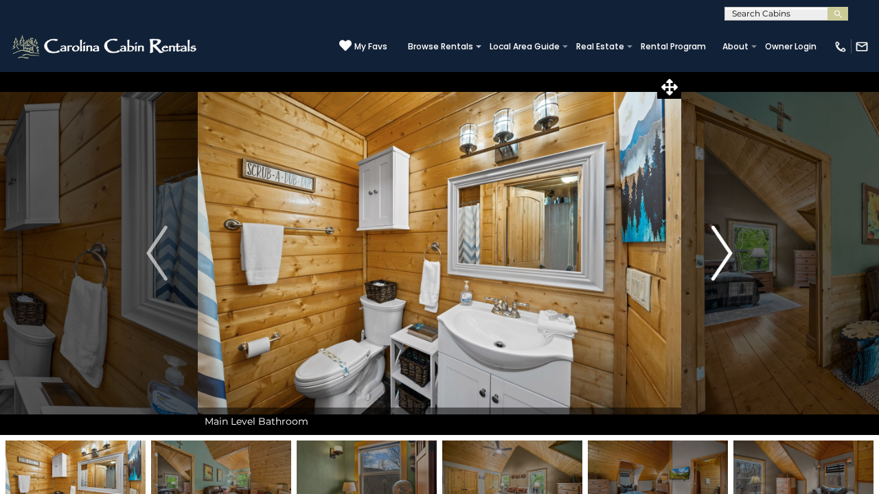
click at [714, 250] on img "Next" at bounding box center [721, 253] width 21 height 55
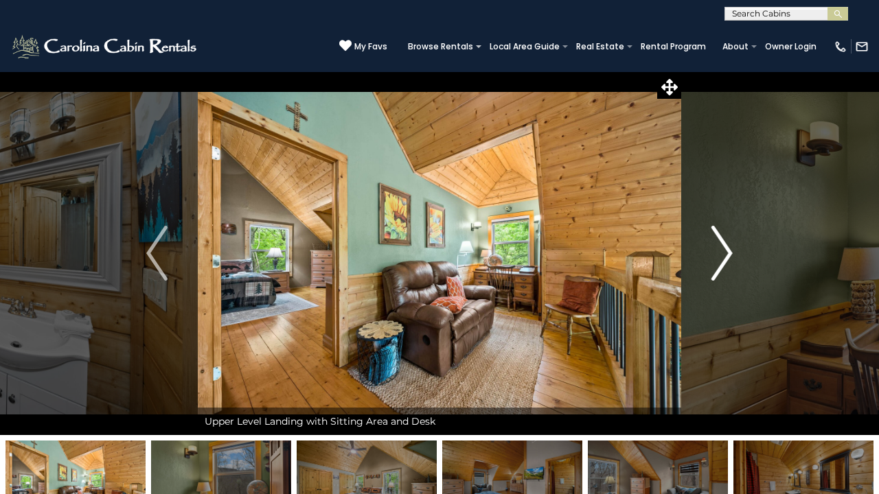
click at [714, 250] on img "Next" at bounding box center [721, 253] width 21 height 55
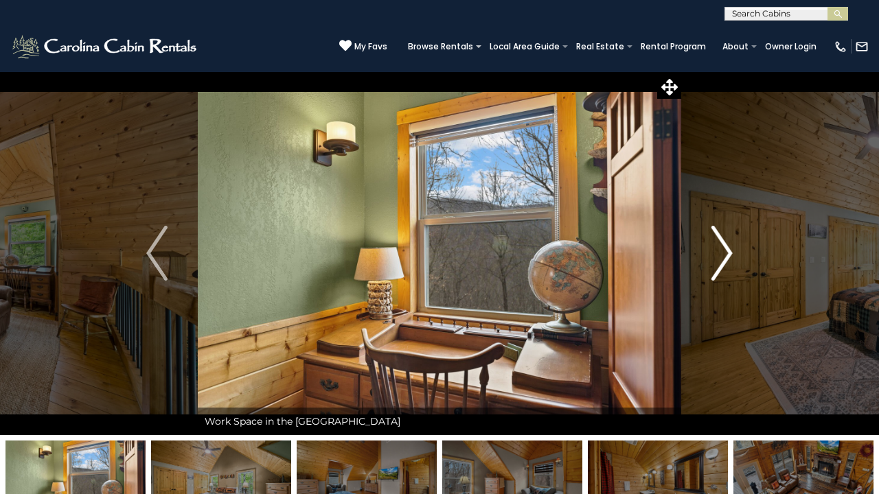
click at [714, 250] on img "Next" at bounding box center [721, 253] width 21 height 55
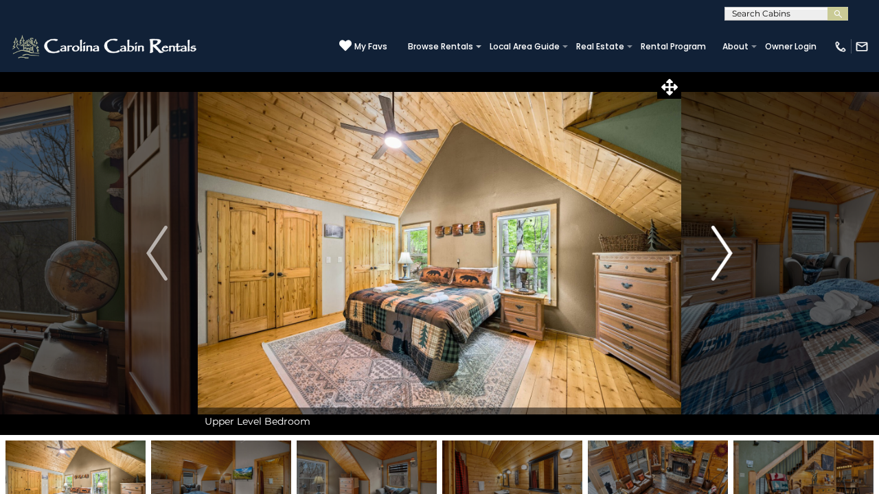
click at [714, 250] on img "Next" at bounding box center [721, 253] width 21 height 55
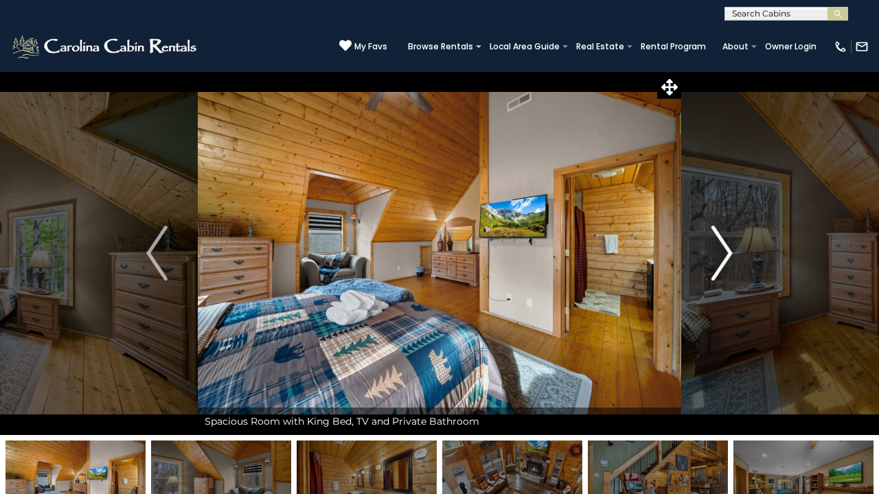
click at [714, 250] on img "Next" at bounding box center [721, 253] width 21 height 55
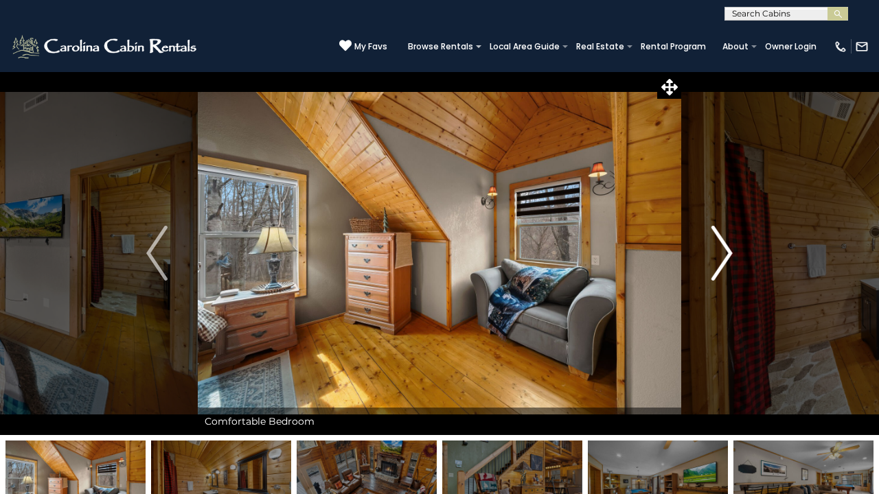
click at [714, 250] on img "Next" at bounding box center [721, 253] width 21 height 55
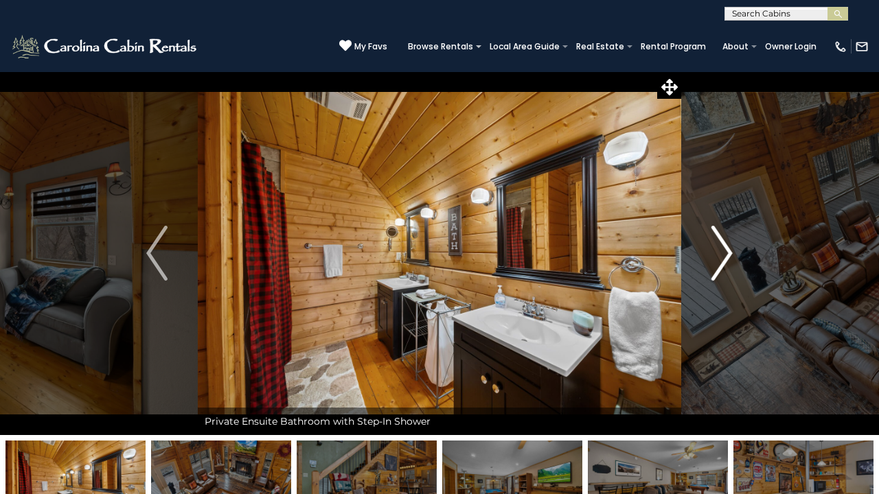
click at [714, 250] on img "Next" at bounding box center [721, 253] width 21 height 55
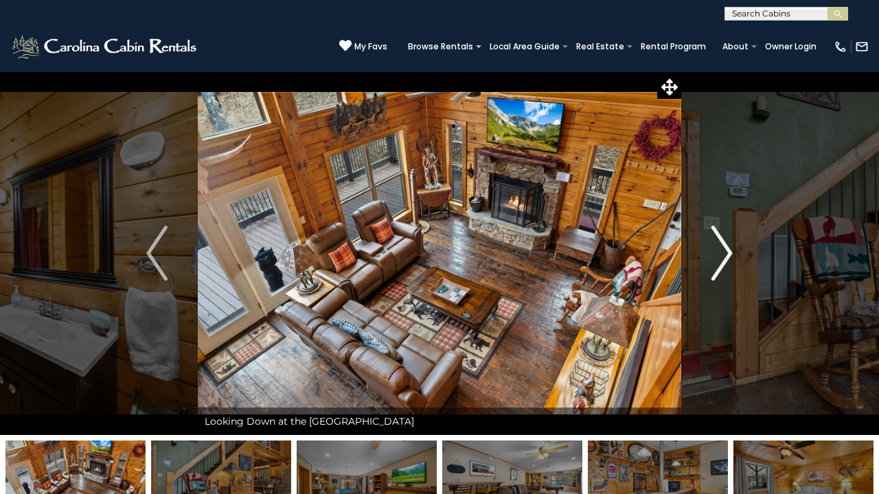
click at [714, 250] on img "Next" at bounding box center [721, 253] width 21 height 55
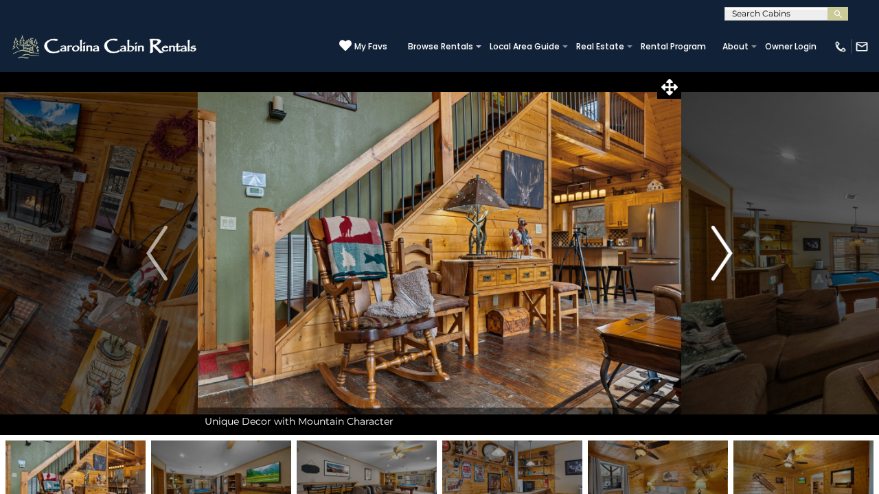
click at [714, 250] on img "Next" at bounding box center [721, 253] width 21 height 55
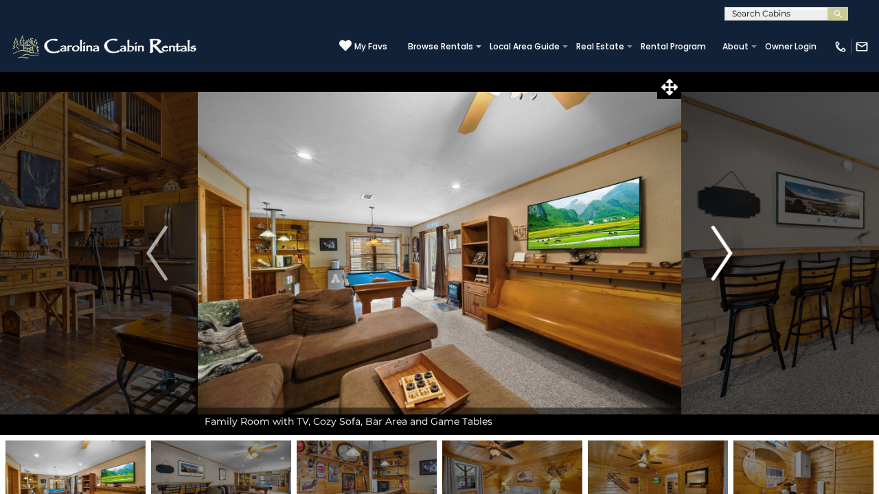
click at [714, 250] on img "Next" at bounding box center [721, 253] width 21 height 55
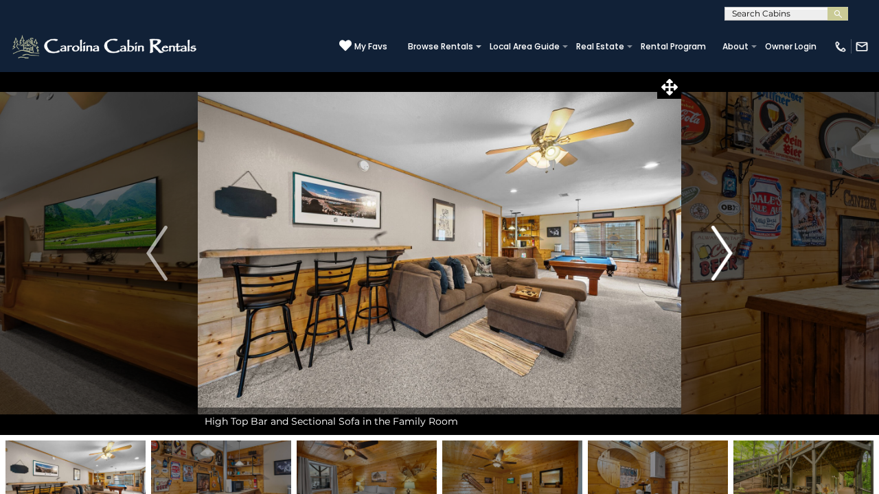
click at [714, 250] on img "Next" at bounding box center [721, 253] width 21 height 55
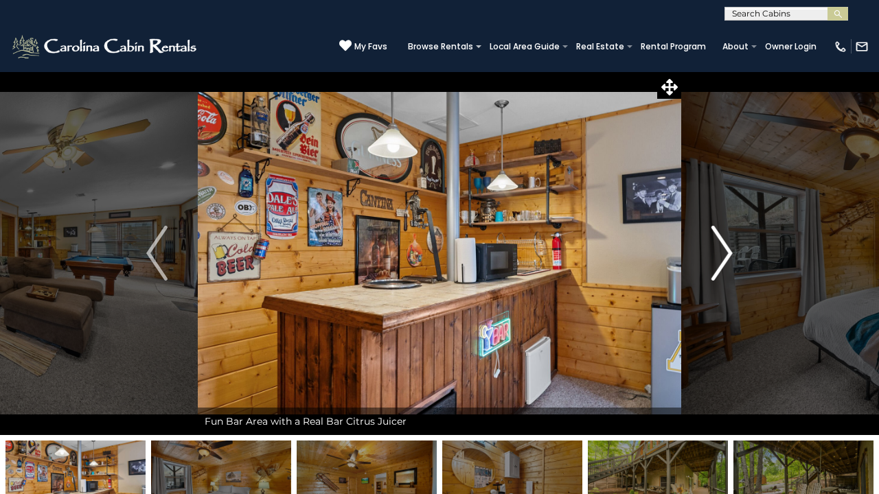
click at [714, 250] on img "Next" at bounding box center [721, 253] width 21 height 55
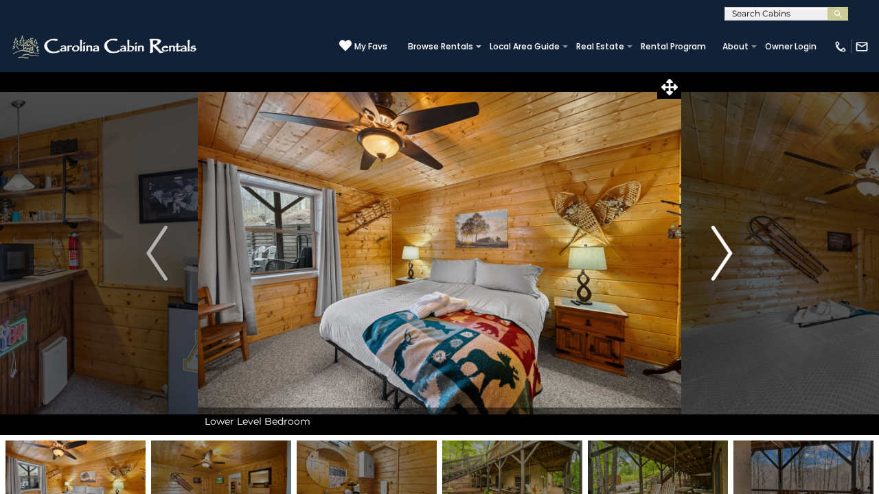
click at [714, 250] on img "Next" at bounding box center [721, 253] width 21 height 55
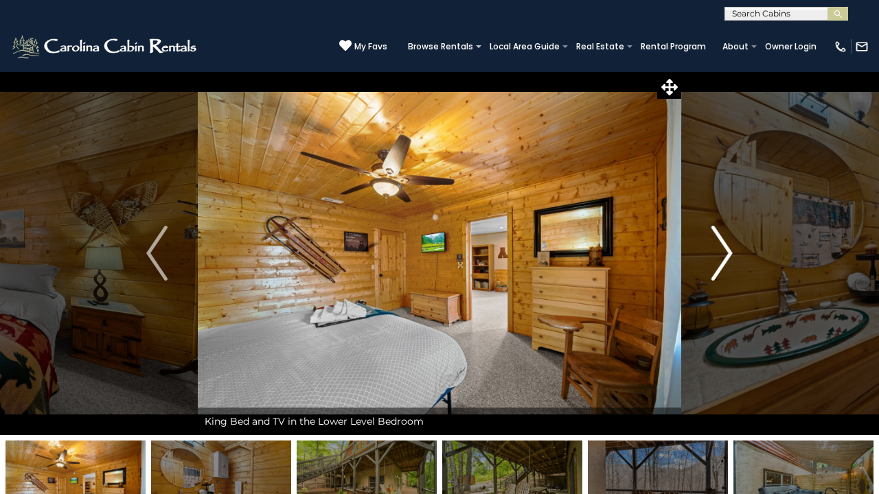
click at [714, 250] on img "Next" at bounding box center [721, 253] width 21 height 55
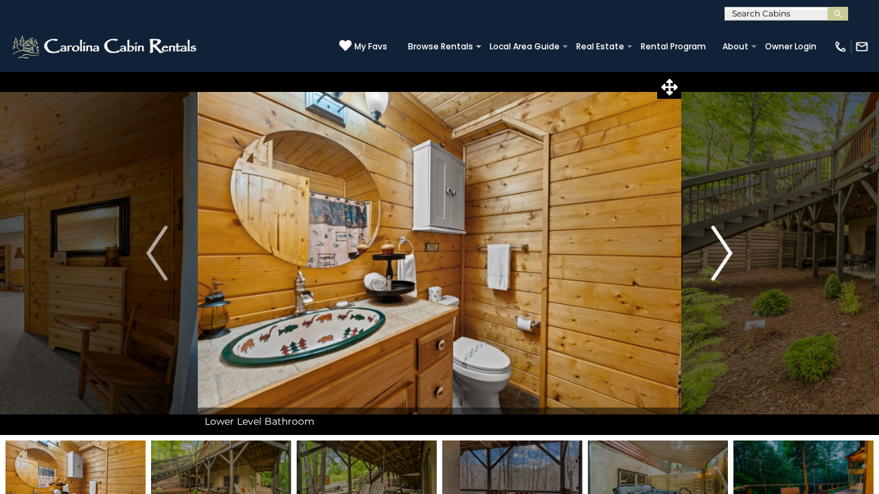
click at [714, 250] on img "Next" at bounding box center [721, 253] width 21 height 55
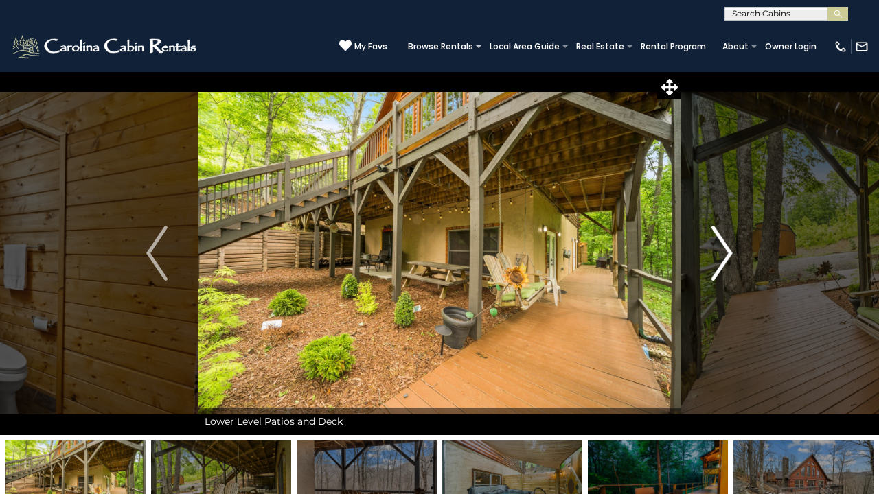
click at [715, 249] on img "Next" at bounding box center [721, 253] width 21 height 55
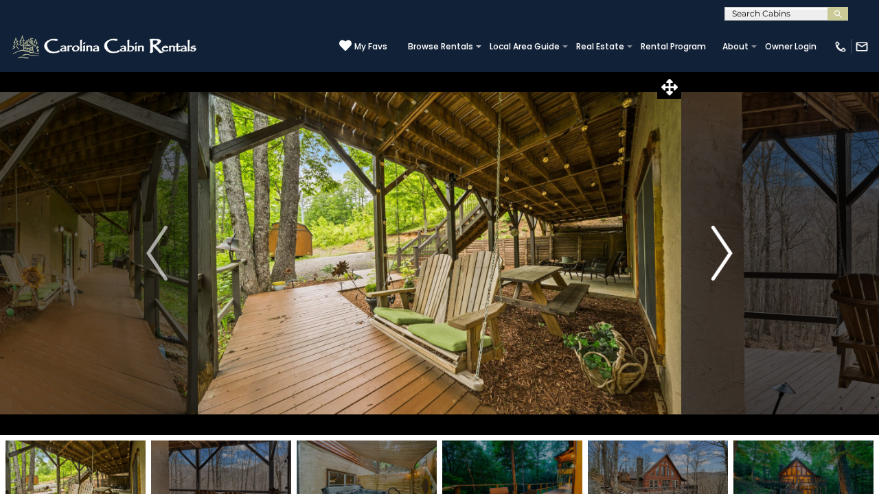
click at [726, 244] on img "Next" at bounding box center [721, 253] width 21 height 55
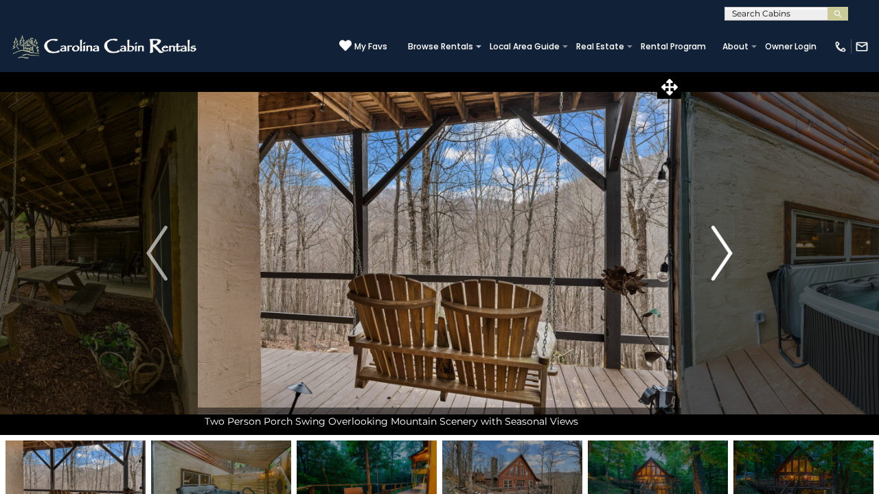
click at [729, 246] on img "Next" at bounding box center [721, 253] width 21 height 55
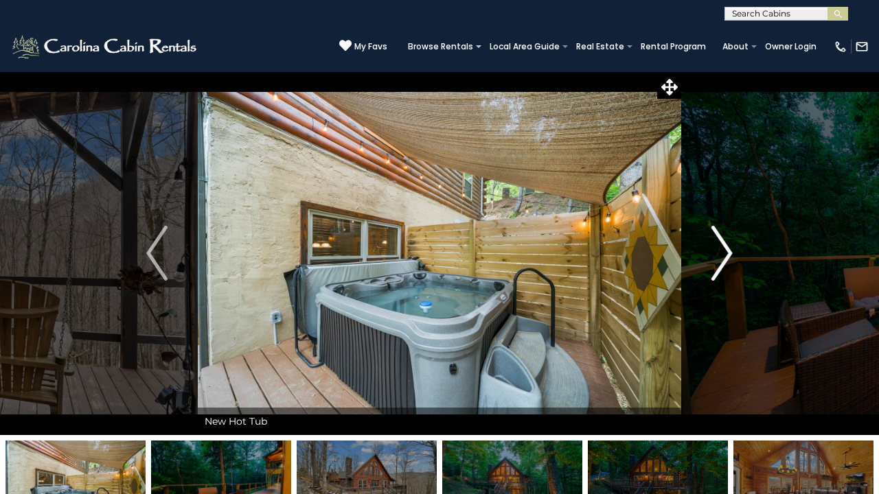
click at [729, 246] on img "Next" at bounding box center [721, 253] width 21 height 55
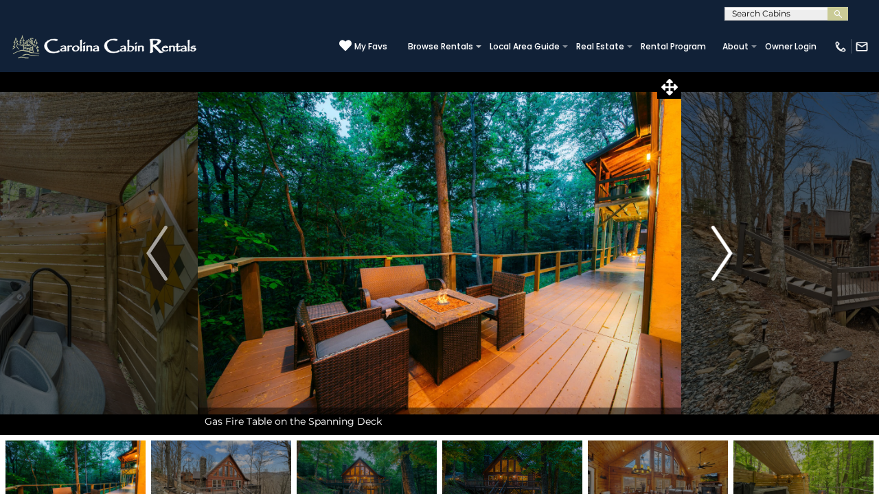
click at [729, 246] on img "Next" at bounding box center [721, 253] width 21 height 55
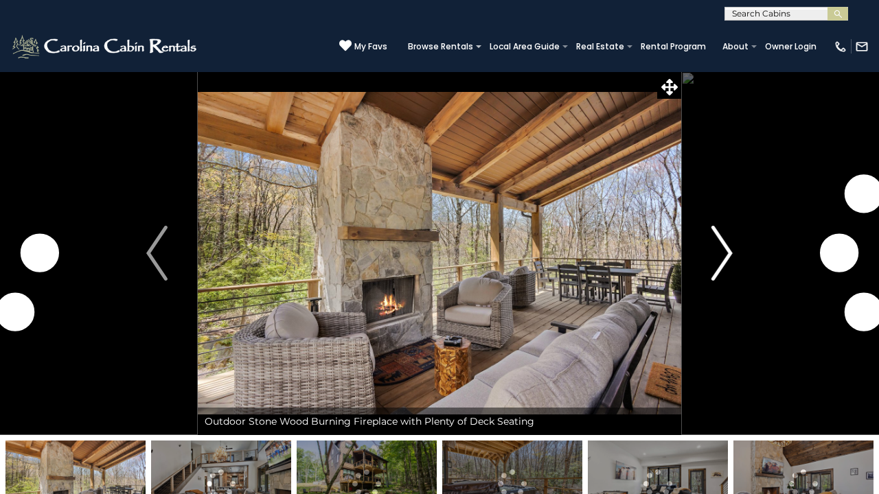
click at [717, 246] on img "Next" at bounding box center [721, 253] width 21 height 55
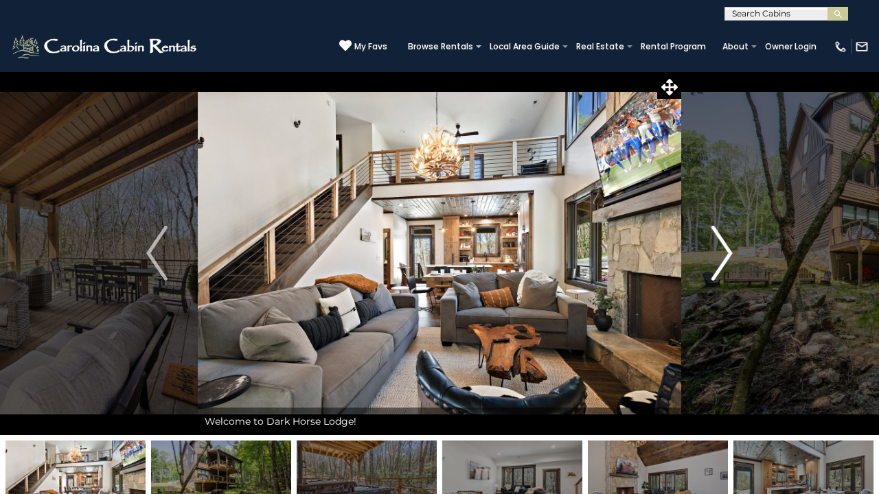
click at [721, 244] on img "Next" at bounding box center [721, 253] width 21 height 55
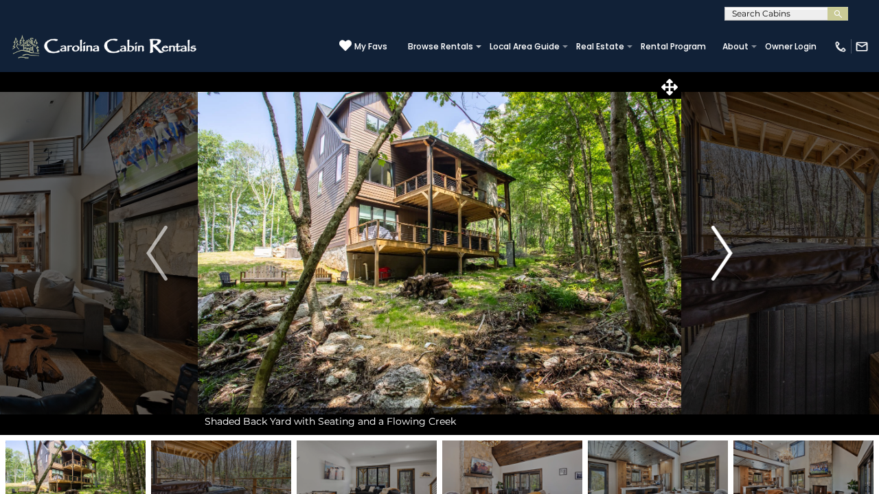
click at [721, 244] on img "Next" at bounding box center [721, 253] width 21 height 55
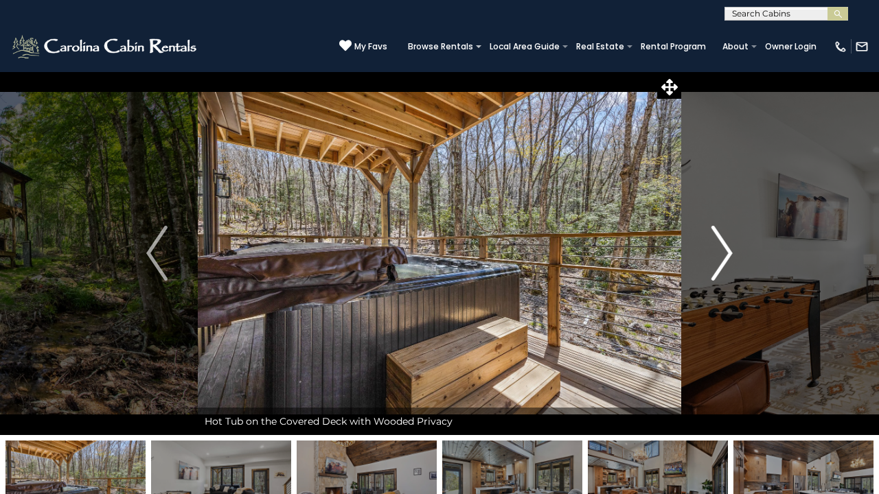
click at [721, 244] on img "Next" at bounding box center [721, 253] width 21 height 55
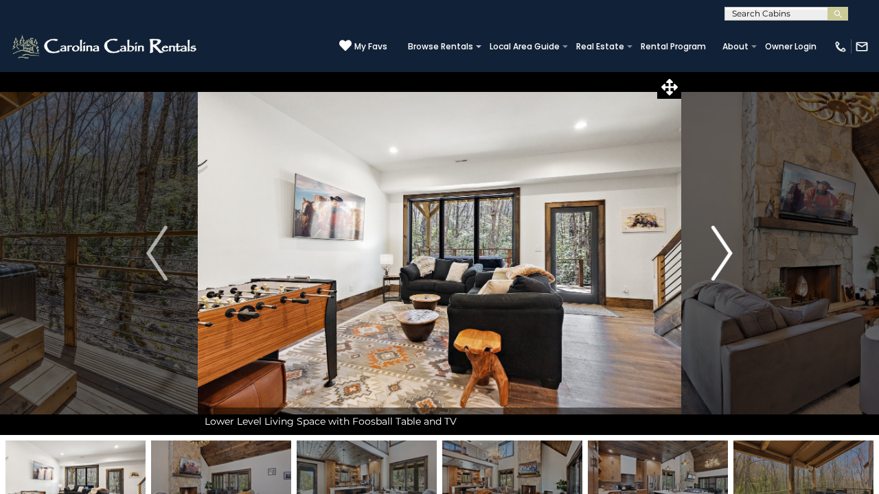
click at [721, 244] on img "Next" at bounding box center [721, 253] width 21 height 55
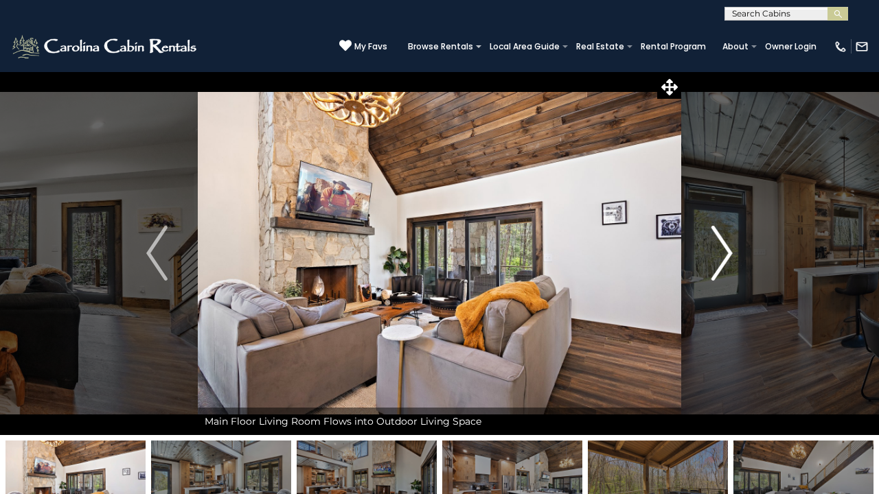
click at [721, 244] on img "Next" at bounding box center [721, 253] width 21 height 55
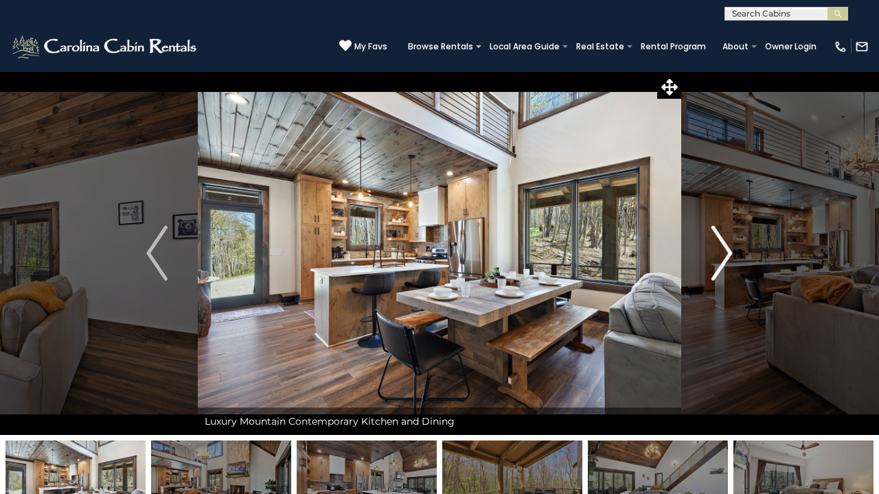
click at [721, 244] on img "Next" at bounding box center [721, 253] width 21 height 55
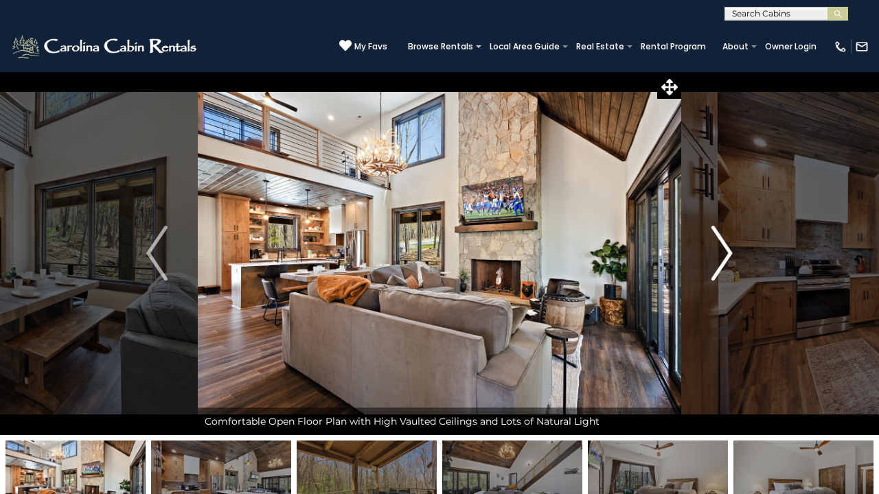
click at [721, 244] on img "Next" at bounding box center [721, 253] width 21 height 55
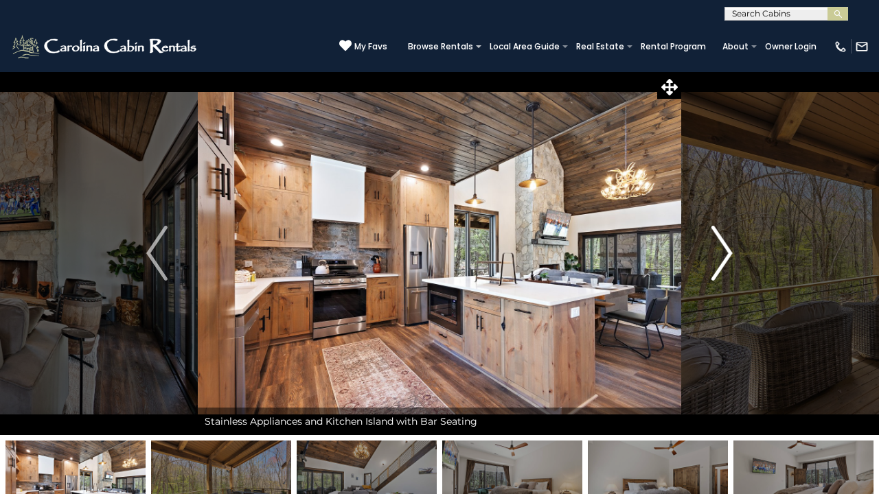
click at [721, 244] on img "Next" at bounding box center [721, 253] width 21 height 55
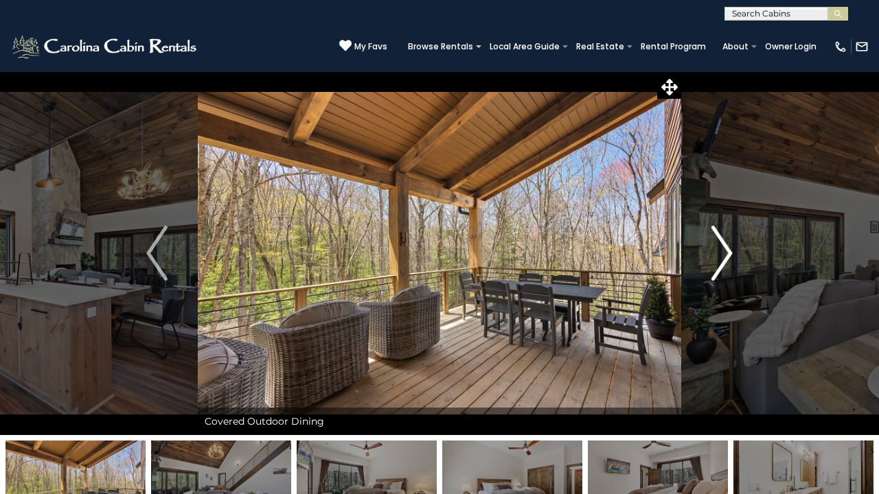
click at [721, 244] on img "Next" at bounding box center [721, 253] width 21 height 55
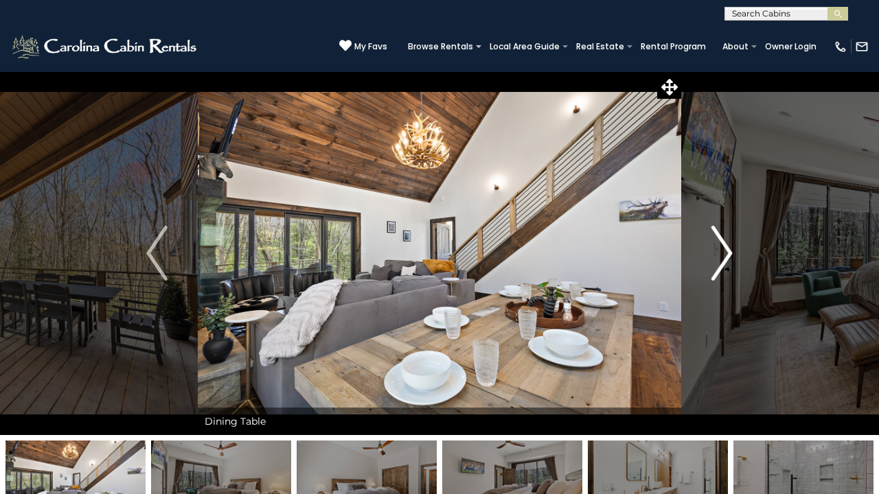
click at [721, 244] on img "Next" at bounding box center [721, 253] width 21 height 55
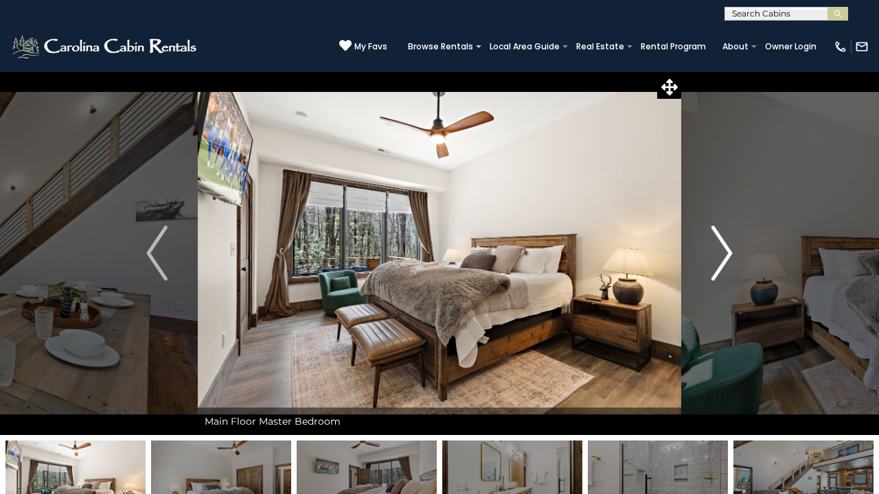
click at [721, 244] on img "Next" at bounding box center [721, 253] width 21 height 55
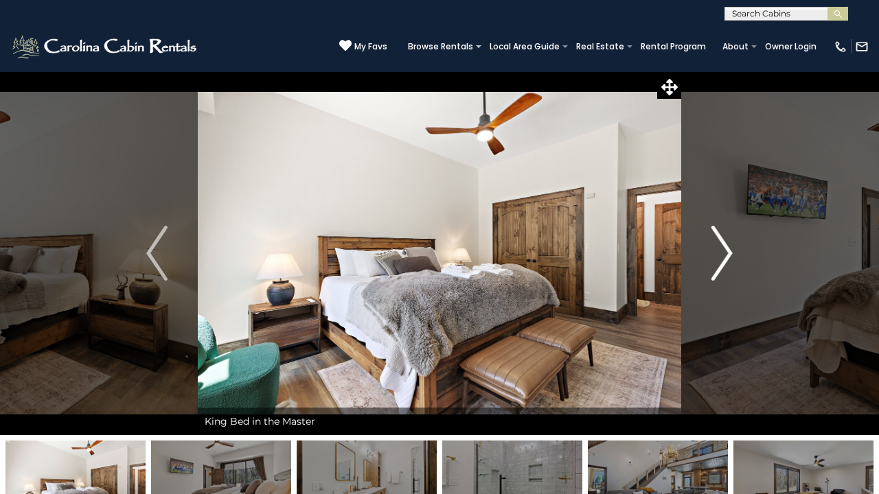
click at [721, 244] on img "Next" at bounding box center [721, 253] width 21 height 55
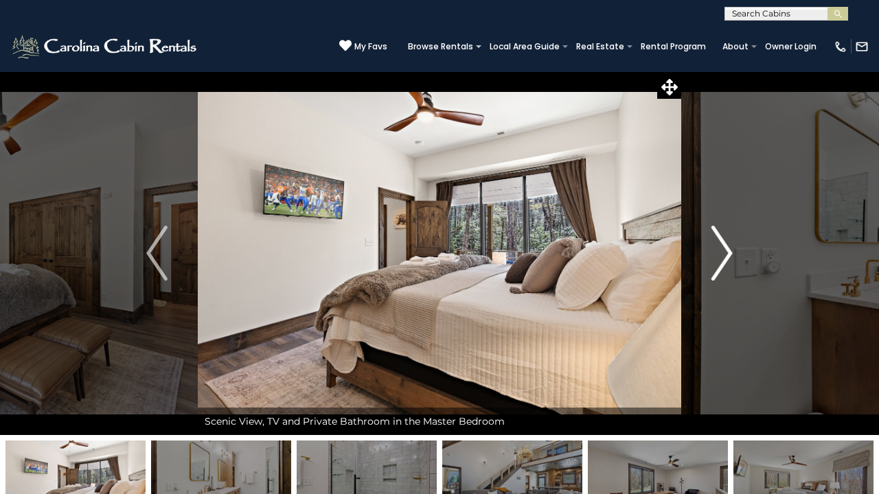
click at [721, 244] on img "Next" at bounding box center [721, 253] width 21 height 55
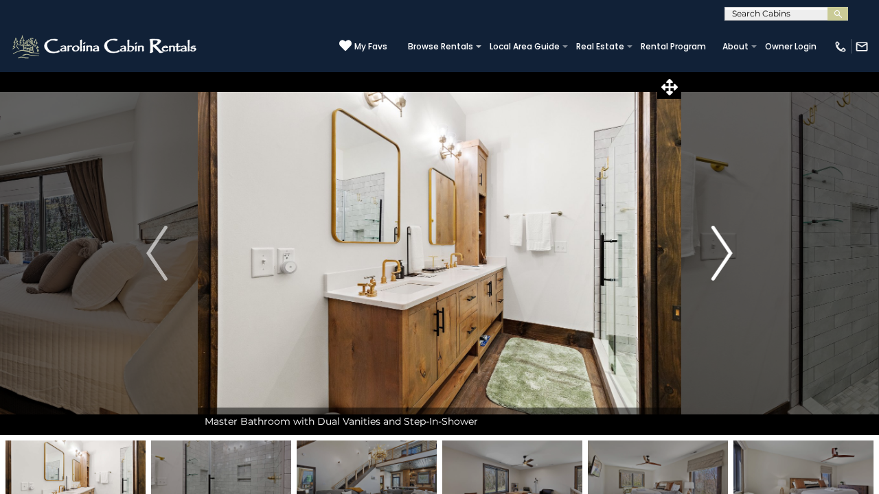
click at [721, 244] on img "Next" at bounding box center [721, 253] width 21 height 55
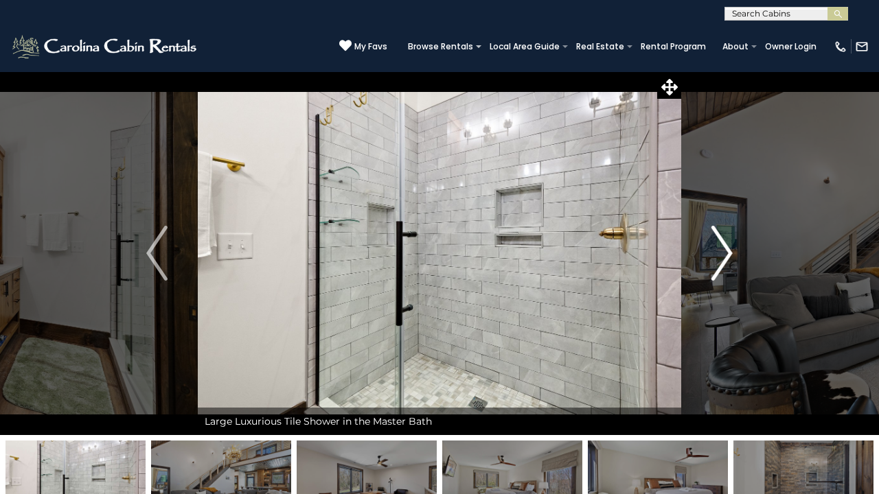
click at [721, 244] on img "Next" at bounding box center [721, 253] width 21 height 55
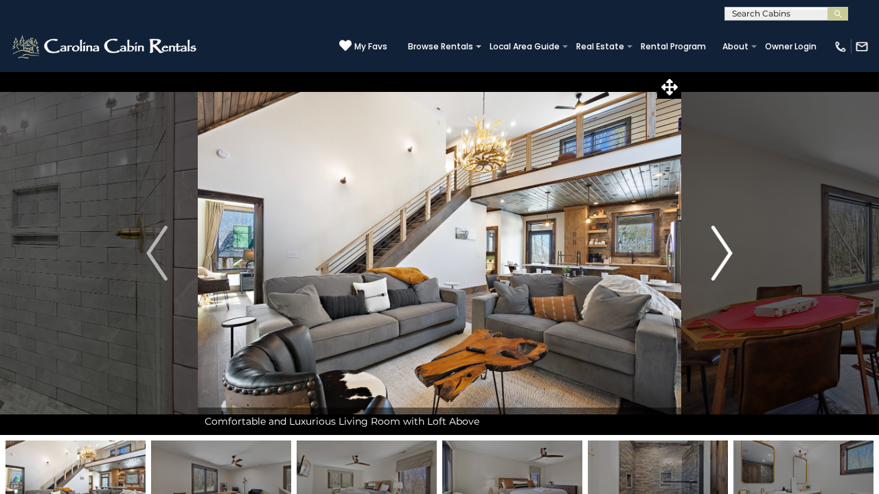
click at [721, 244] on img "Next" at bounding box center [721, 253] width 21 height 55
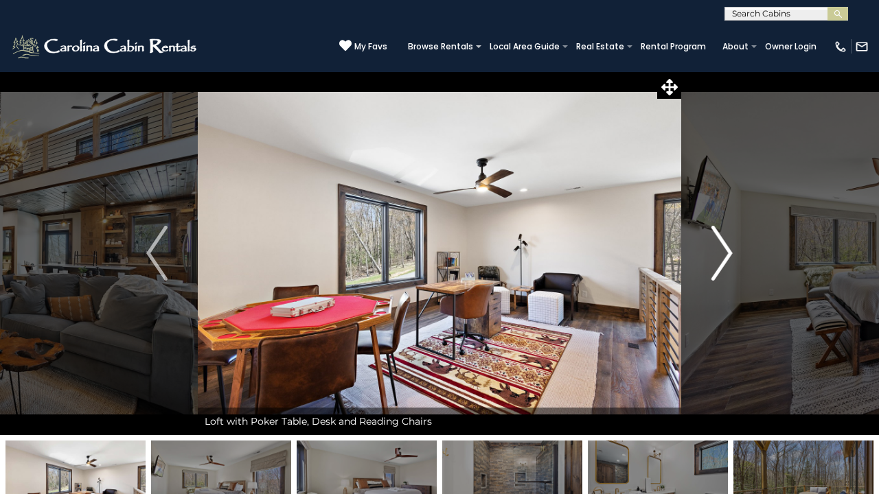
click at [721, 244] on img "Next" at bounding box center [721, 253] width 21 height 55
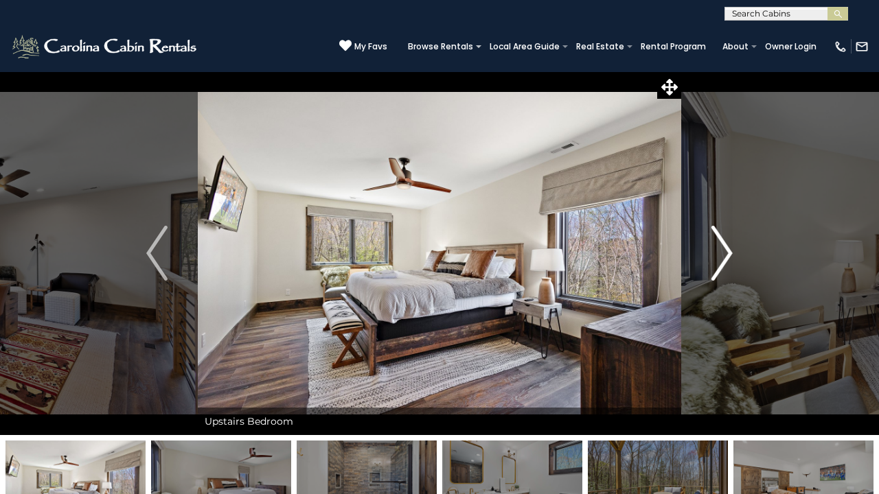
click at [721, 244] on img "Next" at bounding box center [721, 253] width 21 height 55
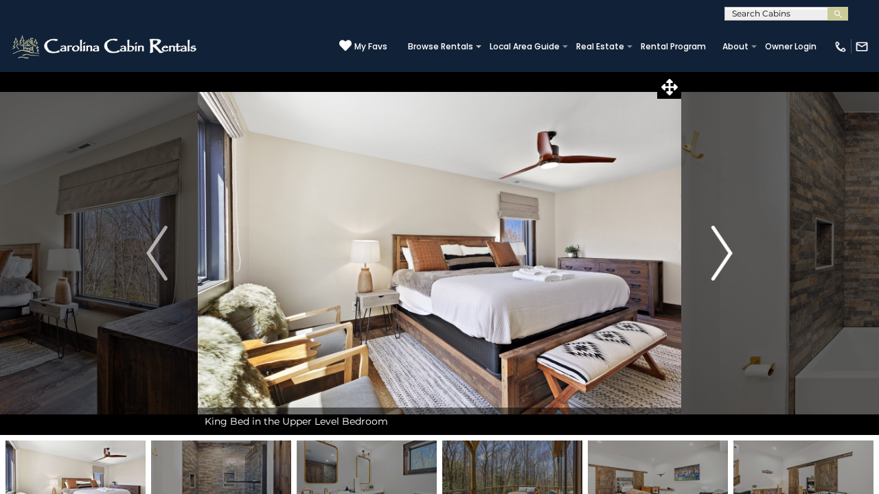
click at [721, 244] on img "Next" at bounding box center [721, 253] width 21 height 55
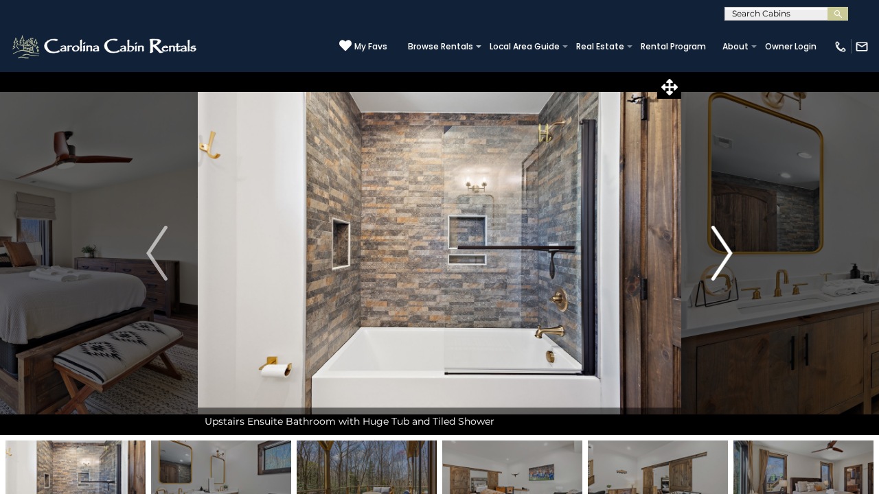
click at [721, 244] on img "Next" at bounding box center [721, 253] width 21 height 55
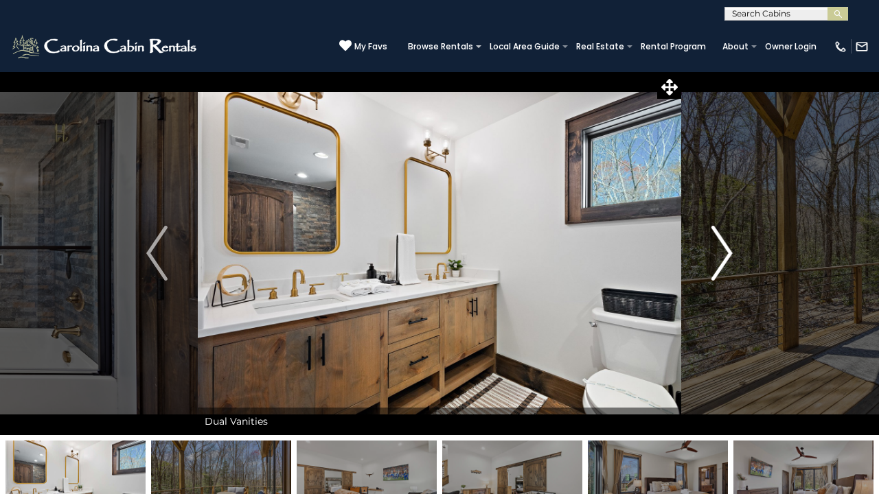
click at [721, 244] on img "Next" at bounding box center [721, 253] width 21 height 55
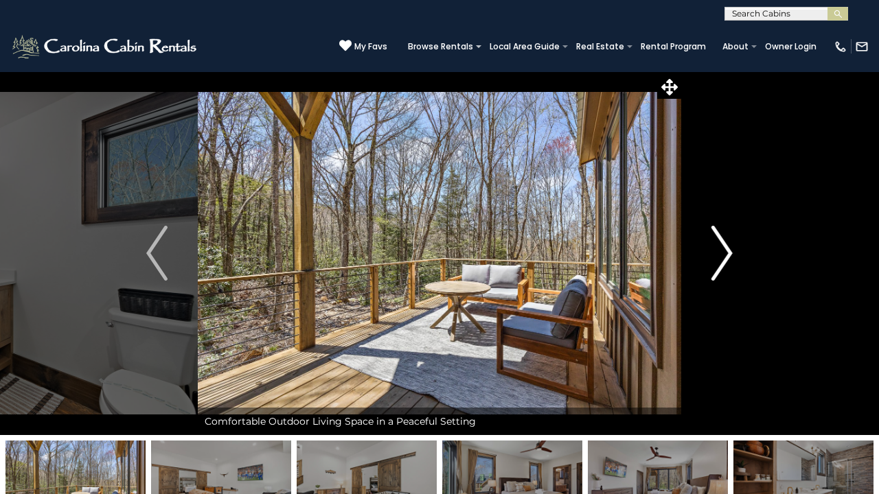
click at [721, 244] on img "Next" at bounding box center [721, 253] width 21 height 55
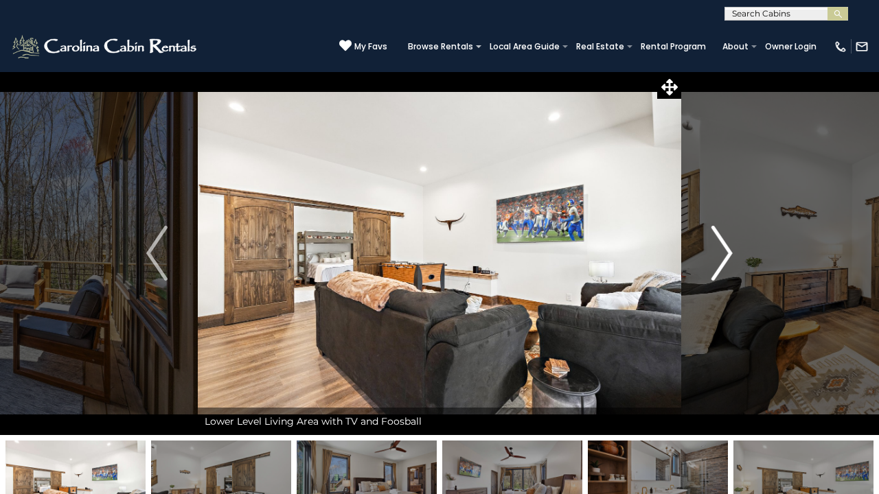
click at [721, 244] on img "Next" at bounding box center [721, 253] width 21 height 55
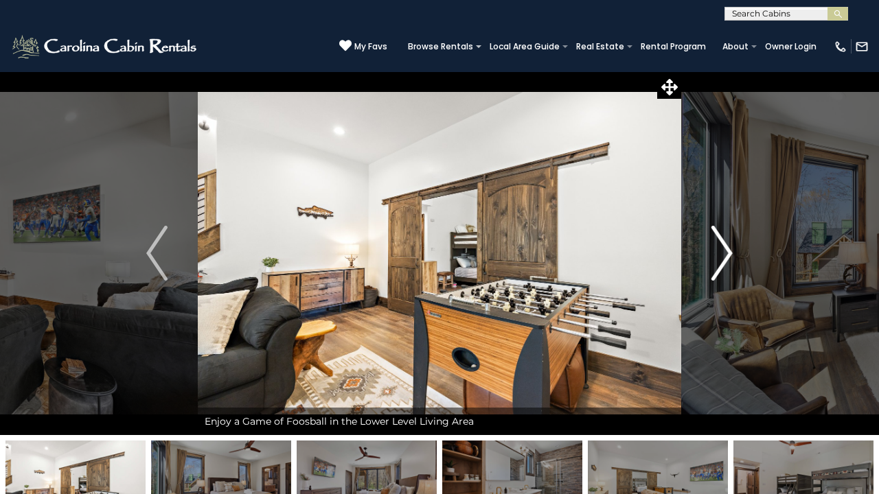
click at [721, 244] on img "Next" at bounding box center [721, 253] width 21 height 55
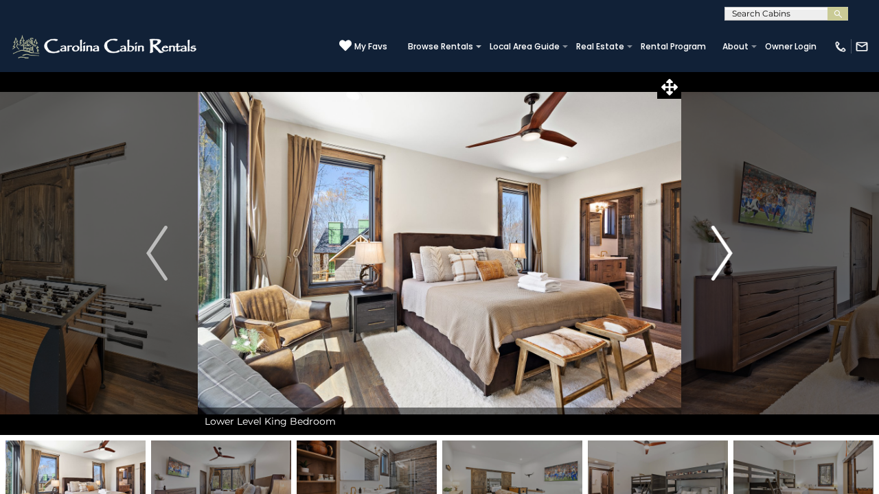
click at [721, 244] on img "Next" at bounding box center [721, 253] width 21 height 55
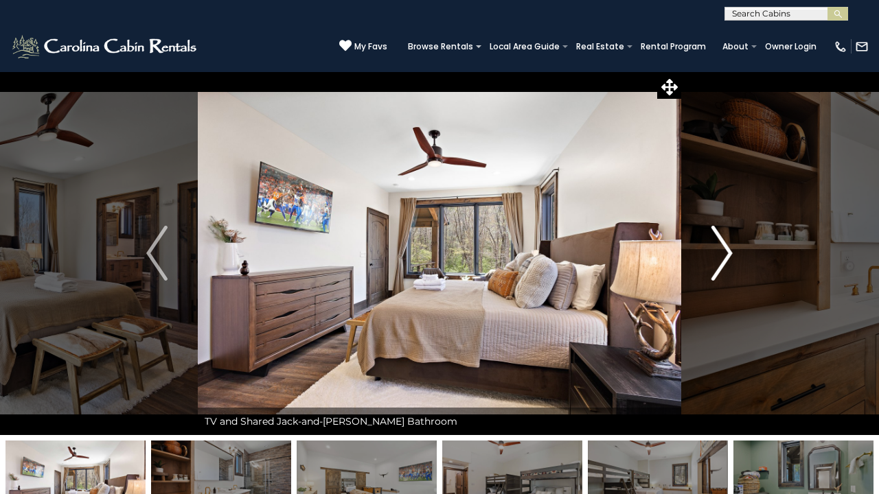
click at [721, 244] on img "Next" at bounding box center [721, 253] width 21 height 55
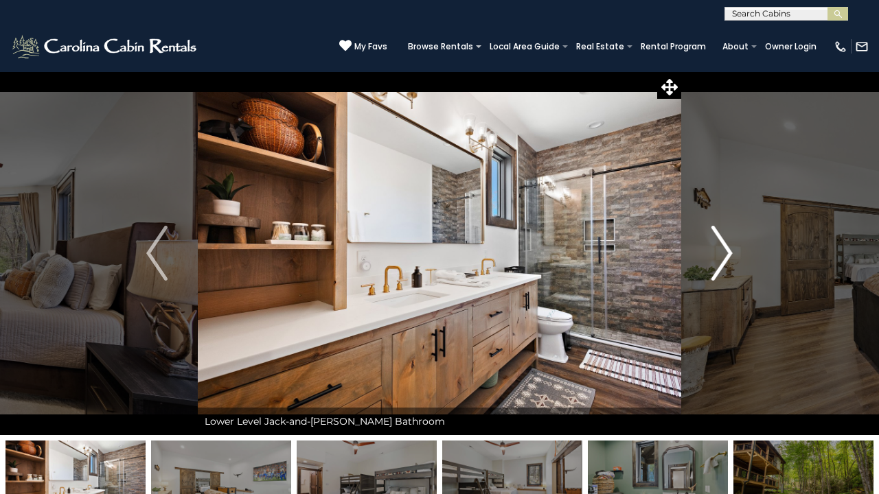
click at [721, 244] on img "Next" at bounding box center [721, 253] width 21 height 55
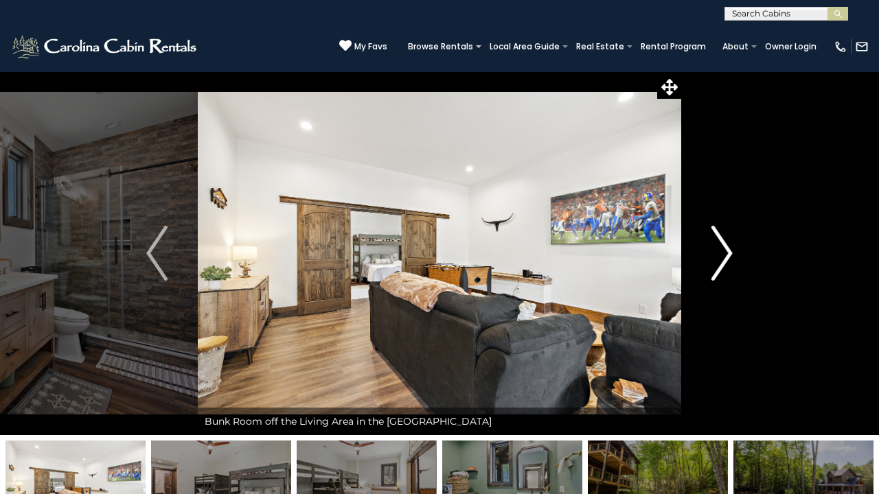
click at [721, 244] on img "Next" at bounding box center [721, 253] width 21 height 55
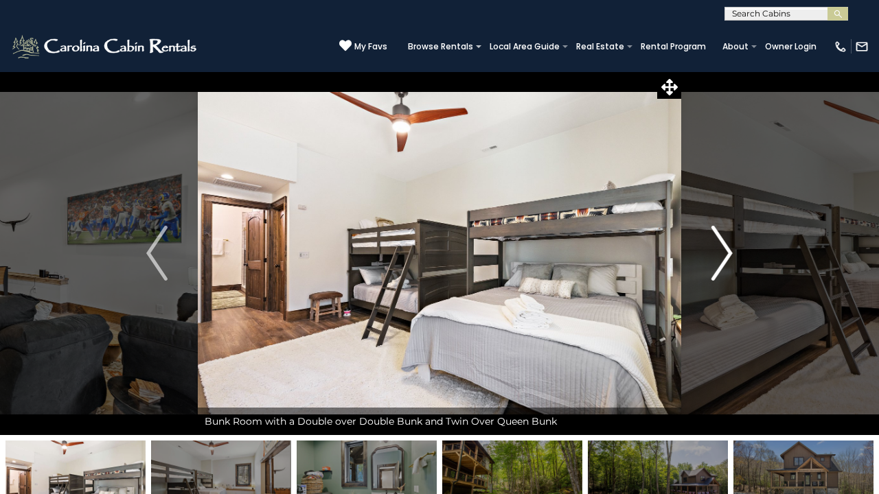
click at [721, 244] on img "Next" at bounding box center [721, 253] width 21 height 55
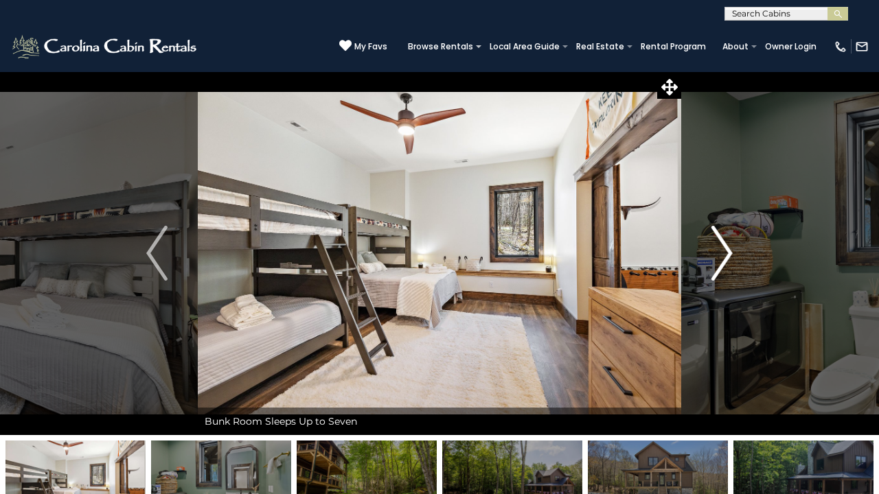
click at [721, 244] on img "Next" at bounding box center [721, 253] width 21 height 55
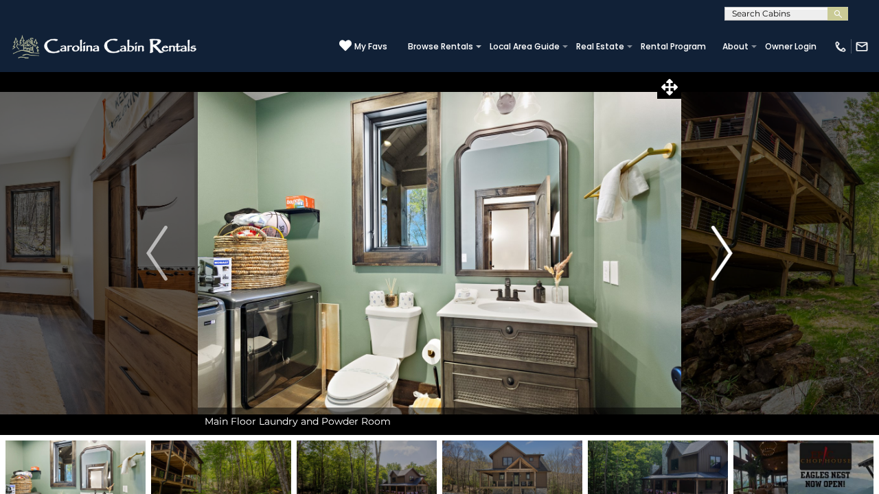
click at [721, 244] on img "Next" at bounding box center [721, 253] width 21 height 55
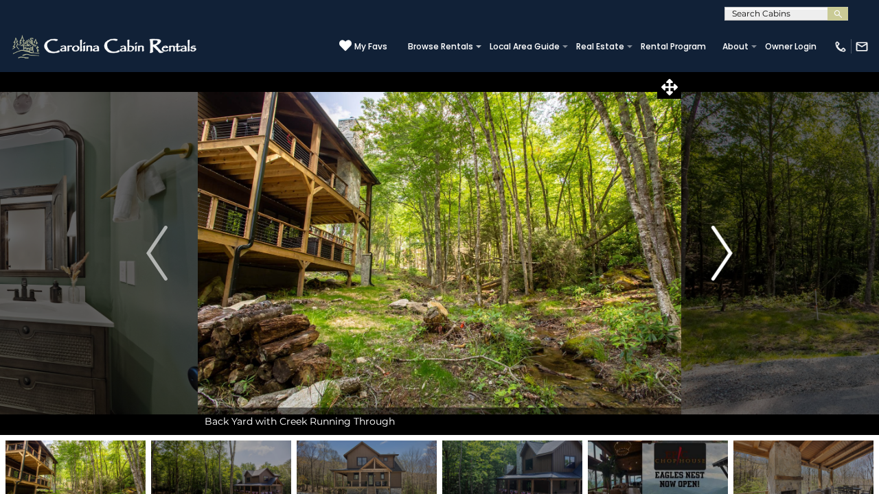
click at [720, 244] on img "Next" at bounding box center [721, 253] width 21 height 55
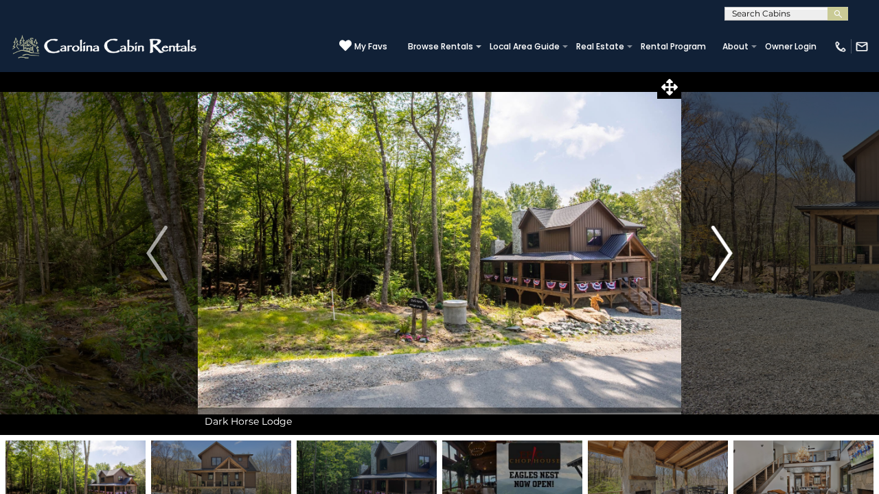
click at [720, 244] on img "Next" at bounding box center [721, 253] width 21 height 55
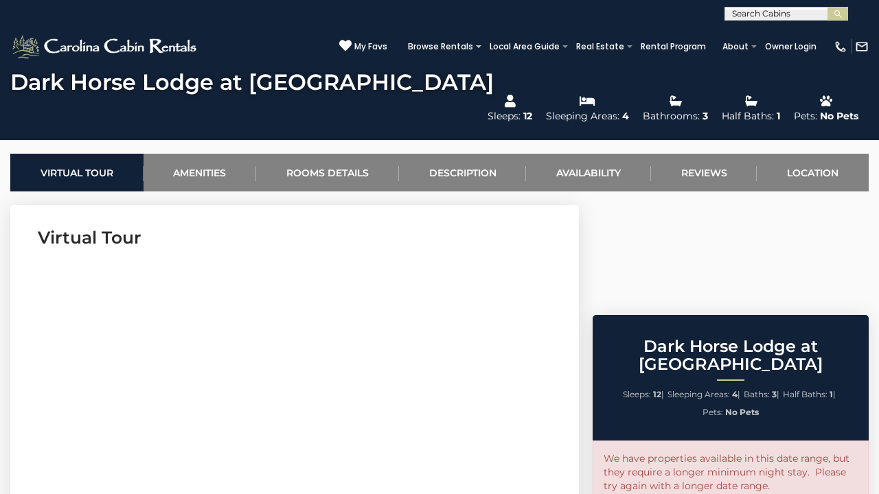
scroll to position [491, 0]
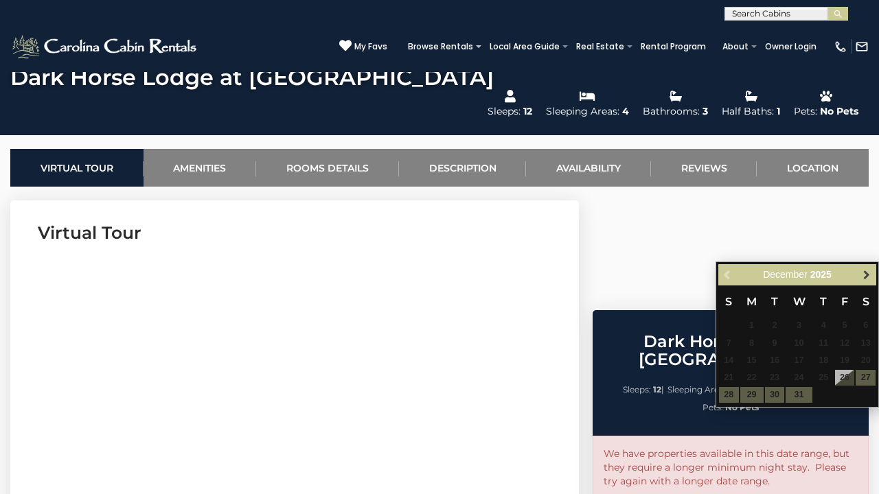
click at [864, 277] on span "Next" at bounding box center [866, 274] width 11 height 11
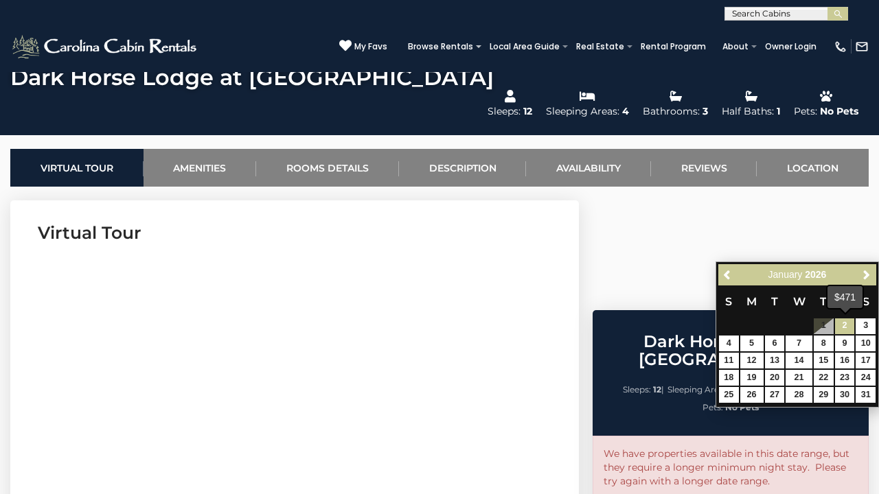
click at [841, 325] on link "2" at bounding box center [845, 326] width 20 height 16
type input "**********"
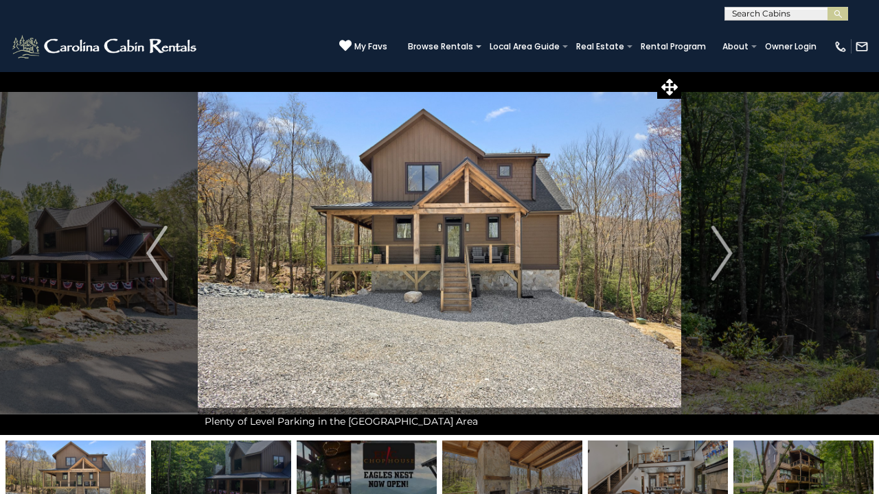
scroll to position [0, 0]
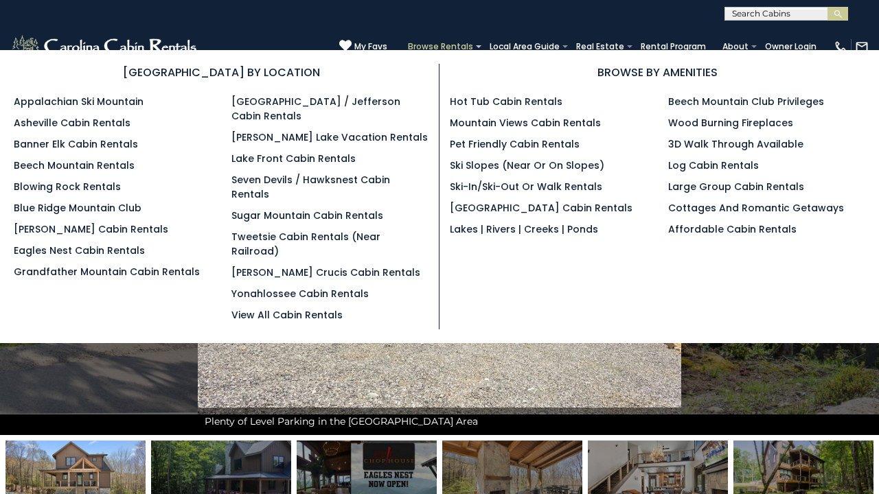
click at [452, 43] on link "Browse Rentals" at bounding box center [440, 46] width 79 height 19
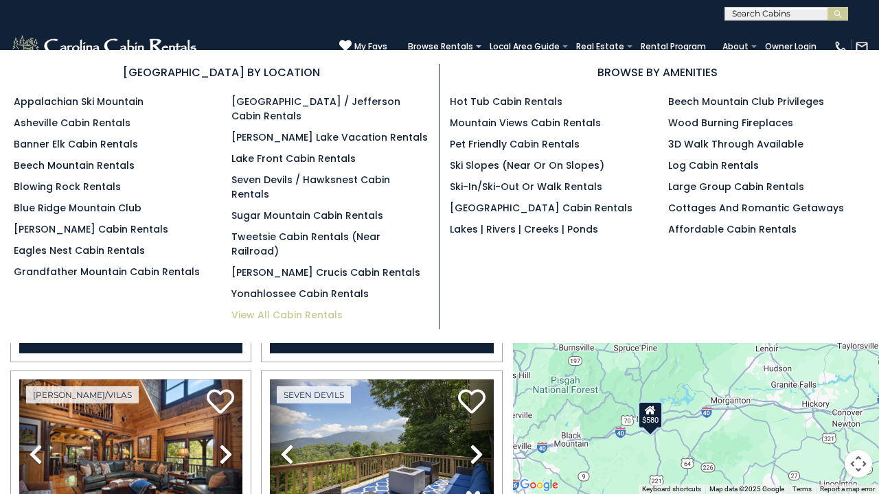
click at [266, 308] on link "View All Cabin Rentals" at bounding box center [286, 315] width 111 height 14
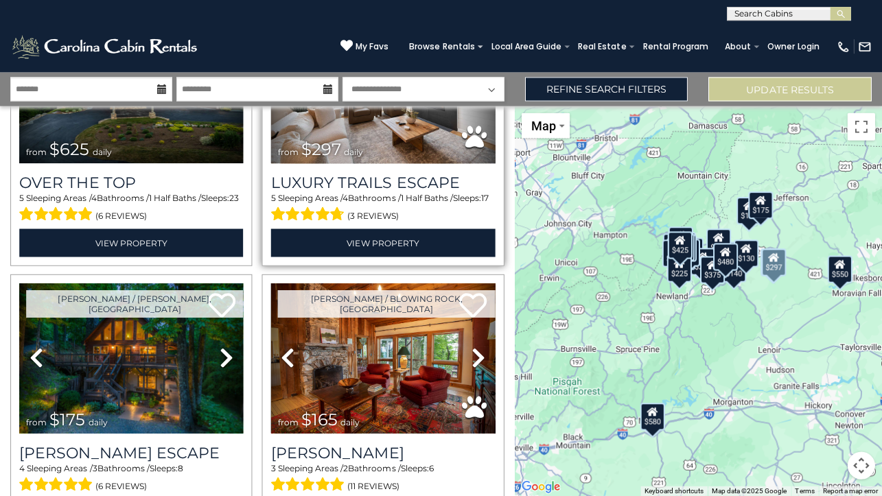
scroll to position [106, 0]
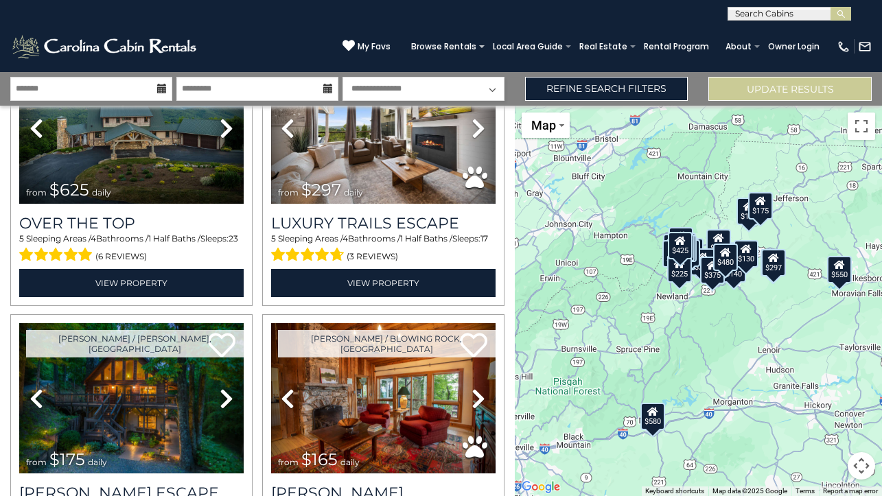
click at [769, 12] on input "text" at bounding box center [788, 17] width 120 height 14
type input "**********"
click at [770, 28] on em "Mountain So" at bounding box center [765, 32] width 61 height 12
click at [843, 11] on img "submit" at bounding box center [841, 14] width 10 height 10
click at [842, 12] on img "submit" at bounding box center [841, 14] width 10 height 10
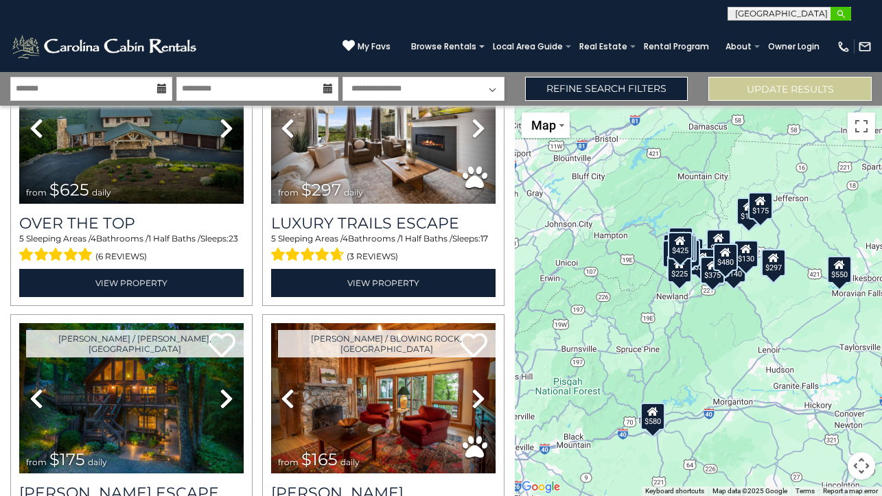
click at [842, 12] on img "submit" at bounding box center [841, 14] width 10 height 10
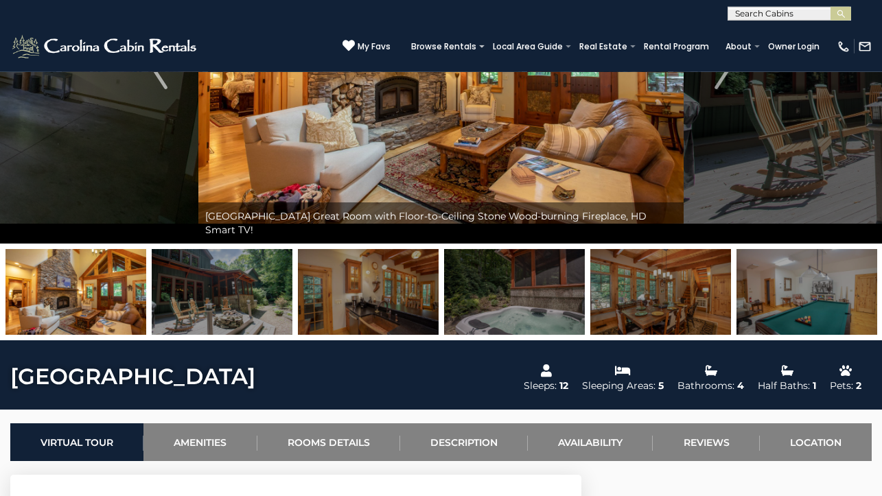
scroll to position [194, 0]
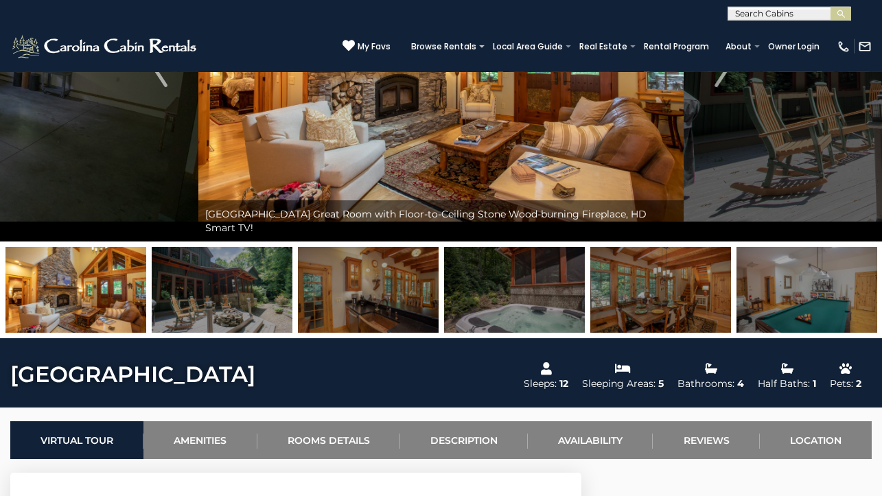
click at [268, 287] on img at bounding box center [222, 290] width 141 height 86
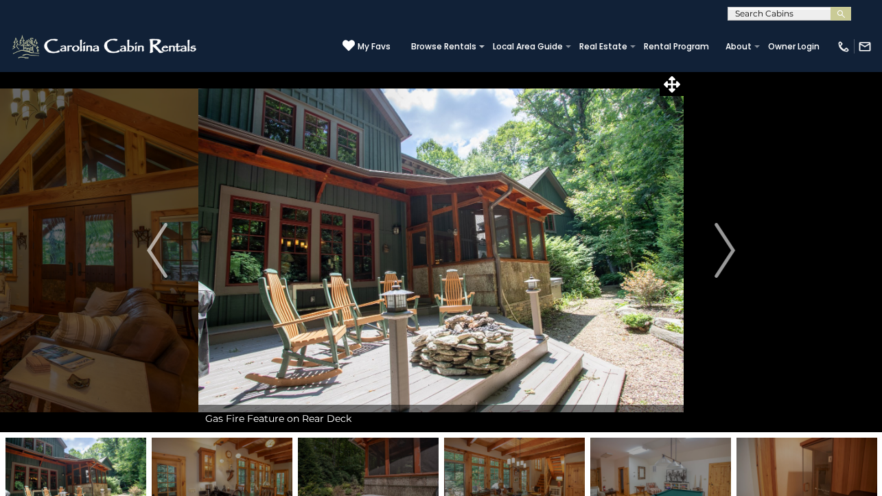
scroll to position [2, 0]
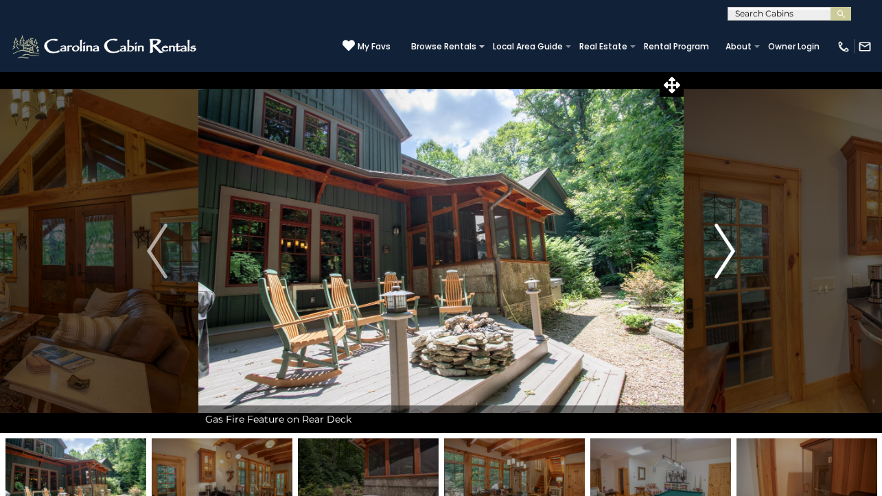
click at [726, 247] on img "Next" at bounding box center [725, 251] width 21 height 55
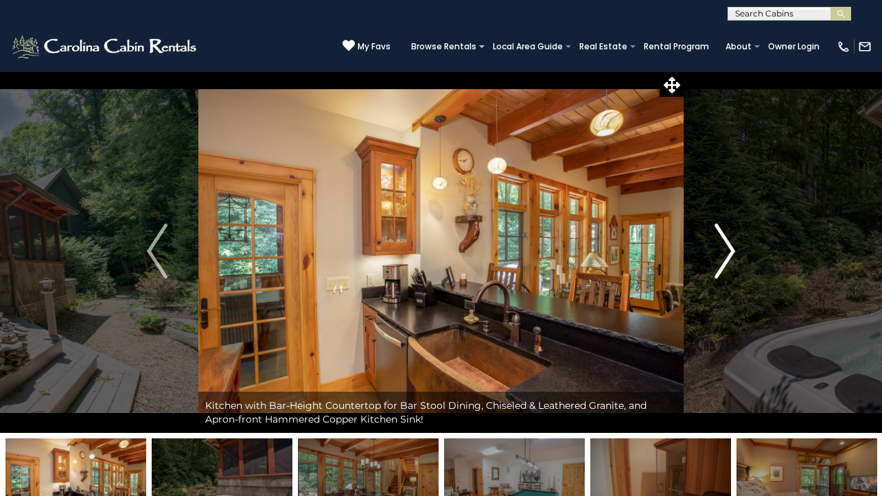
click at [723, 266] on img "Next" at bounding box center [725, 251] width 21 height 55
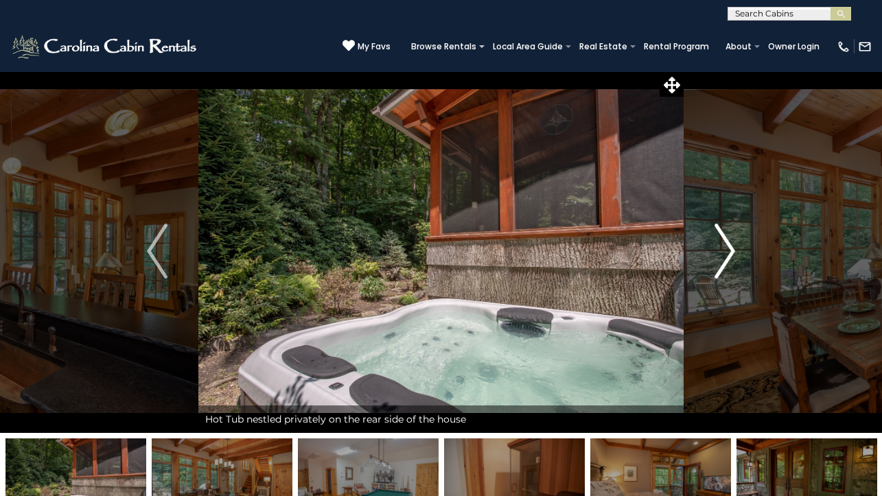
click at [723, 266] on img "Next" at bounding box center [725, 251] width 21 height 55
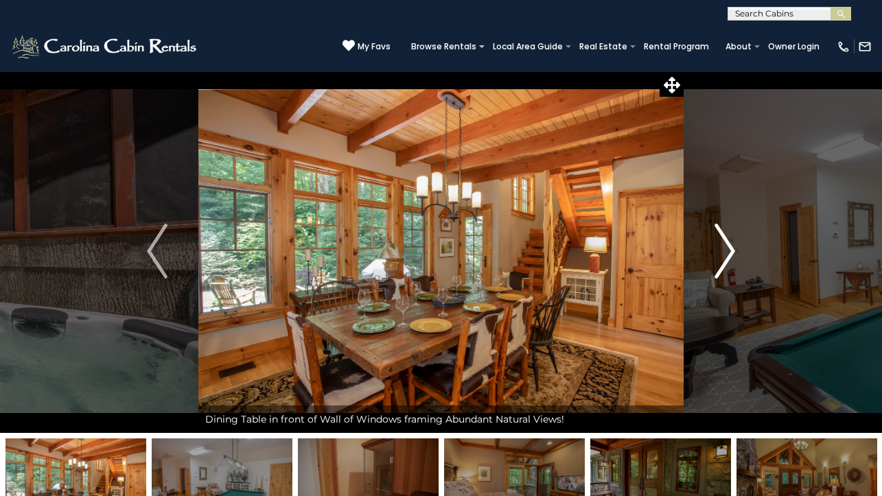
click at [723, 263] on img "Next" at bounding box center [725, 251] width 21 height 55
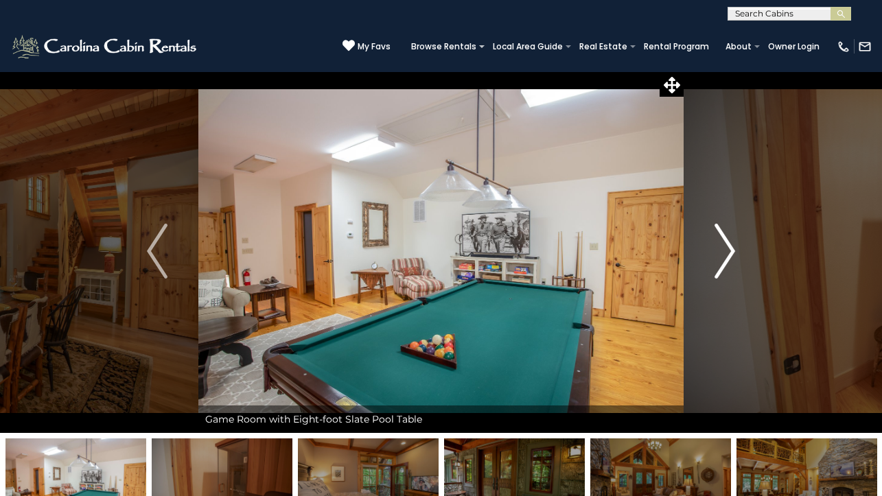
click at [723, 263] on img "Next" at bounding box center [725, 251] width 21 height 55
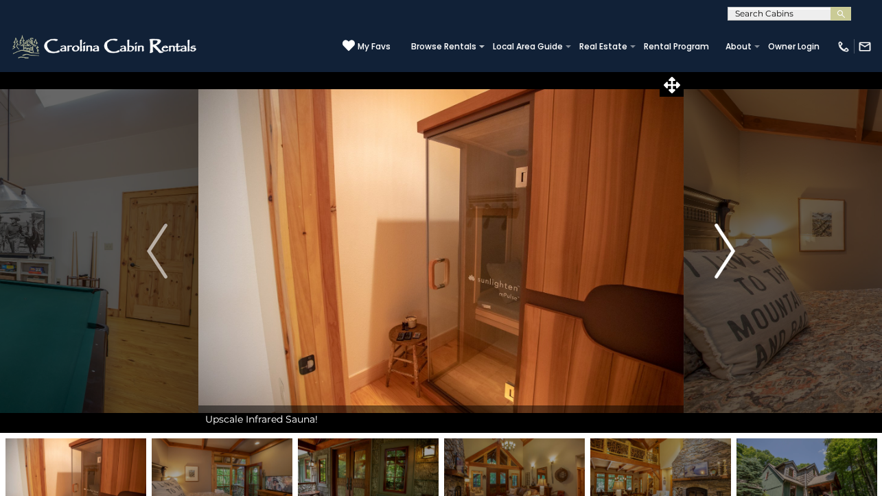
click at [723, 263] on img "Next" at bounding box center [725, 251] width 21 height 55
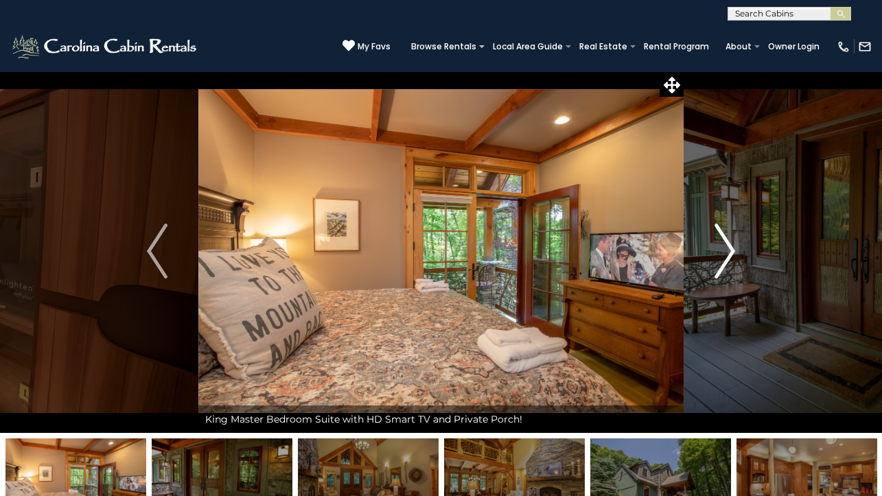
click at [723, 263] on img "Next" at bounding box center [725, 251] width 21 height 55
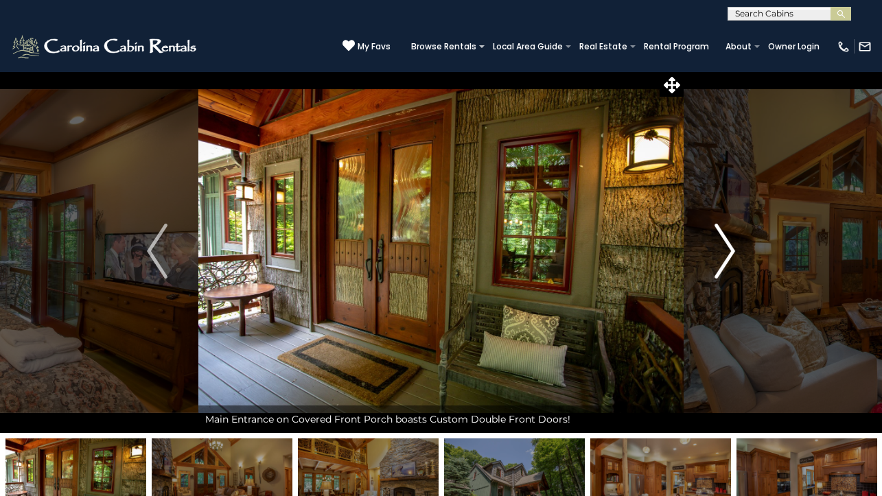
click at [723, 263] on img "Next" at bounding box center [725, 251] width 21 height 55
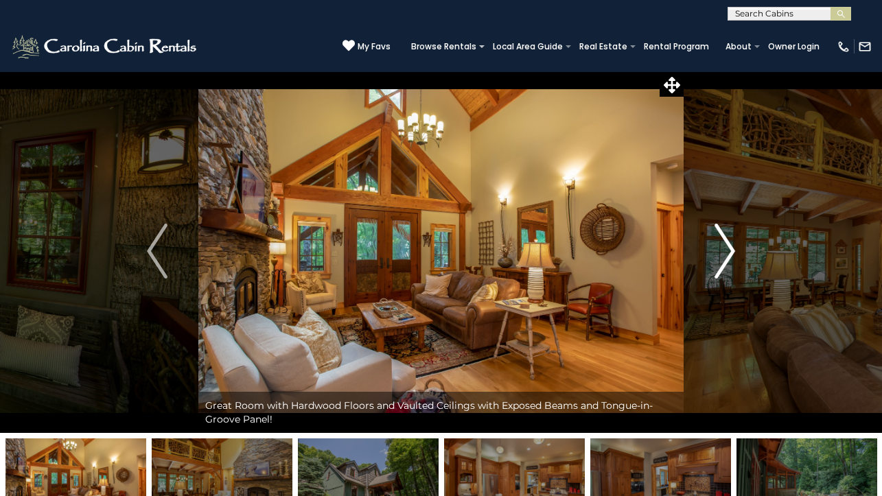
click at [722, 259] on img "Next" at bounding box center [725, 251] width 21 height 55
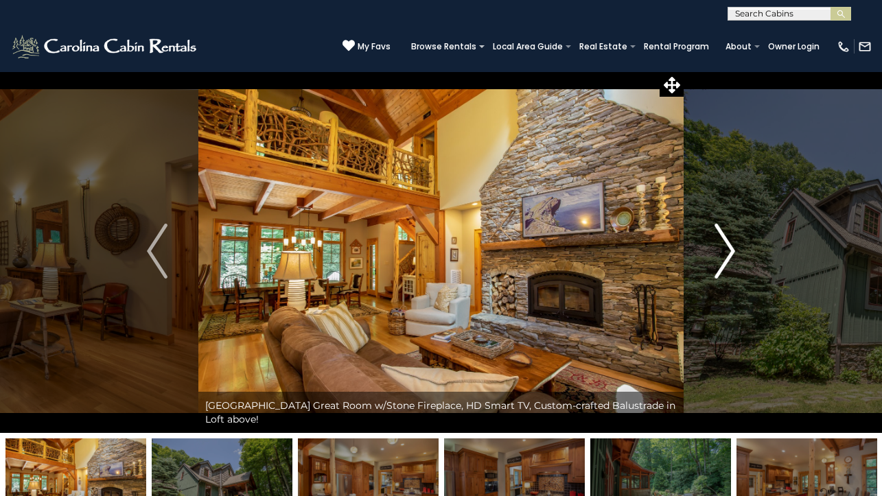
click at [721, 257] on img "Next" at bounding box center [725, 251] width 21 height 55
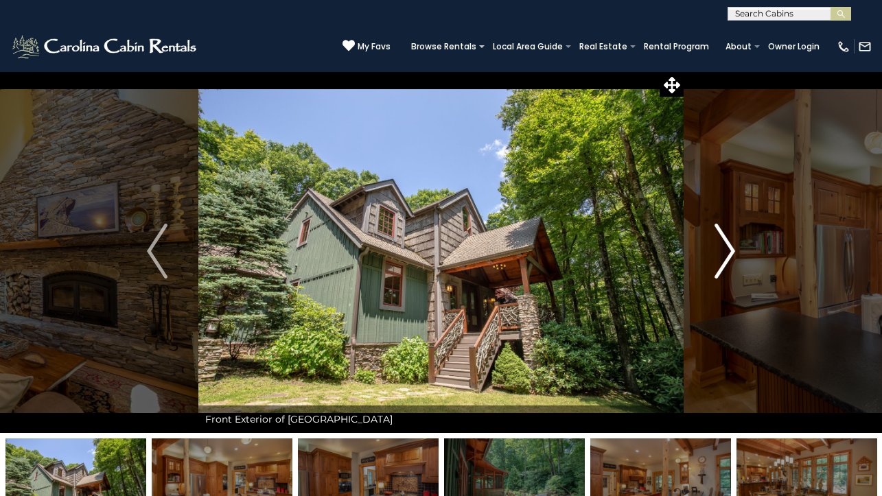
click at [716, 253] on img "Next" at bounding box center [725, 251] width 21 height 55
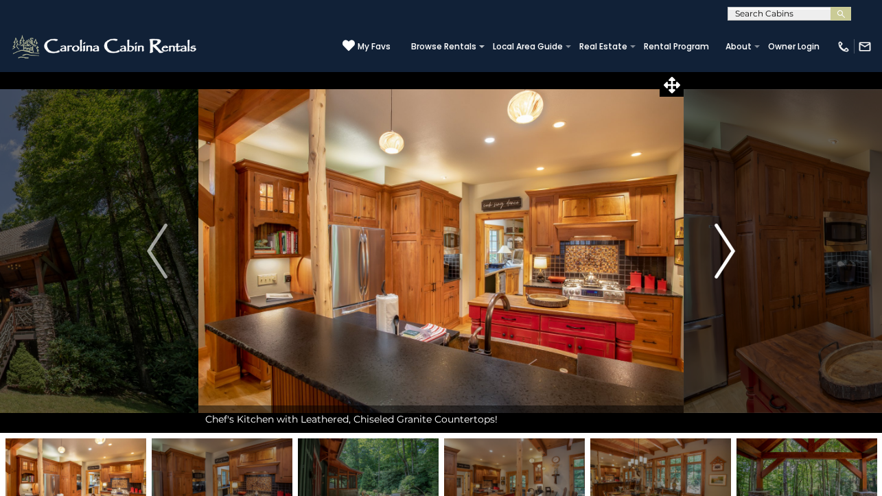
click at [715, 256] on img "Next" at bounding box center [725, 251] width 21 height 55
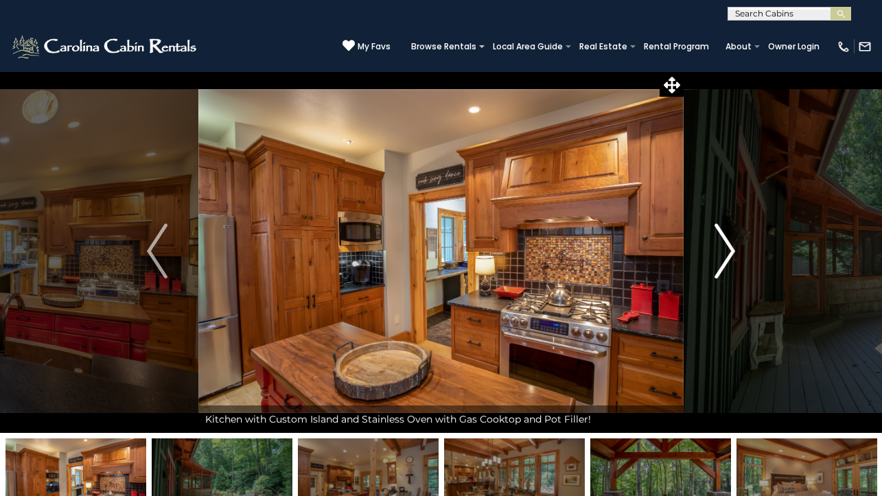
click at [715, 256] on img "Next" at bounding box center [725, 251] width 21 height 55
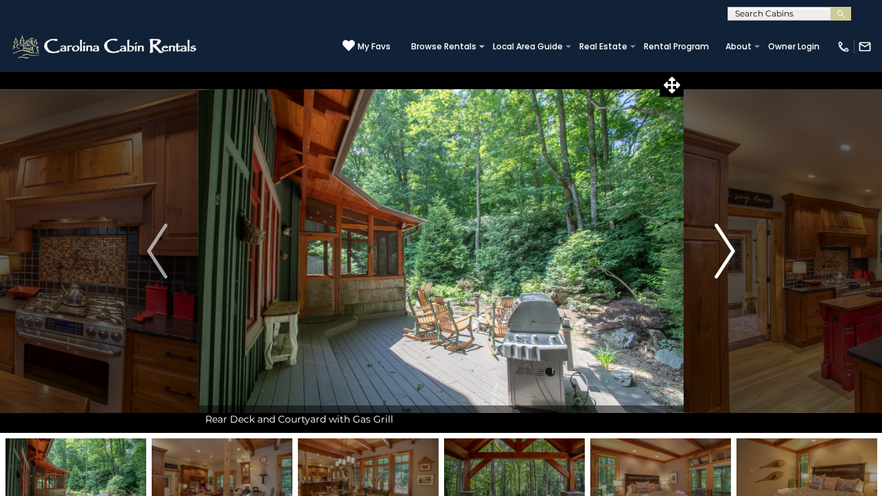
click at [716, 260] on img "Next" at bounding box center [725, 251] width 21 height 55
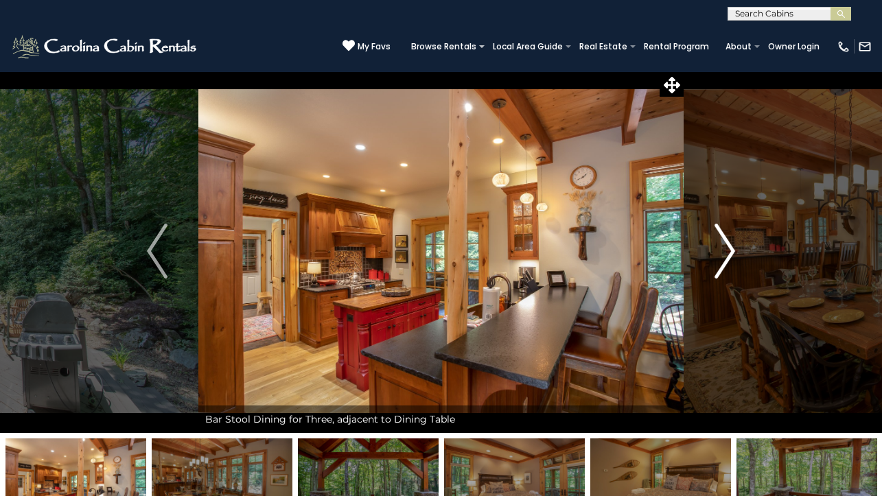
click at [711, 271] on button "Next" at bounding box center [725, 251] width 82 height 364
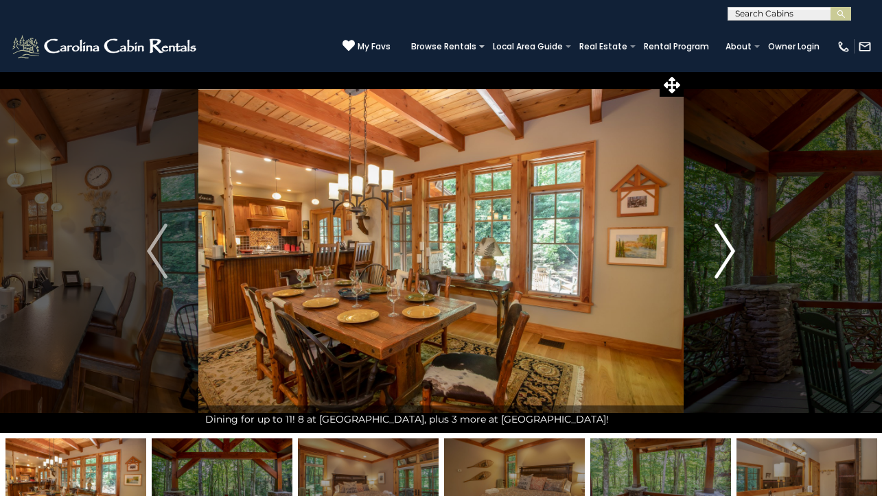
click at [719, 246] on img "Next" at bounding box center [725, 251] width 21 height 55
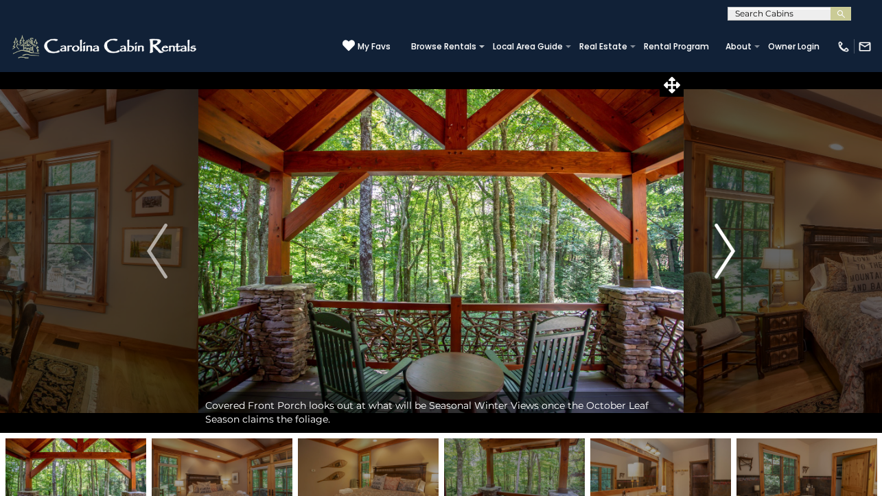
click at [719, 240] on img "Next" at bounding box center [725, 251] width 21 height 55
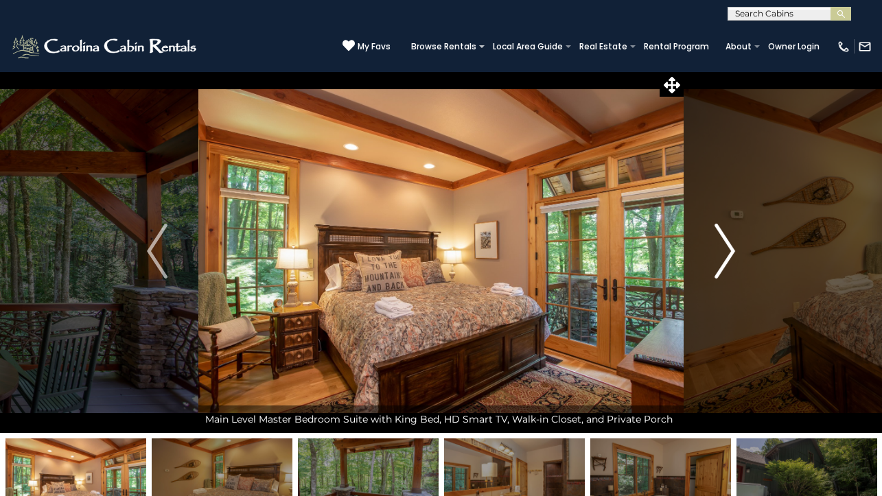
click at [720, 228] on img "Next" at bounding box center [725, 251] width 21 height 55
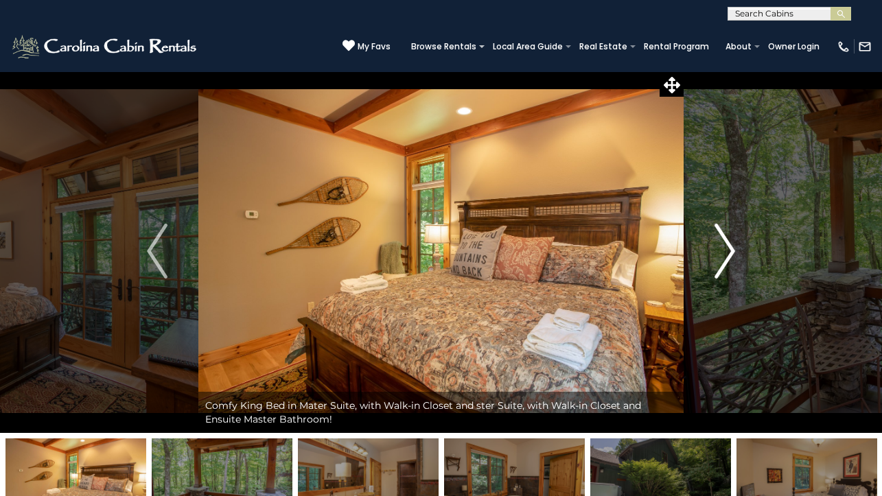
click at [720, 229] on img "Next" at bounding box center [725, 251] width 21 height 55
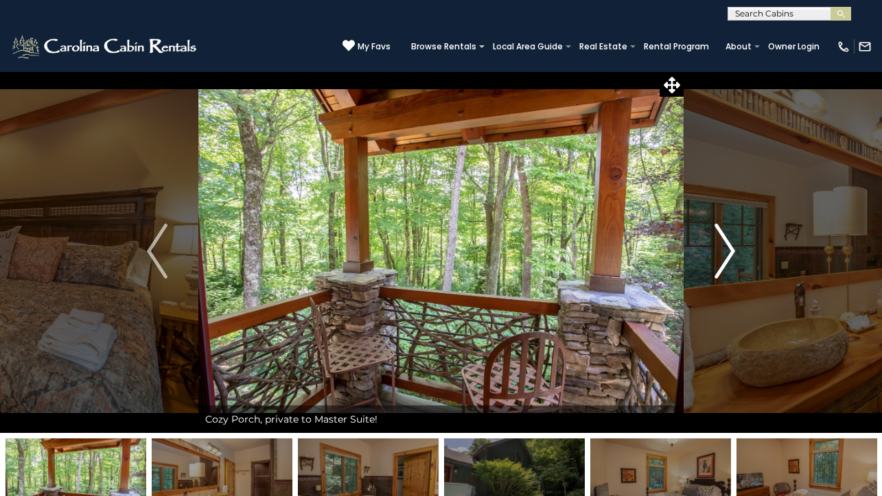
click at [723, 224] on img "Next" at bounding box center [725, 251] width 21 height 55
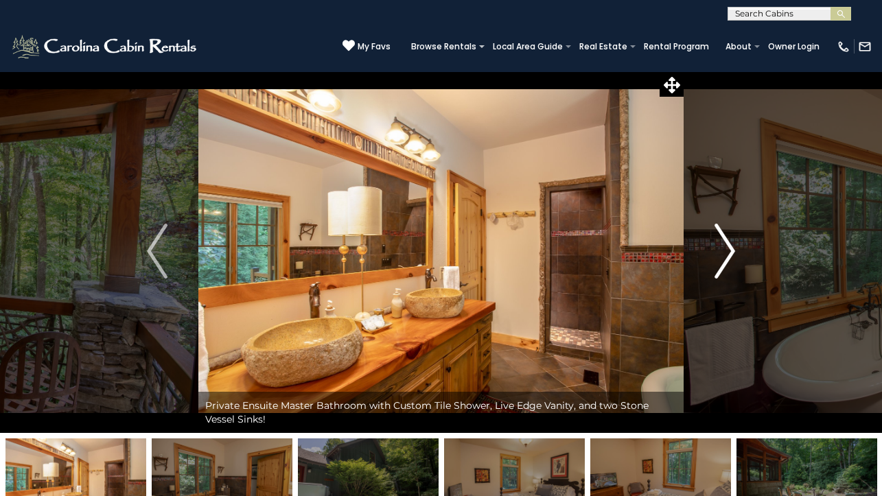
click at [724, 243] on img "Next" at bounding box center [725, 251] width 21 height 55
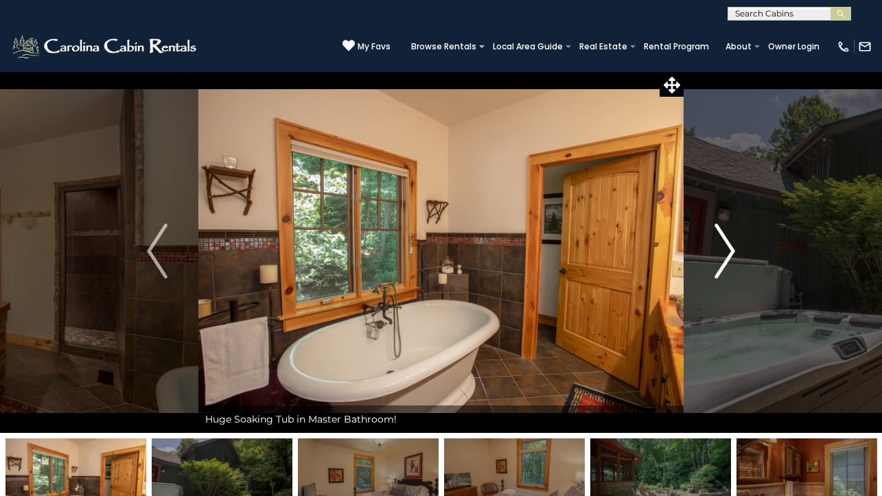
click at [724, 243] on img "Next" at bounding box center [725, 251] width 21 height 55
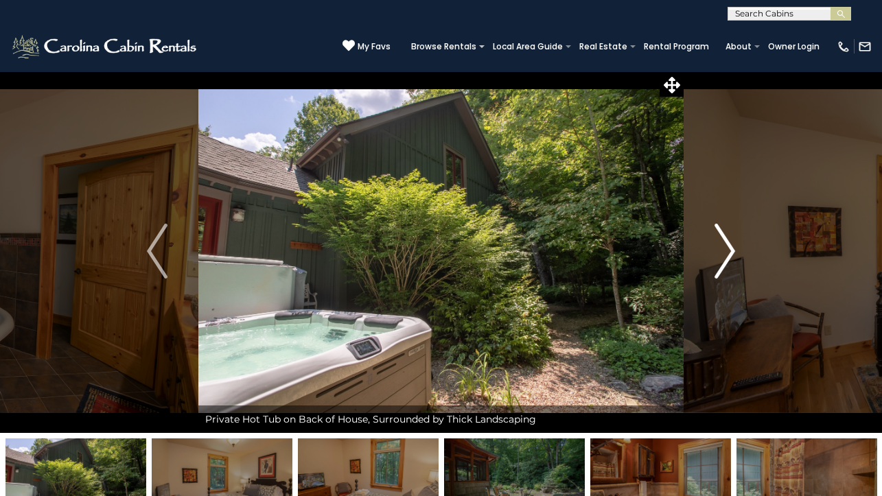
click at [724, 243] on img "Next" at bounding box center [725, 251] width 21 height 55
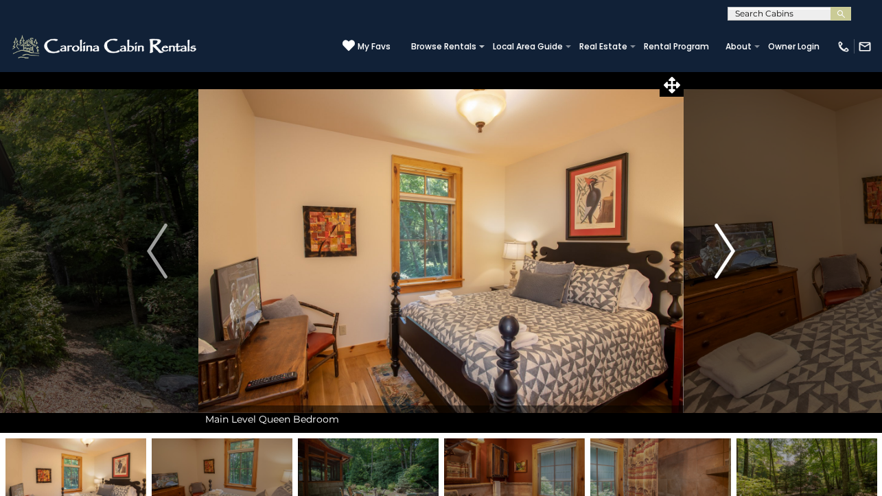
click at [724, 244] on img "Next" at bounding box center [725, 251] width 21 height 55
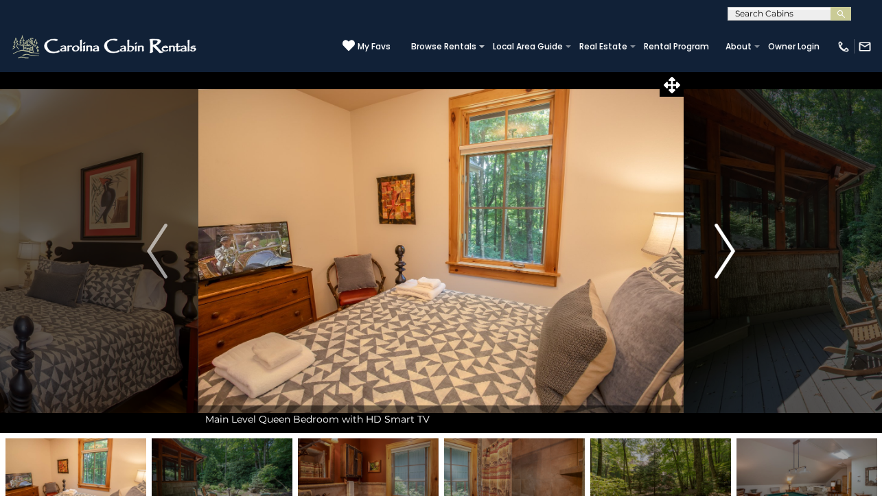
click at [724, 244] on img "Next" at bounding box center [725, 251] width 21 height 55
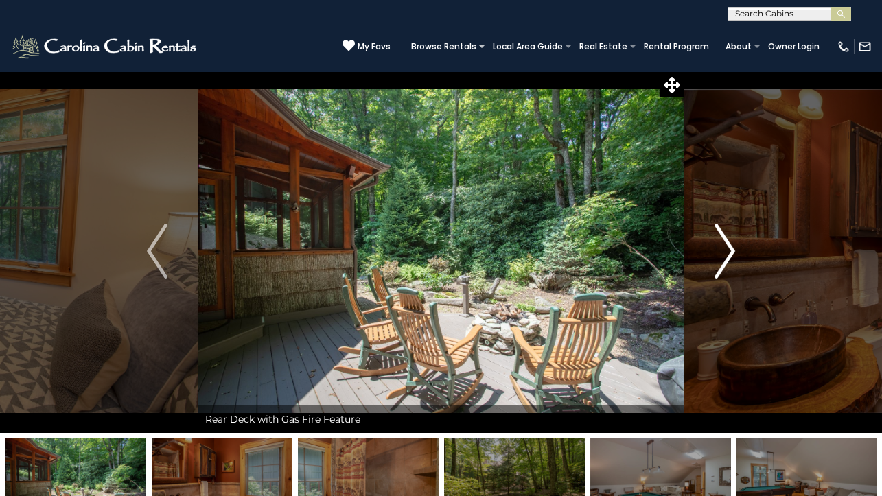
click at [724, 244] on img "Next" at bounding box center [725, 251] width 21 height 55
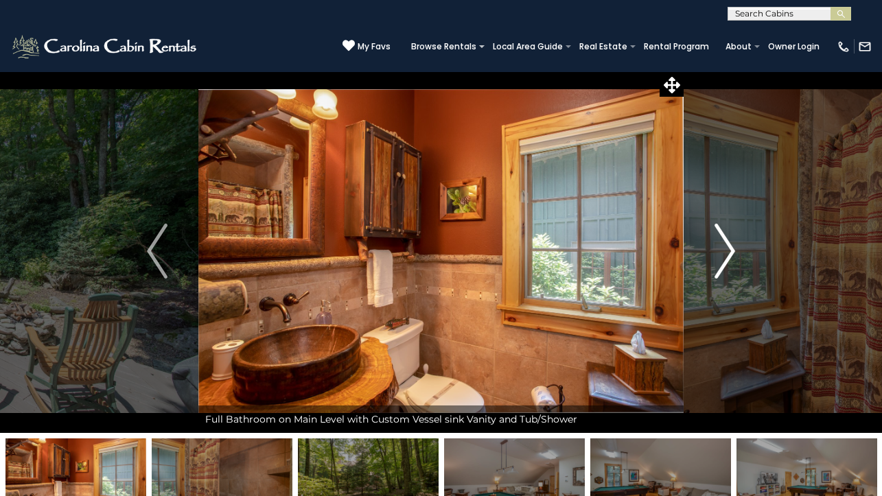
click at [724, 244] on img "Next" at bounding box center [725, 251] width 21 height 55
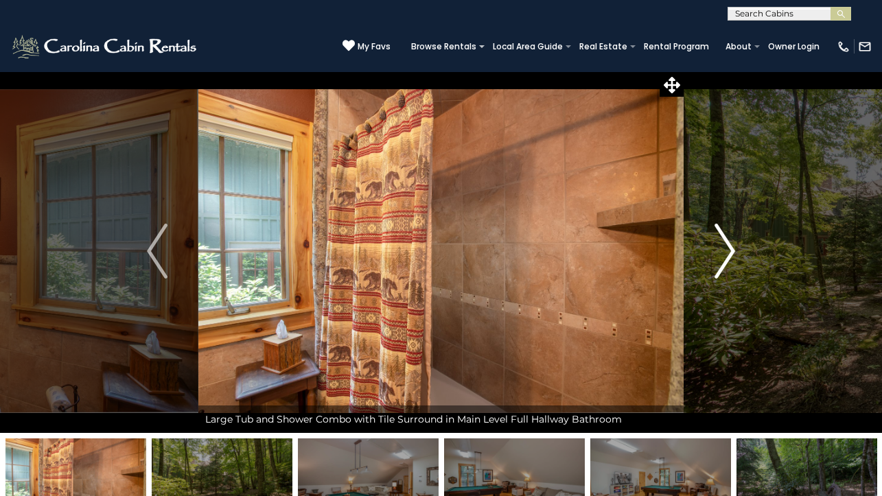
click at [724, 244] on img "Next" at bounding box center [725, 251] width 21 height 55
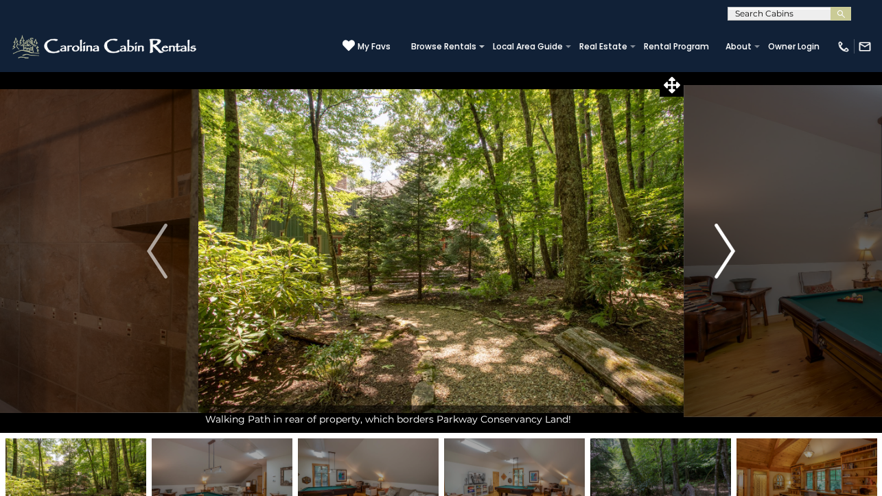
click at [724, 244] on img "Next" at bounding box center [725, 251] width 21 height 55
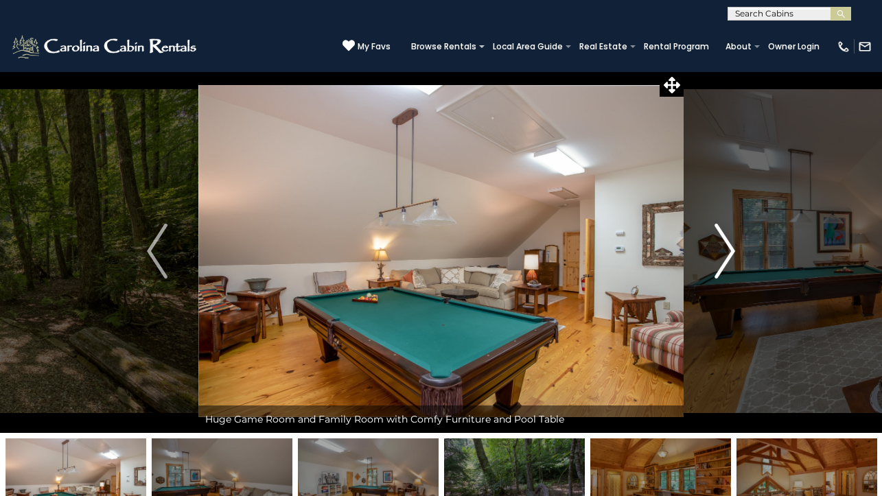
click at [723, 244] on img "Next" at bounding box center [725, 251] width 21 height 55
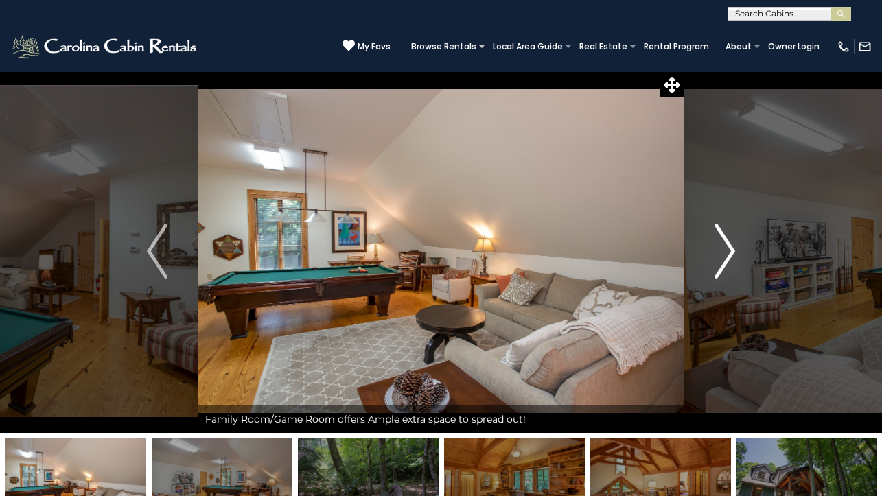
click at [723, 244] on img "Next" at bounding box center [725, 251] width 21 height 55
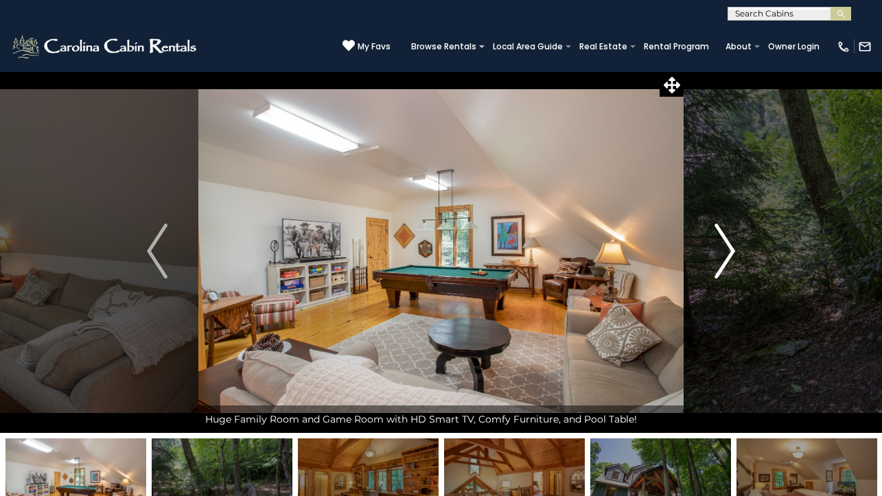
click at [728, 245] on img "Next" at bounding box center [725, 251] width 21 height 55
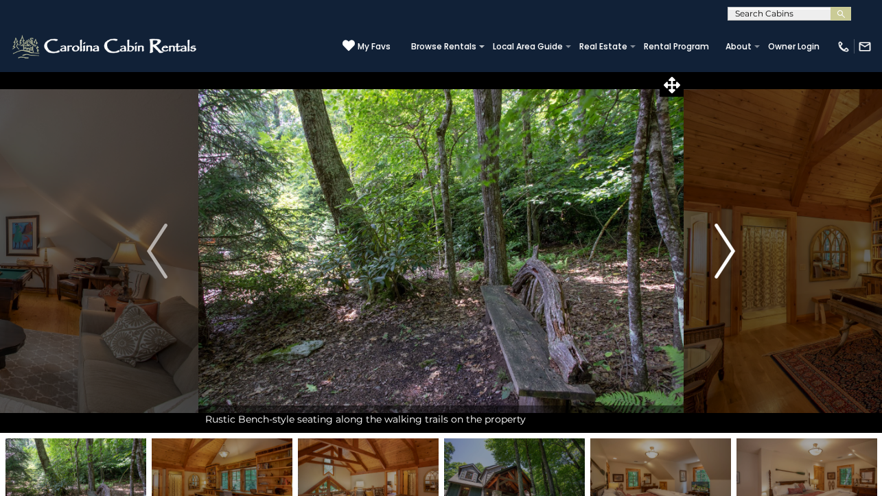
click at [728, 245] on img "Next" at bounding box center [725, 251] width 21 height 55
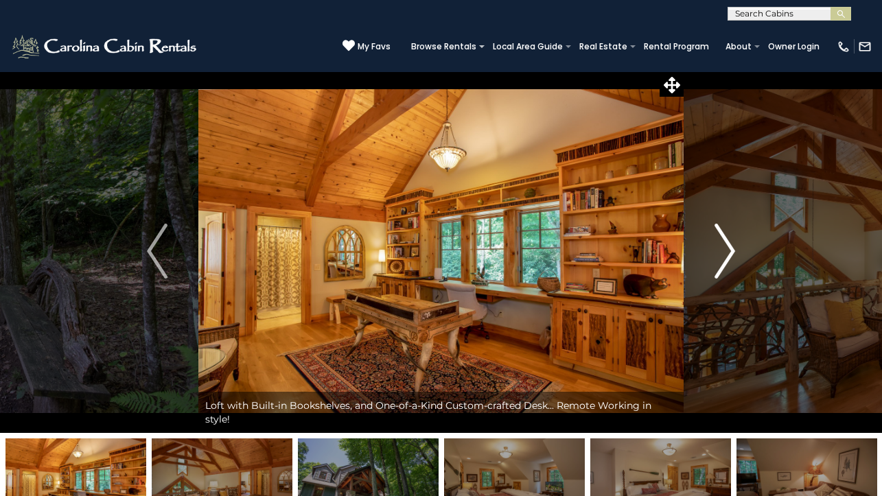
click at [727, 246] on img "Next" at bounding box center [725, 251] width 21 height 55
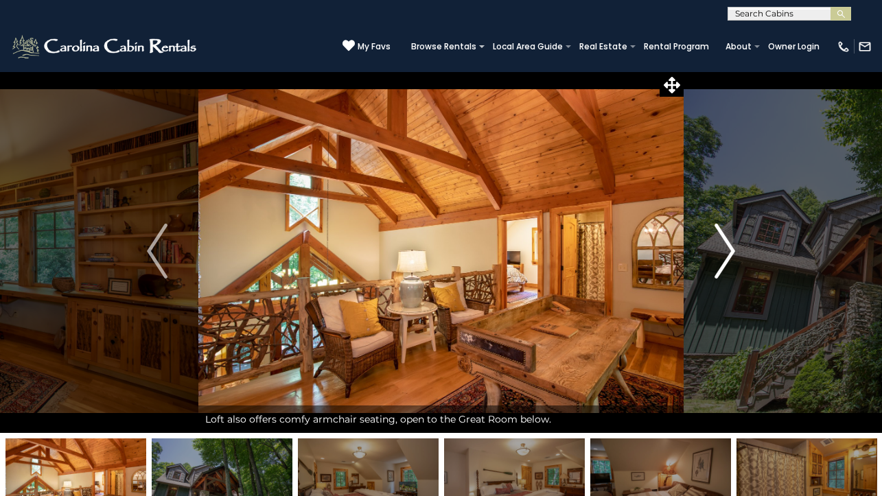
click at [727, 246] on img "Next" at bounding box center [725, 251] width 21 height 55
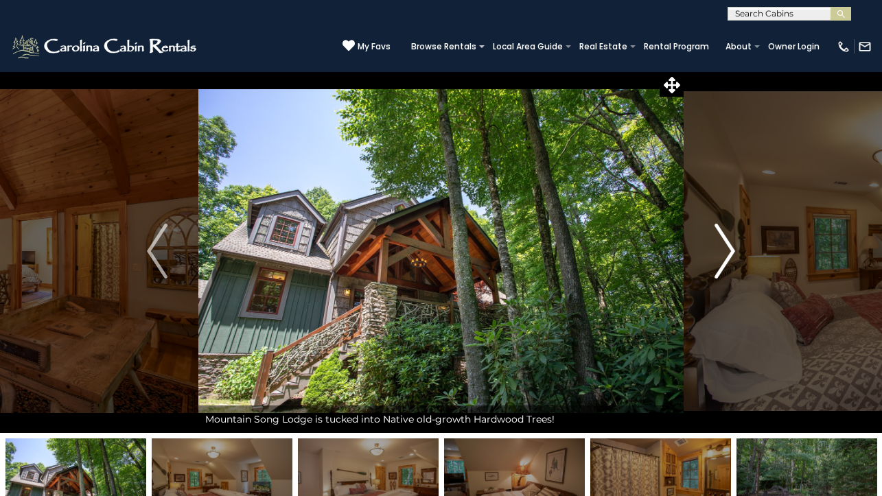
click at [727, 246] on img "Next" at bounding box center [725, 251] width 21 height 55
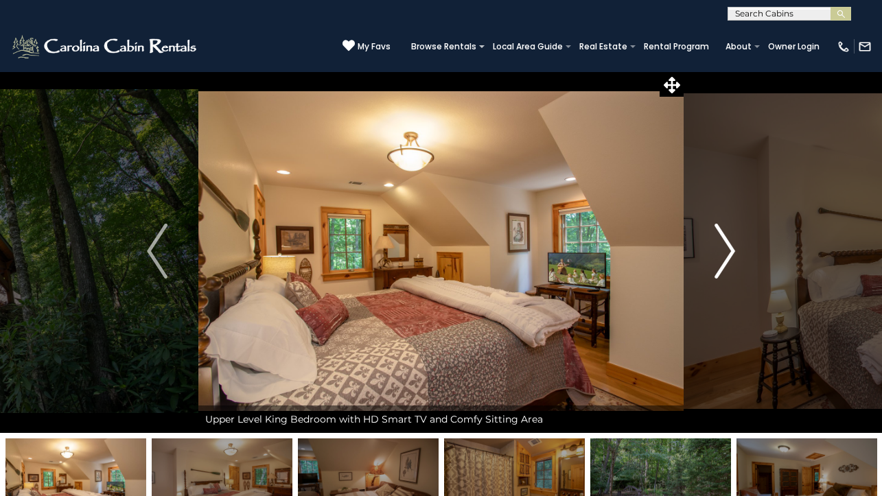
click at [727, 247] on img "Next" at bounding box center [725, 251] width 21 height 55
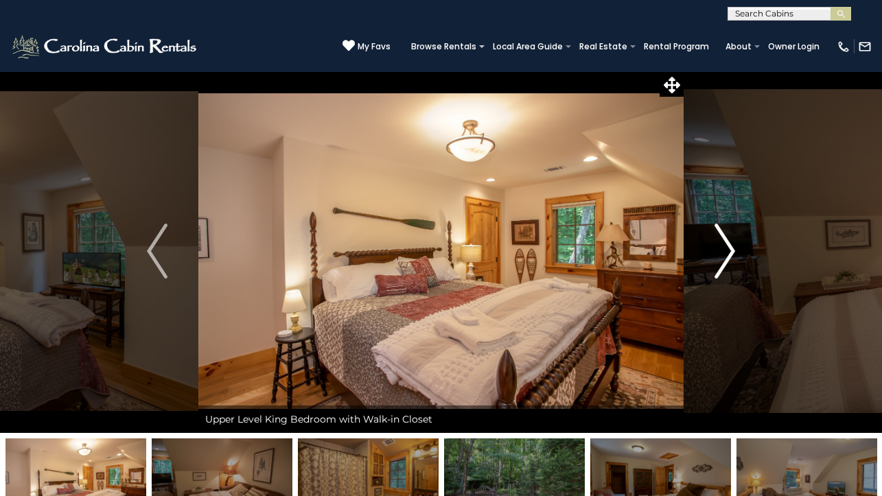
click at [727, 248] on img "Next" at bounding box center [725, 251] width 21 height 55
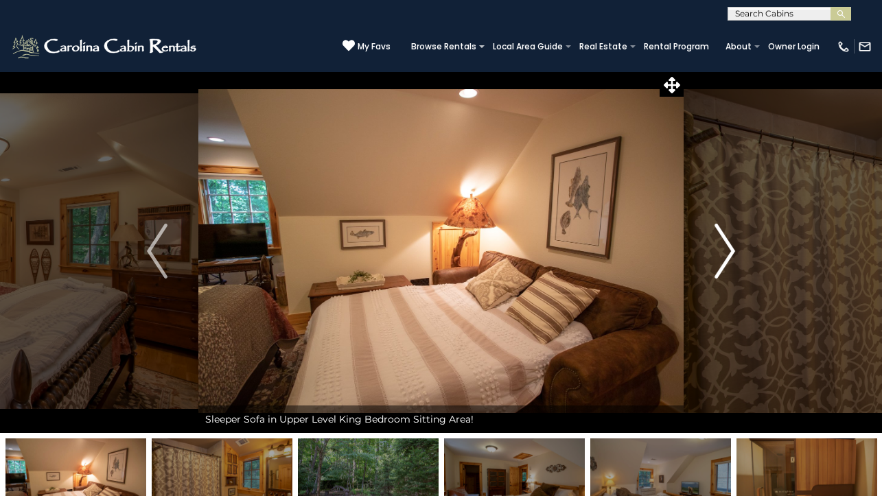
click at [727, 248] on img "Next" at bounding box center [725, 251] width 21 height 55
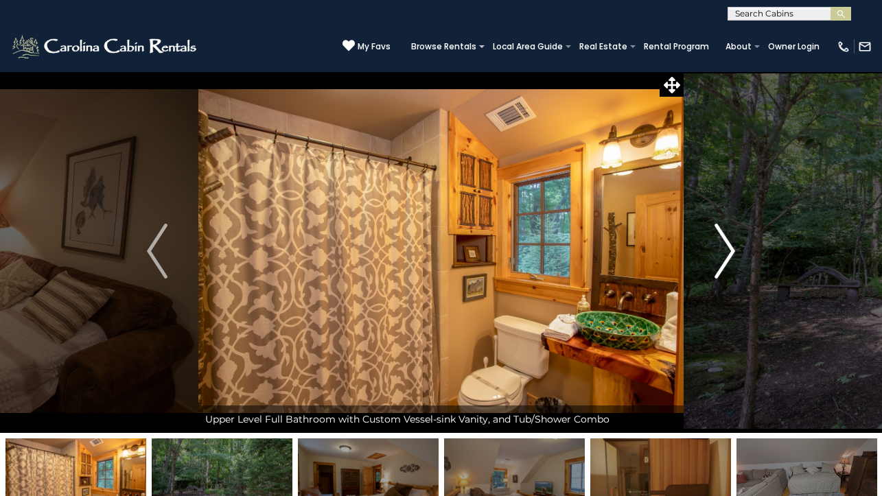
click at [727, 248] on img "Next" at bounding box center [725, 251] width 21 height 55
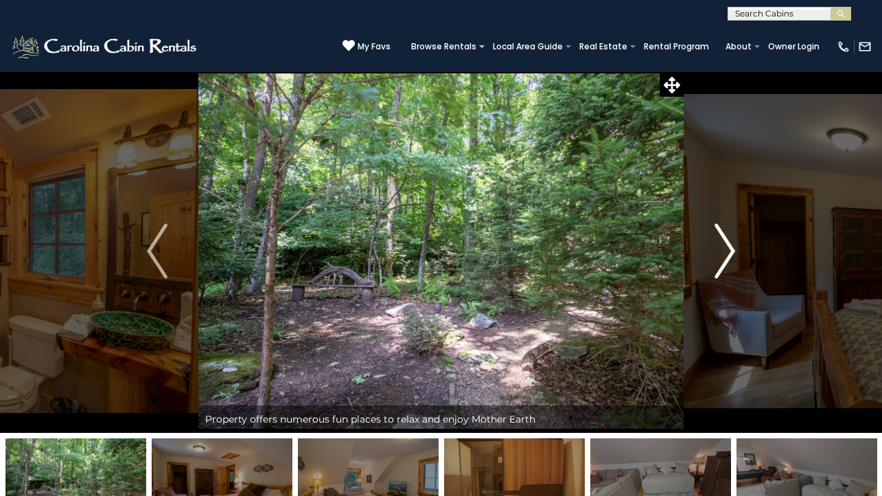
click at [727, 248] on img "Next" at bounding box center [725, 251] width 21 height 55
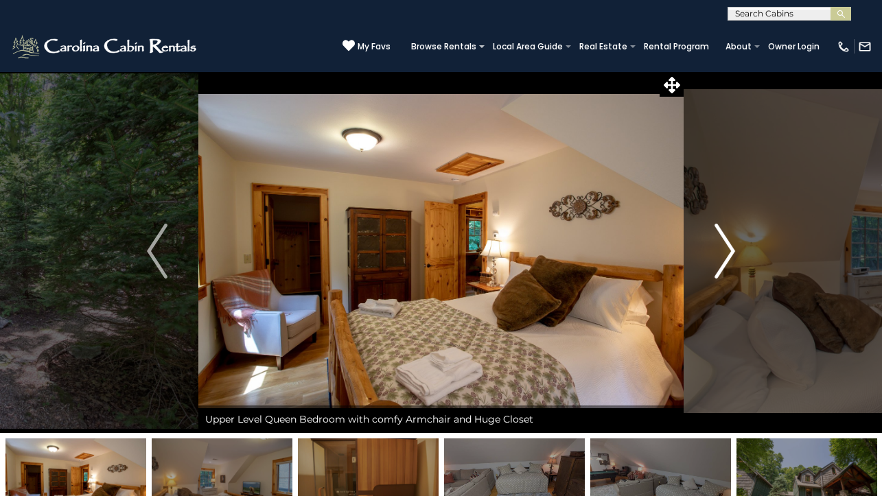
click at [727, 248] on img "Next" at bounding box center [725, 251] width 21 height 55
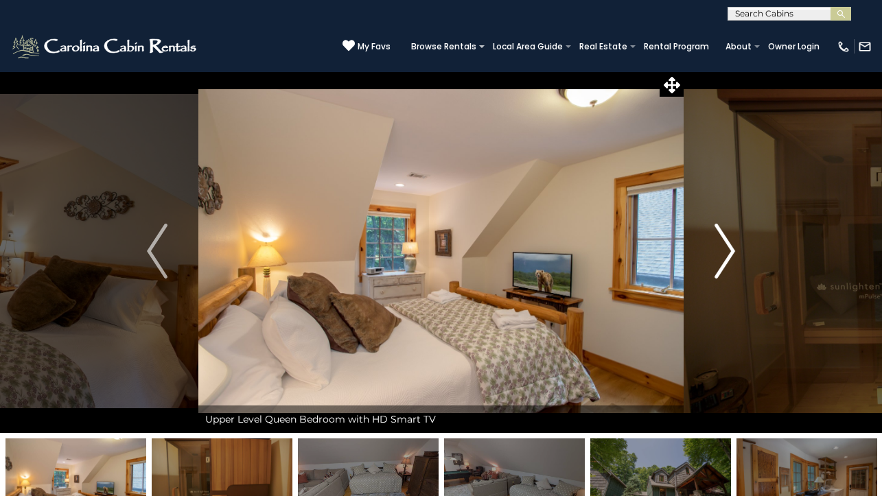
click at [727, 248] on img "Next" at bounding box center [725, 251] width 21 height 55
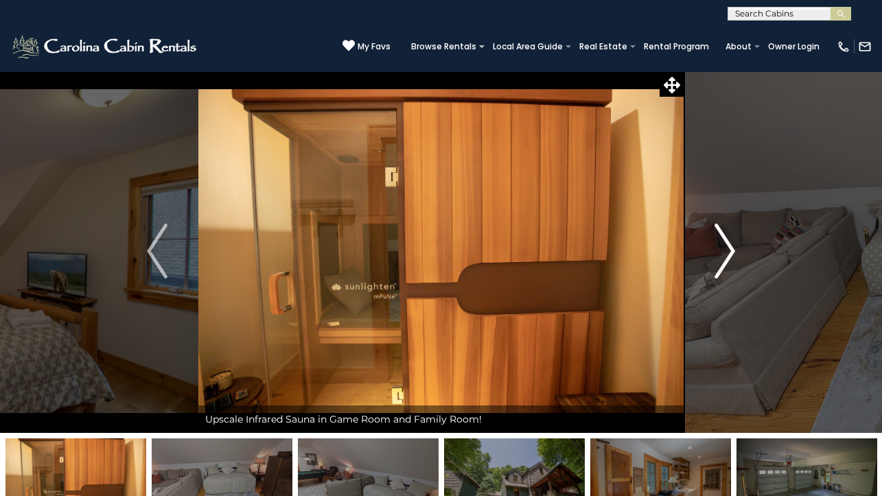
click at [728, 253] on img "Next" at bounding box center [725, 251] width 21 height 55
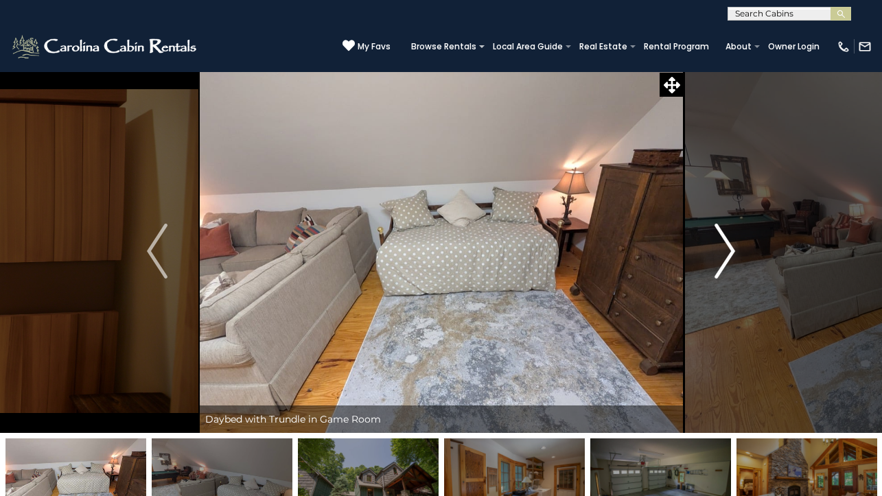
click at [726, 251] on img "Next" at bounding box center [725, 251] width 21 height 55
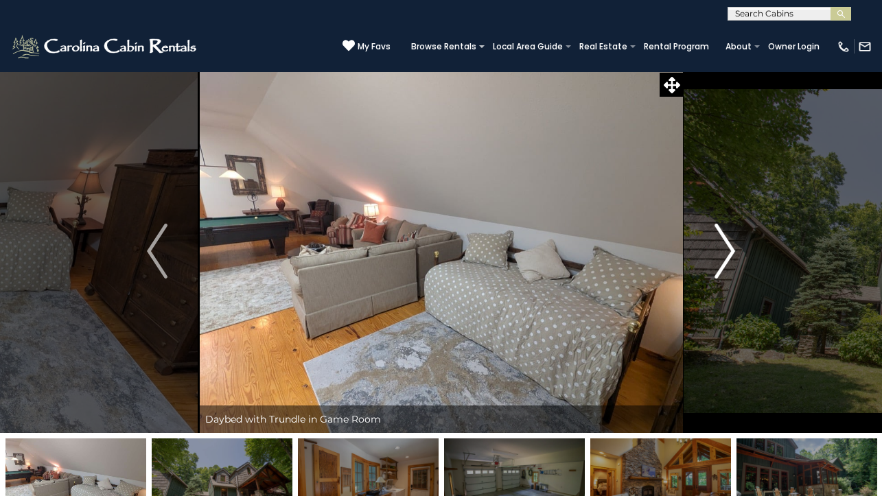
click at [726, 251] on img "Next" at bounding box center [725, 251] width 21 height 55
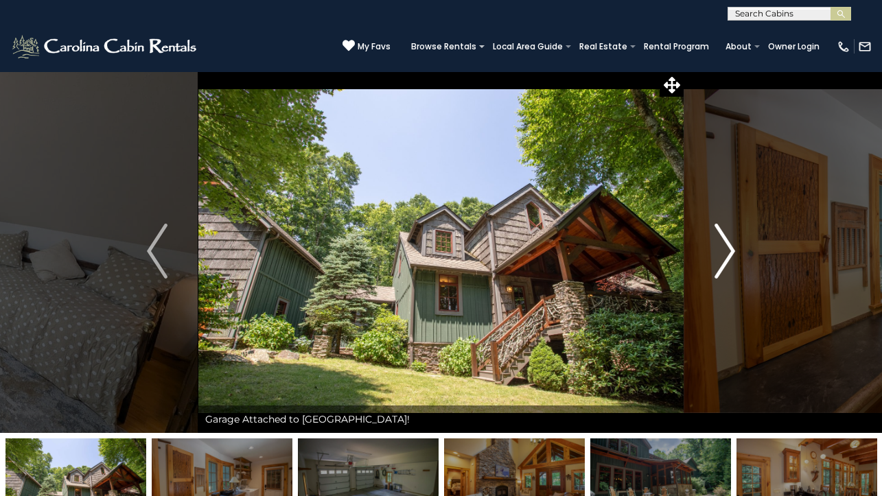
click at [723, 253] on img "Next" at bounding box center [725, 251] width 21 height 55
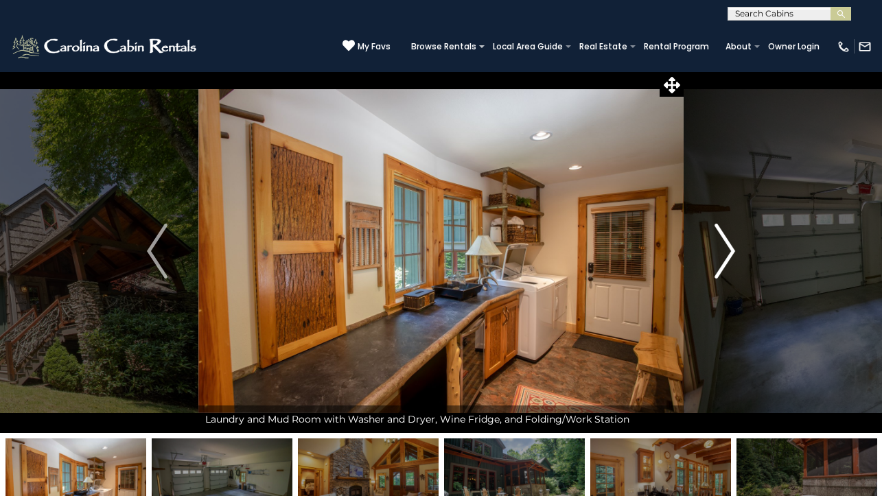
click at [723, 253] on img "Next" at bounding box center [725, 251] width 21 height 55
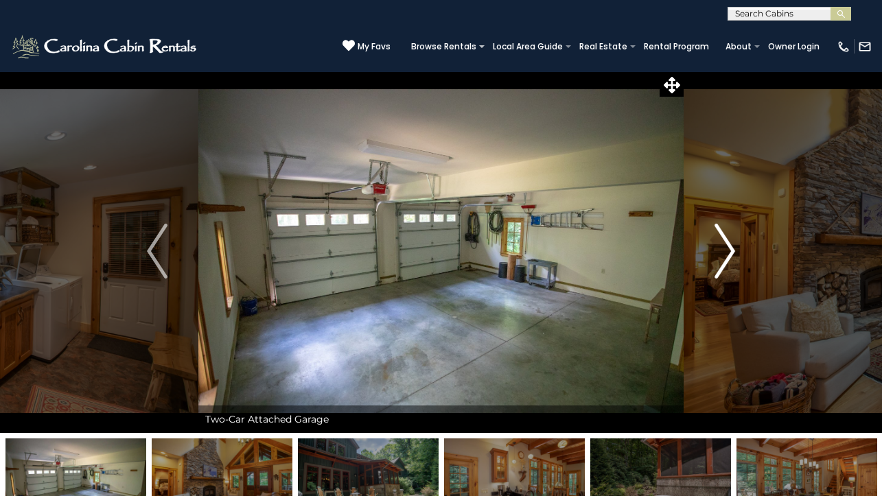
click at [723, 253] on img "Next" at bounding box center [725, 251] width 21 height 55
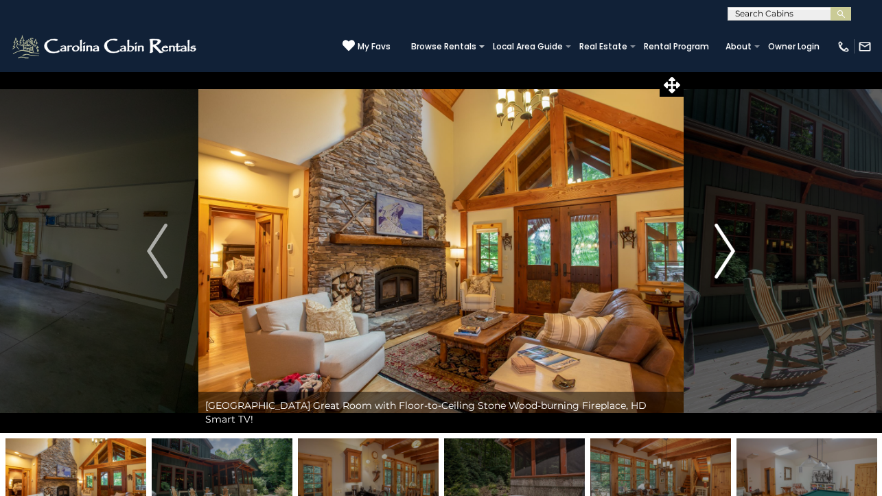
click at [723, 253] on img "Next" at bounding box center [725, 251] width 21 height 55
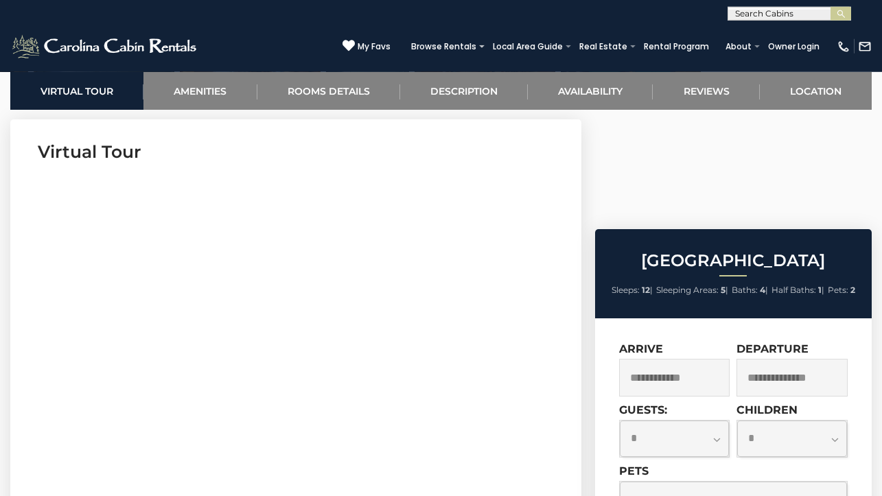
scroll to position [555, 0]
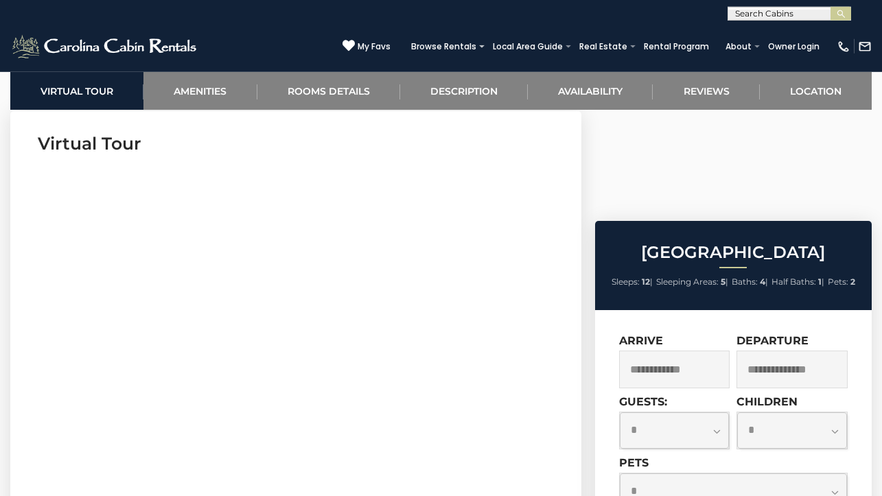
click at [677, 351] on input "text" at bounding box center [674, 370] width 111 height 38
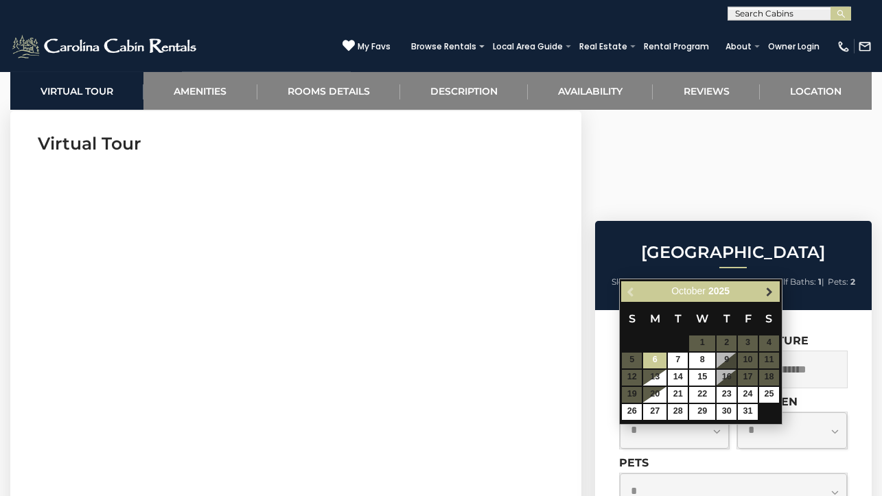
click at [765, 289] on span "Next" at bounding box center [769, 291] width 11 height 11
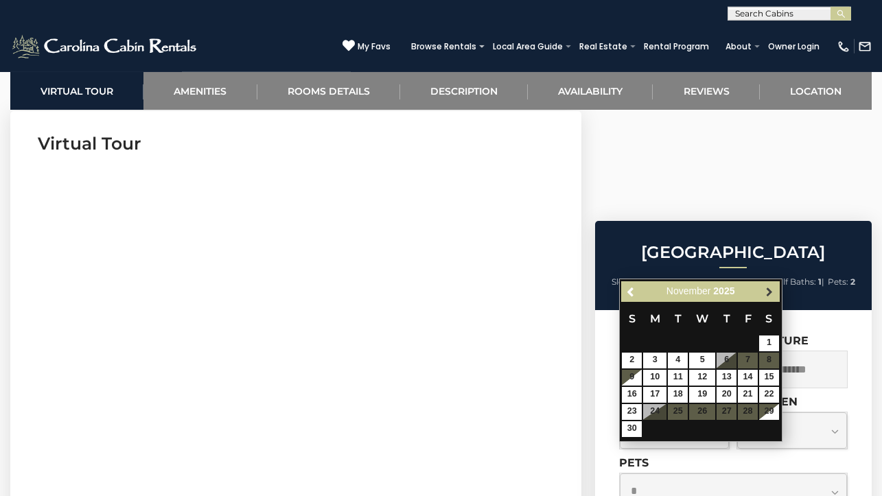
click at [765, 288] on span "Next" at bounding box center [769, 291] width 11 height 11
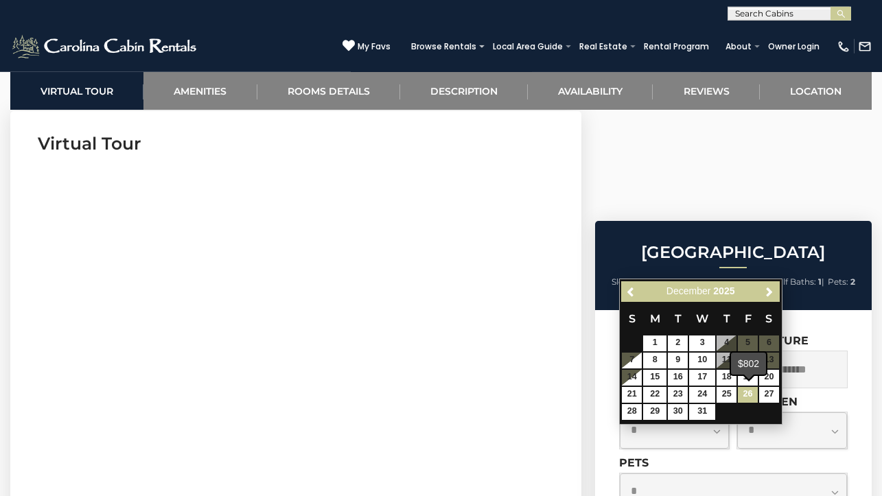
click at [748, 391] on link "26" at bounding box center [748, 395] width 20 height 16
type input "**********"
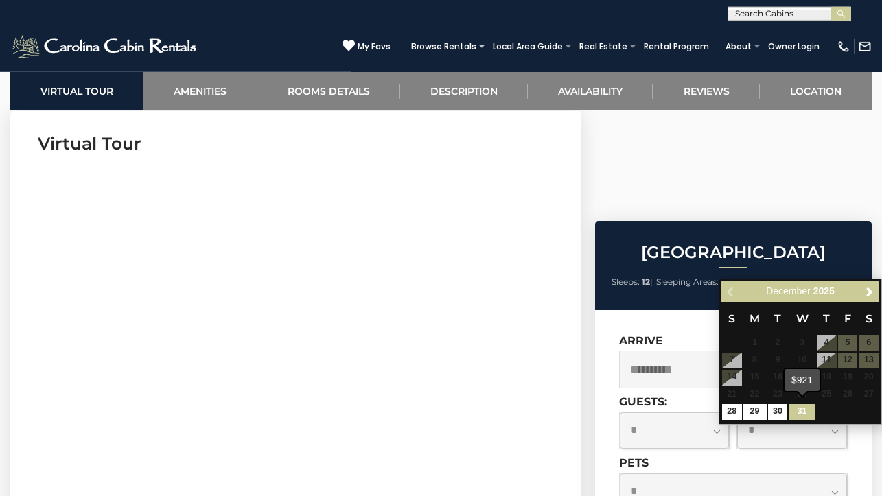
click at [802, 406] on link "31" at bounding box center [802, 412] width 26 height 16
type input "**********"
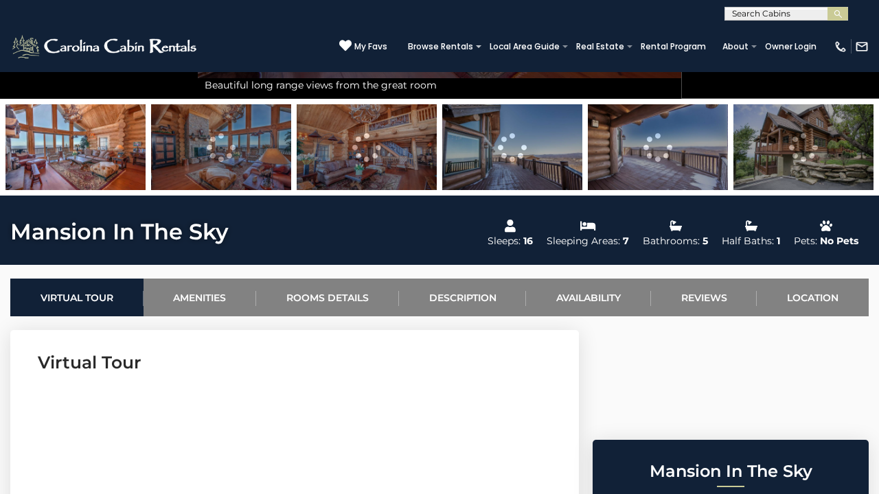
scroll to position [337, 0]
